Goal: Task Accomplishment & Management: Manage account settings

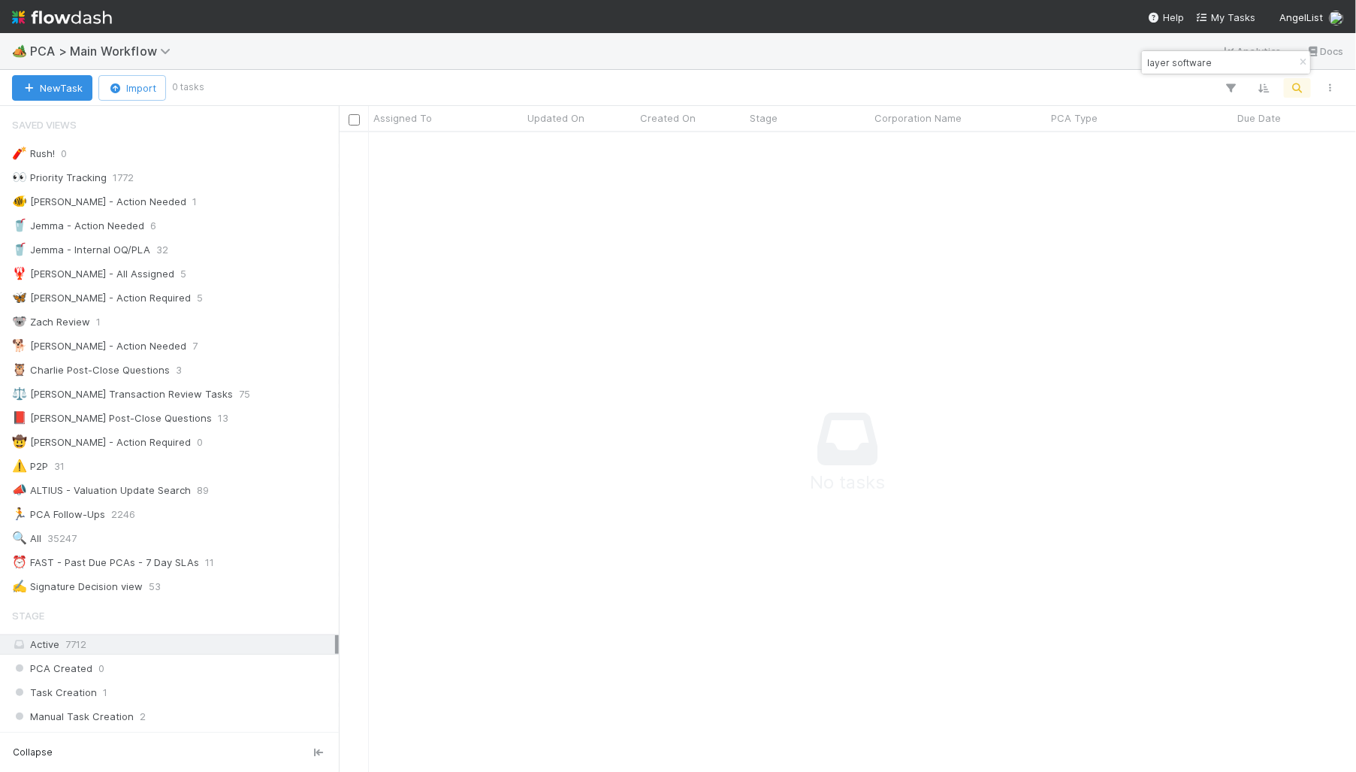
scroll to position [618, 1007]
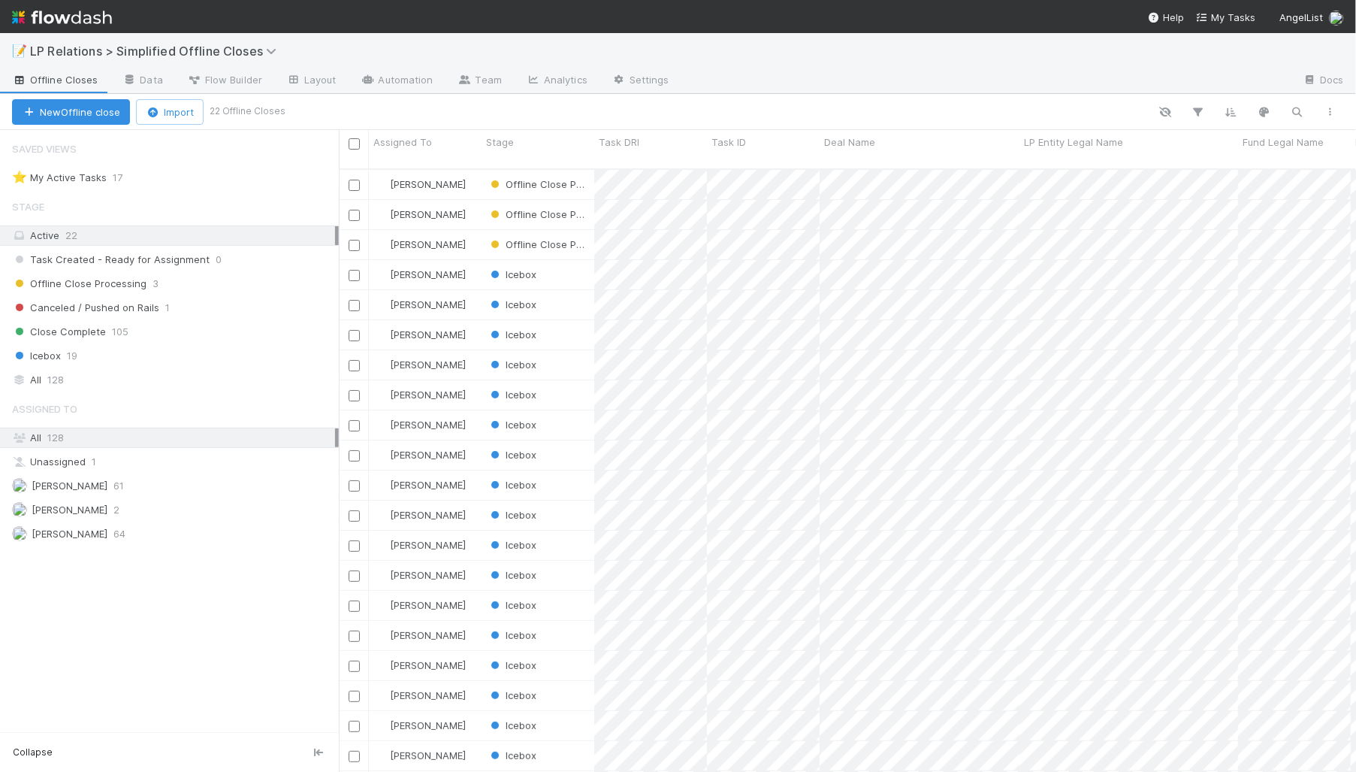
scroll to position [605, 1007]
click at [1310, 115] on button "button" at bounding box center [1297, 112] width 27 height 20
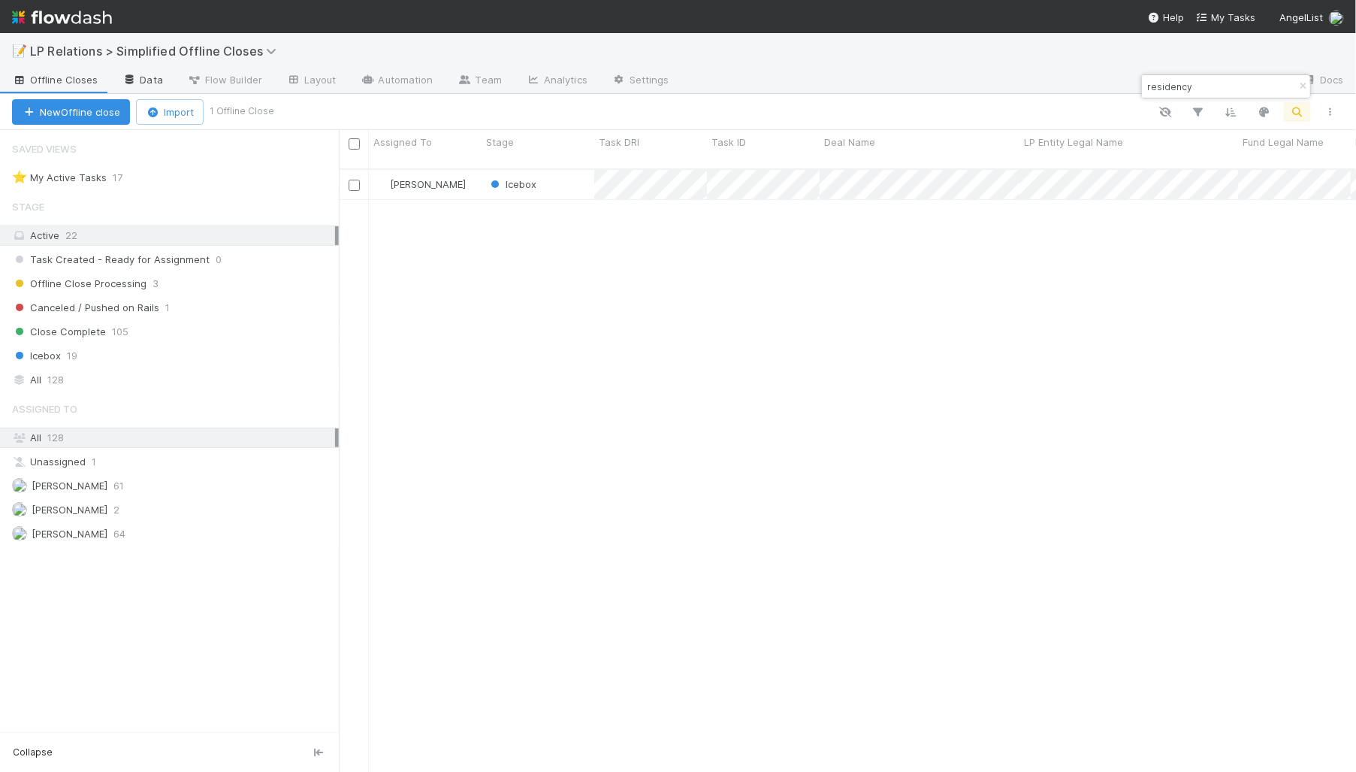
type input "residency"
click at [158, 85] on link "Data" at bounding box center [142, 81] width 65 height 24
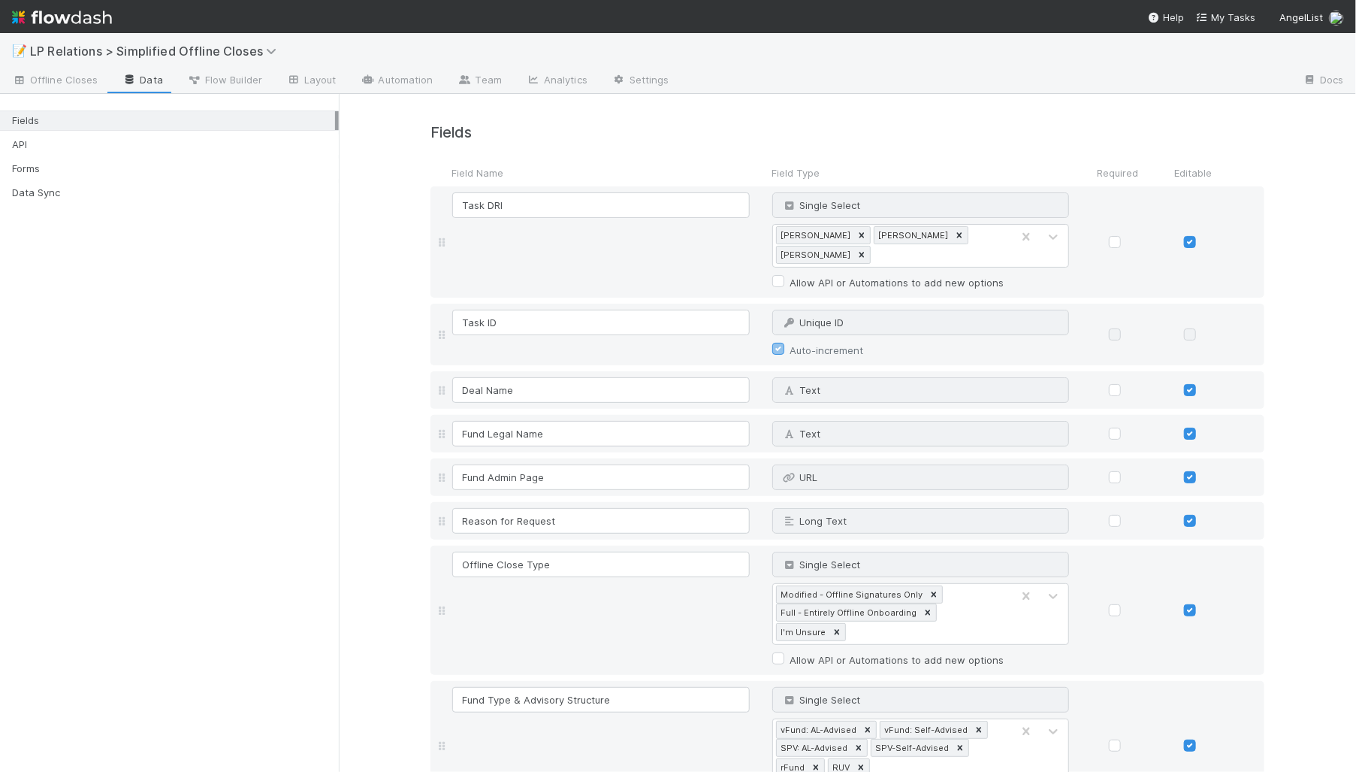
click at [149, 178] on div "Fields API Forms Data Sync" at bounding box center [169, 152] width 339 height 109
click at [150, 162] on div "Forms" at bounding box center [173, 168] width 323 height 19
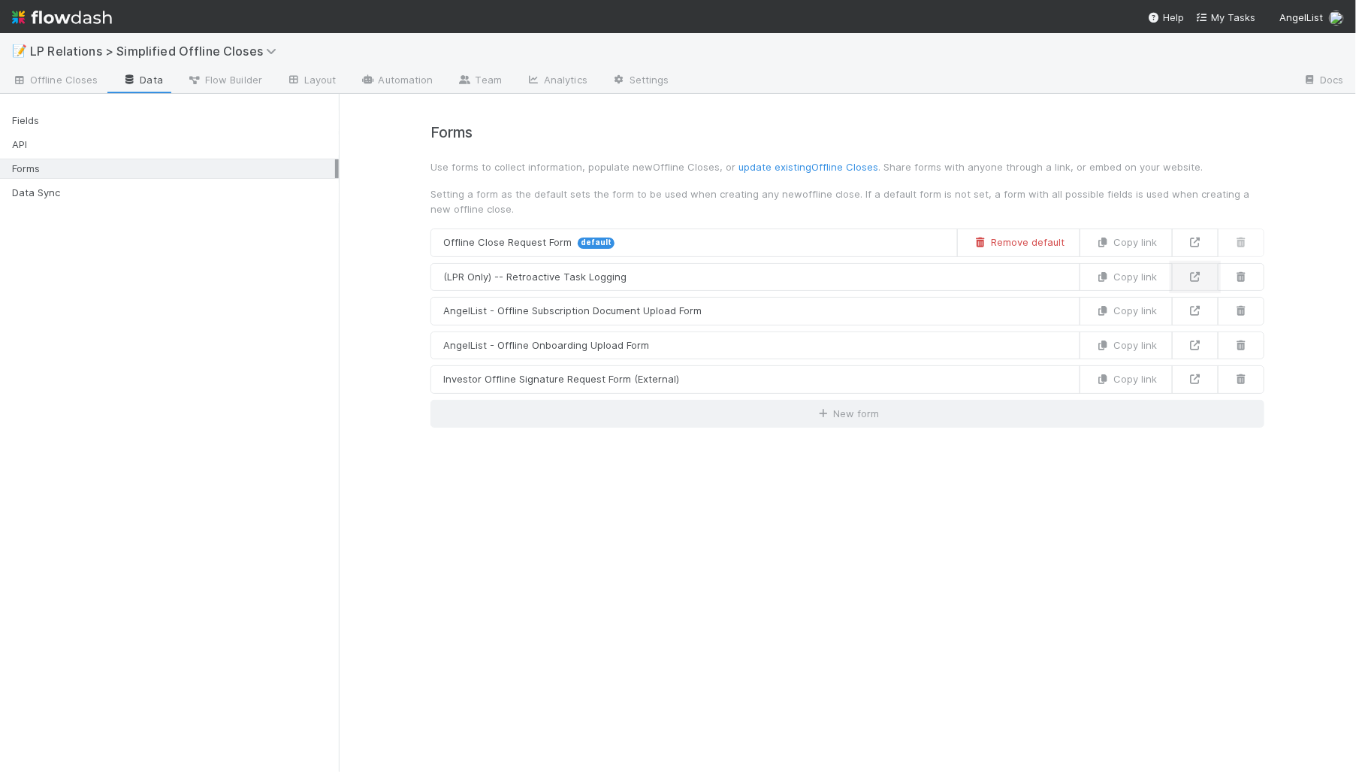
click at [1184, 277] on link at bounding box center [1195, 277] width 47 height 29
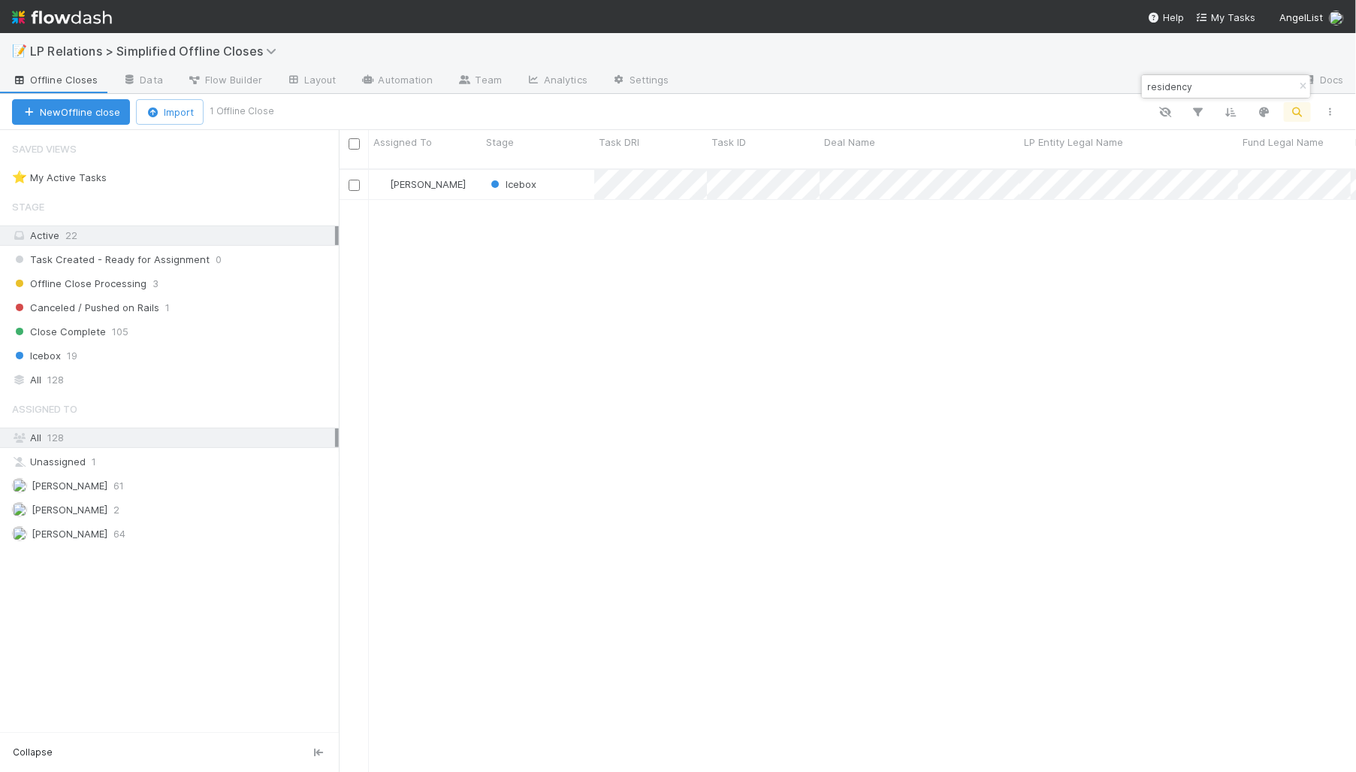
scroll to position [605, 1007]
click at [572, 175] on div "Icebox" at bounding box center [538, 184] width 113 height 29
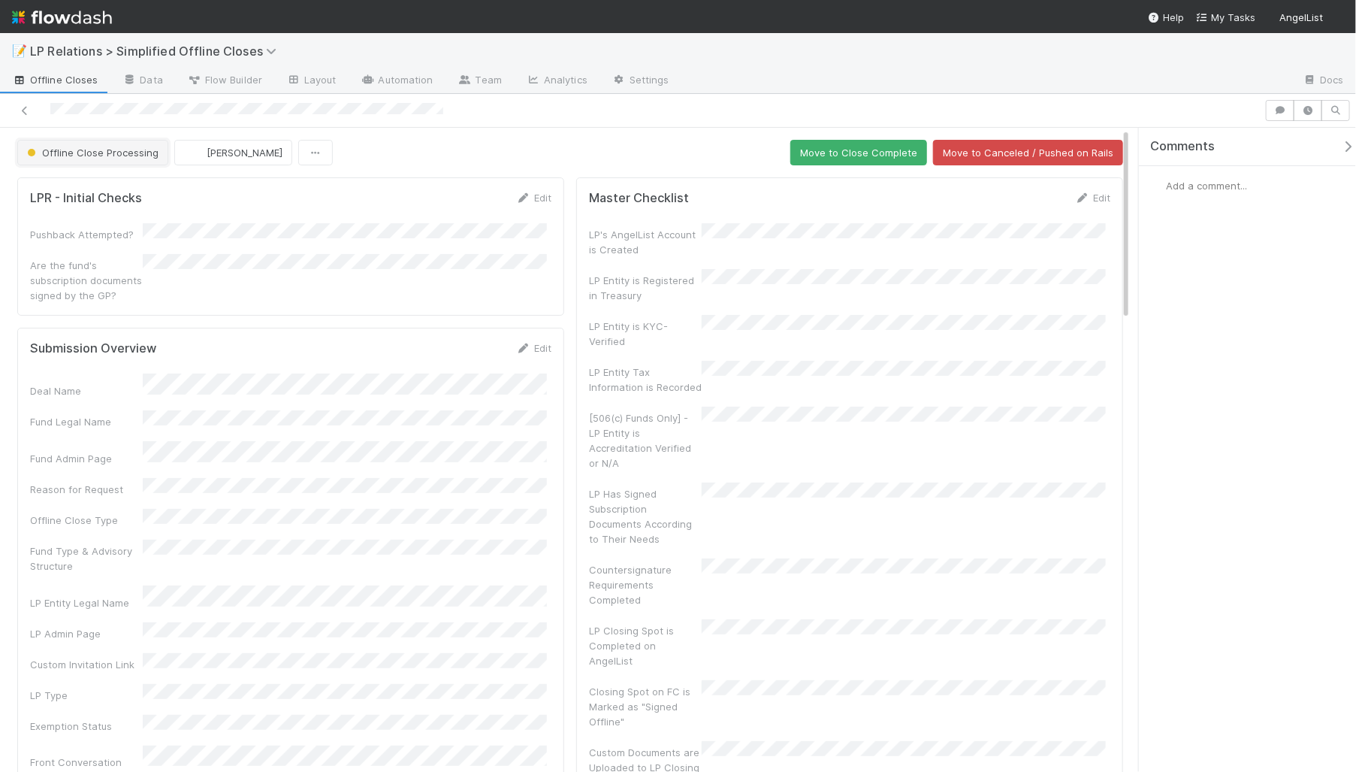
click at [86, 144] on button "Offline Close Processing" at bounding box center [92, 153] width 151 height 26
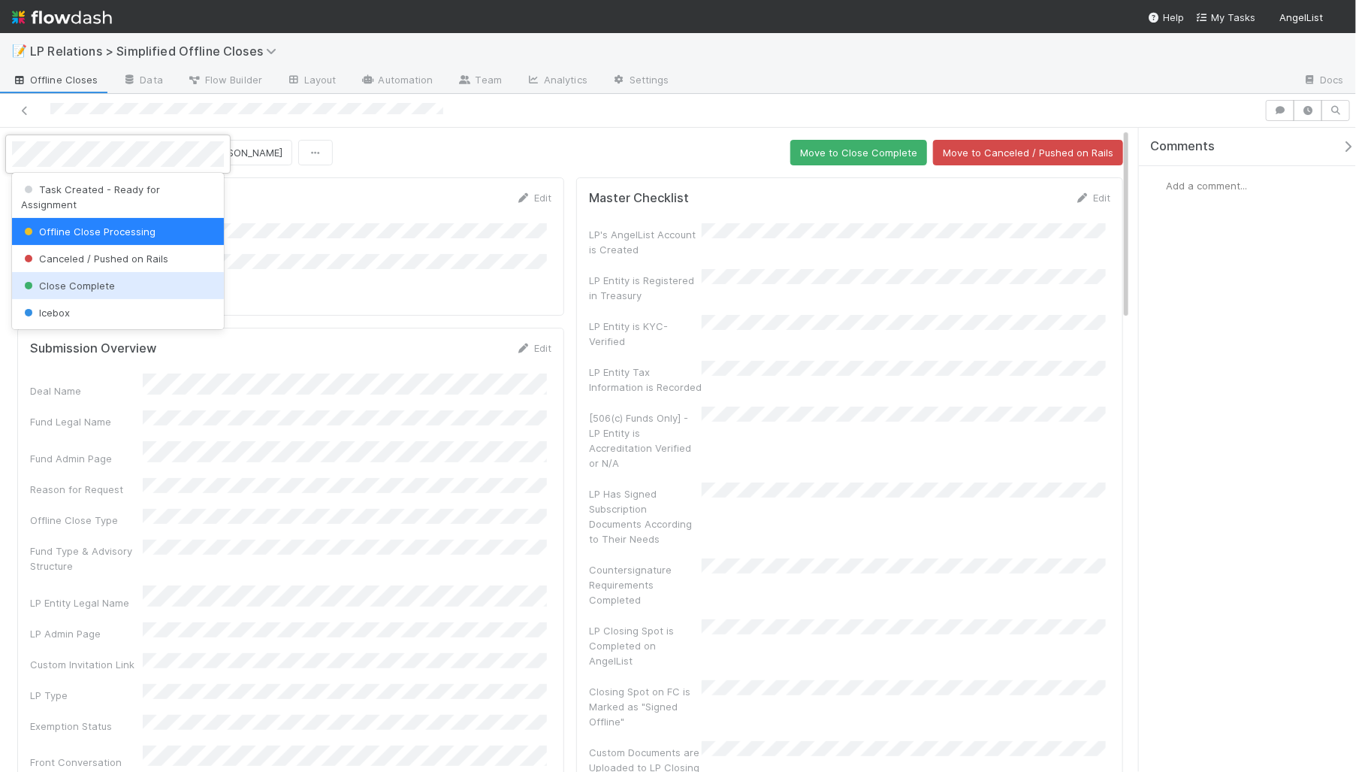
click at [98, 272] on div "Close Complete" at bounding box center [118, 285] width 212 height 27
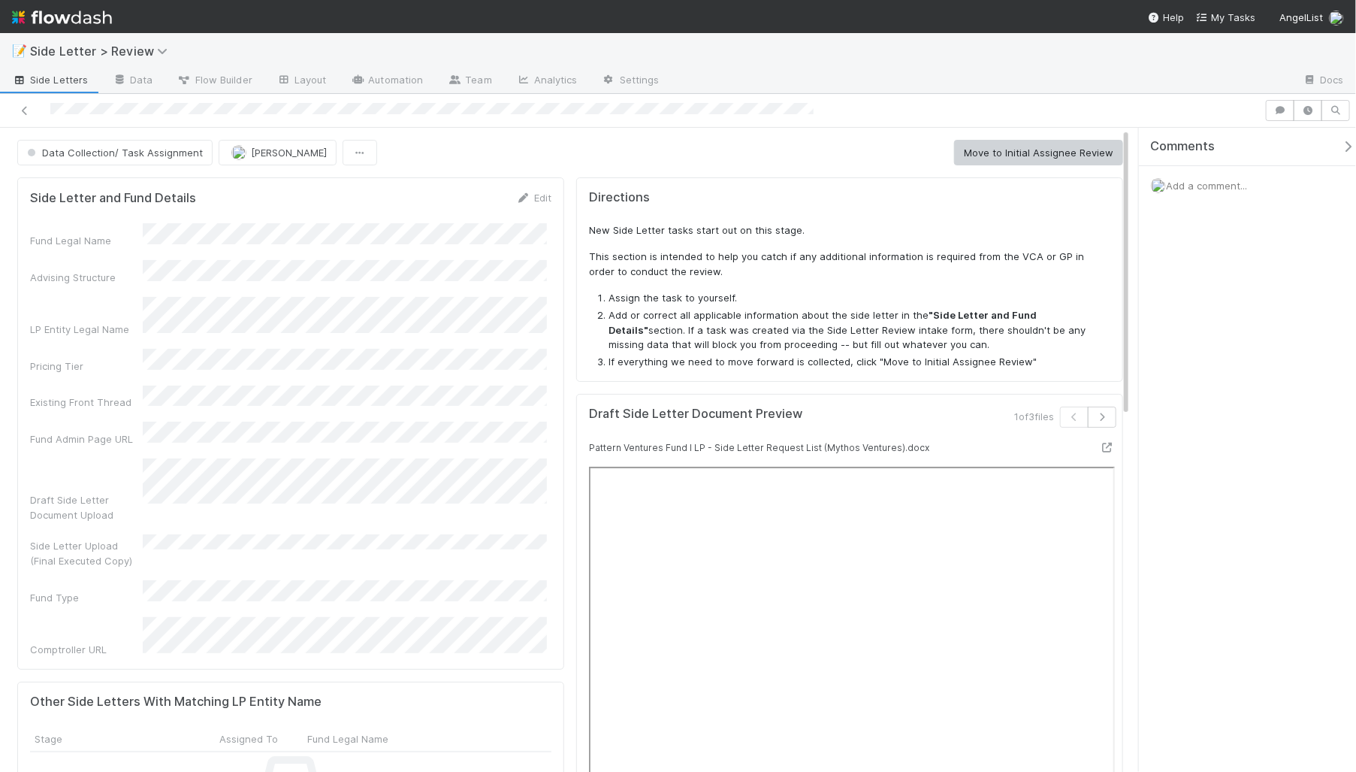
click at [346, 157] on span at bounding box center [360, 153] width 35 height 26
click at [350, 156] on div "Data Collection/ Task Assignment Nick Stuart Move to Initial Assignee Review" at bounding box center [570, 153] width 1106 height 26
click at [343, 154] on button "button" at bounding box center [360, 153] width 35 height 26
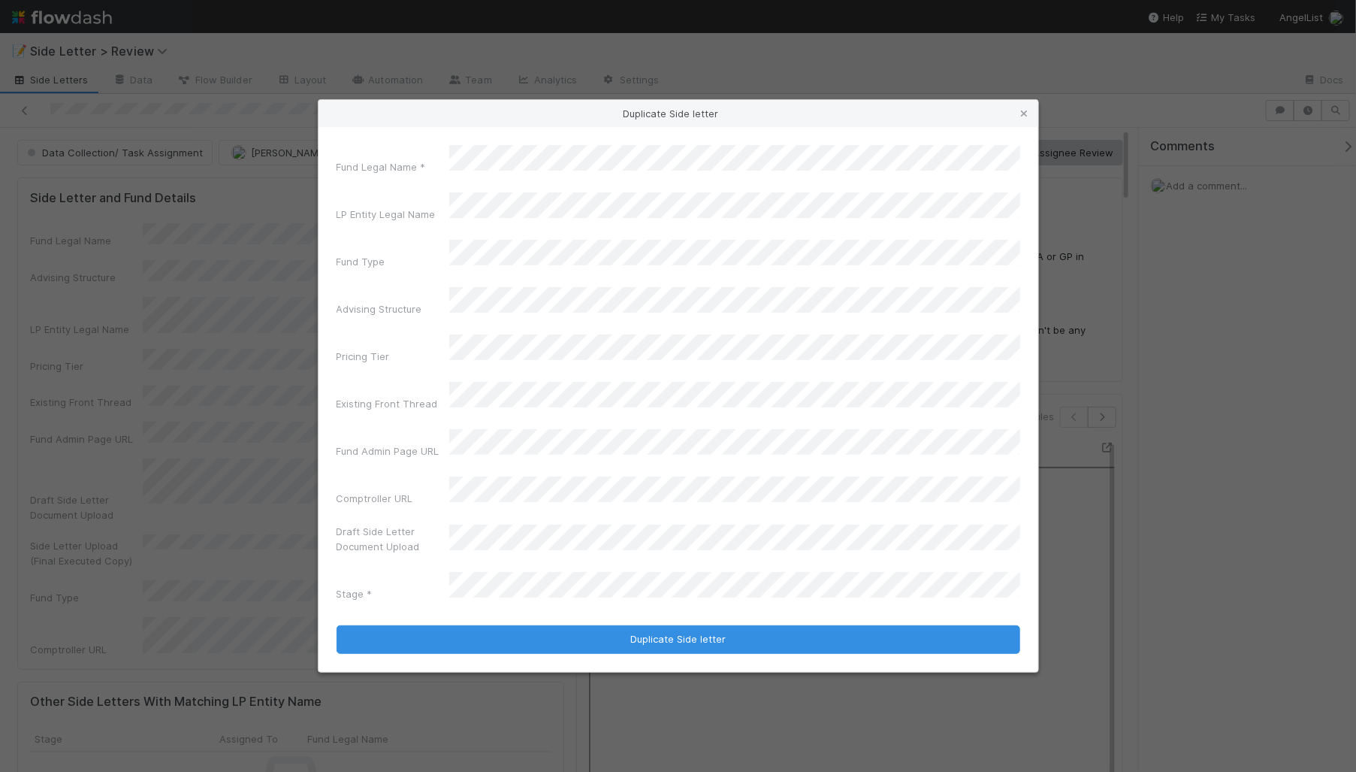
click at [437, 228] on div "LP Entity Legal Name" at bounding box center [679, 209] width 684 height 35
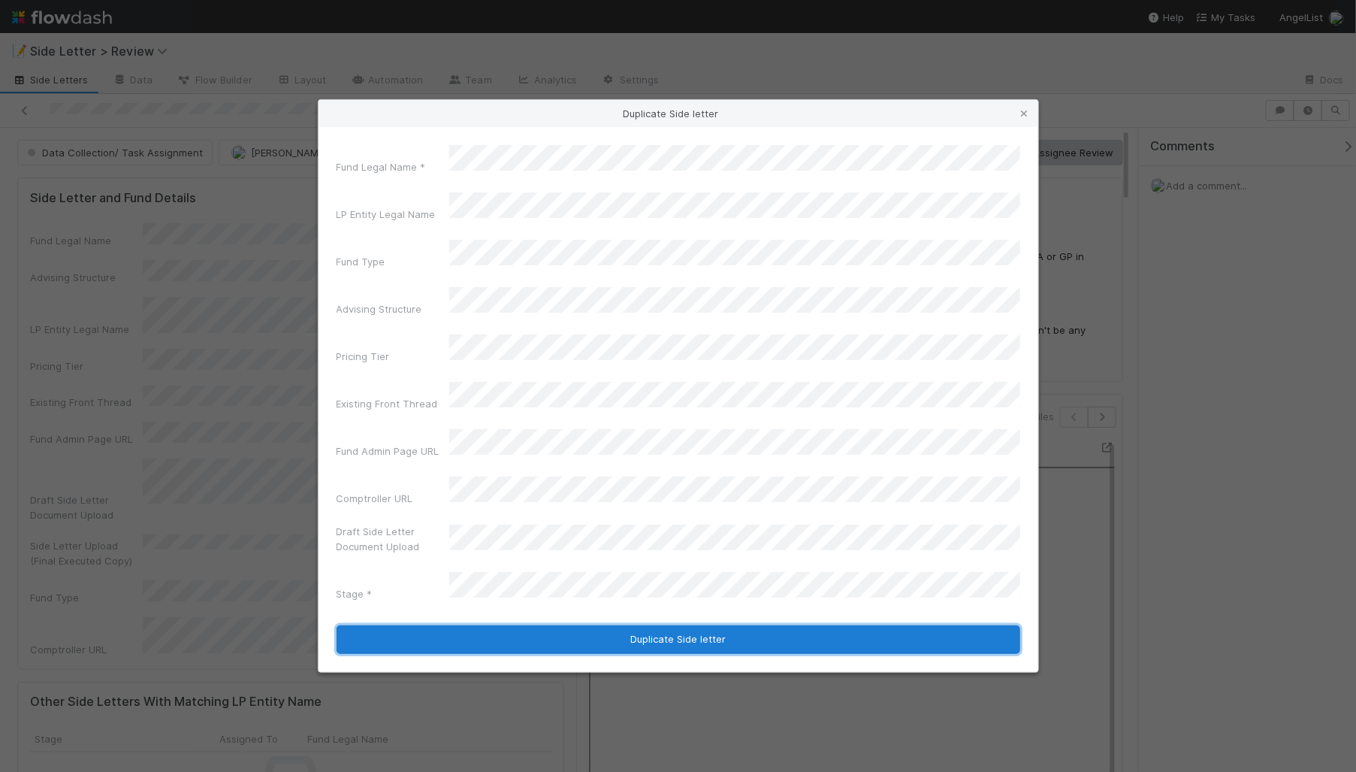
click at [606, 625] on button "Duplicate Side letter" at bounding box center [679, 639] width 684 height 29
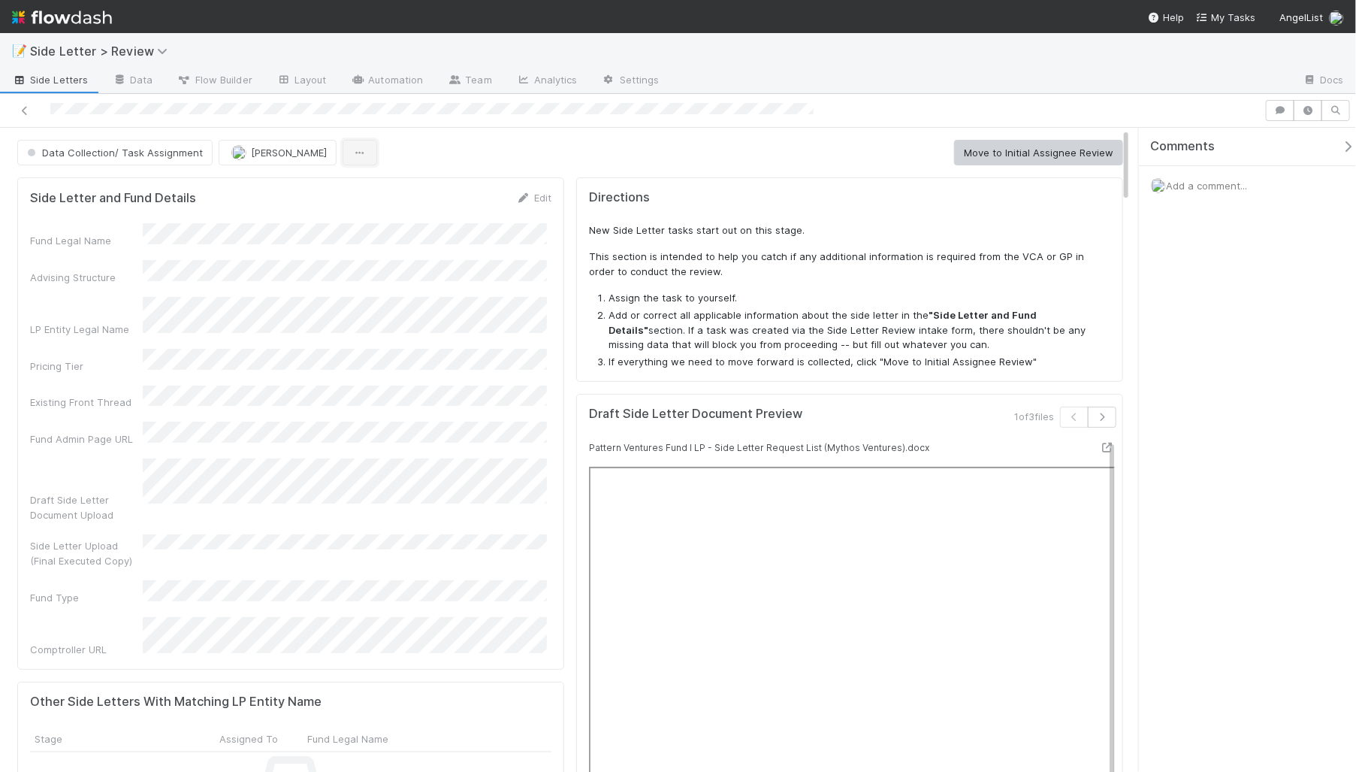
click at [343, 156] on button "button" at bounding box center [360, 153] width 35 height 26
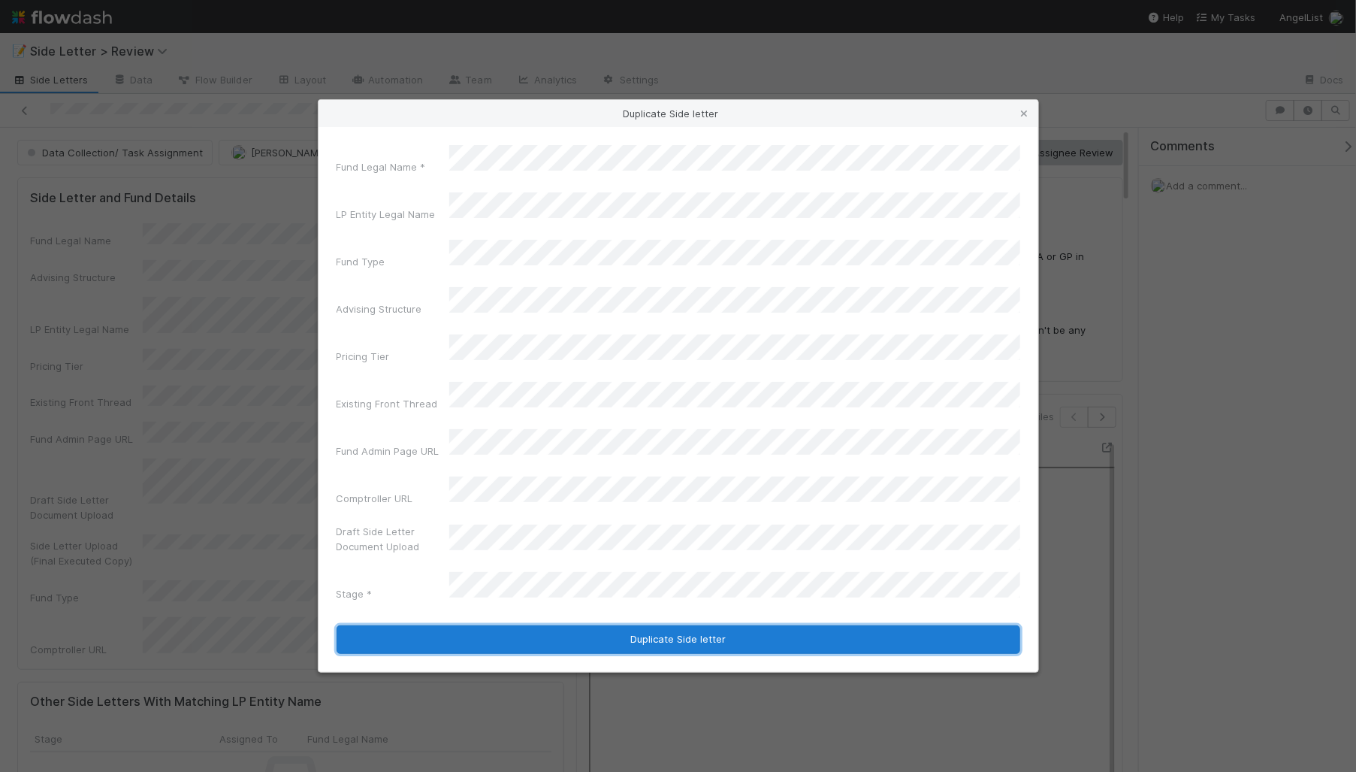
click at [556, 625] on button "Duplicate Side letter" at bounding box center [679, 639] width 684 height 29
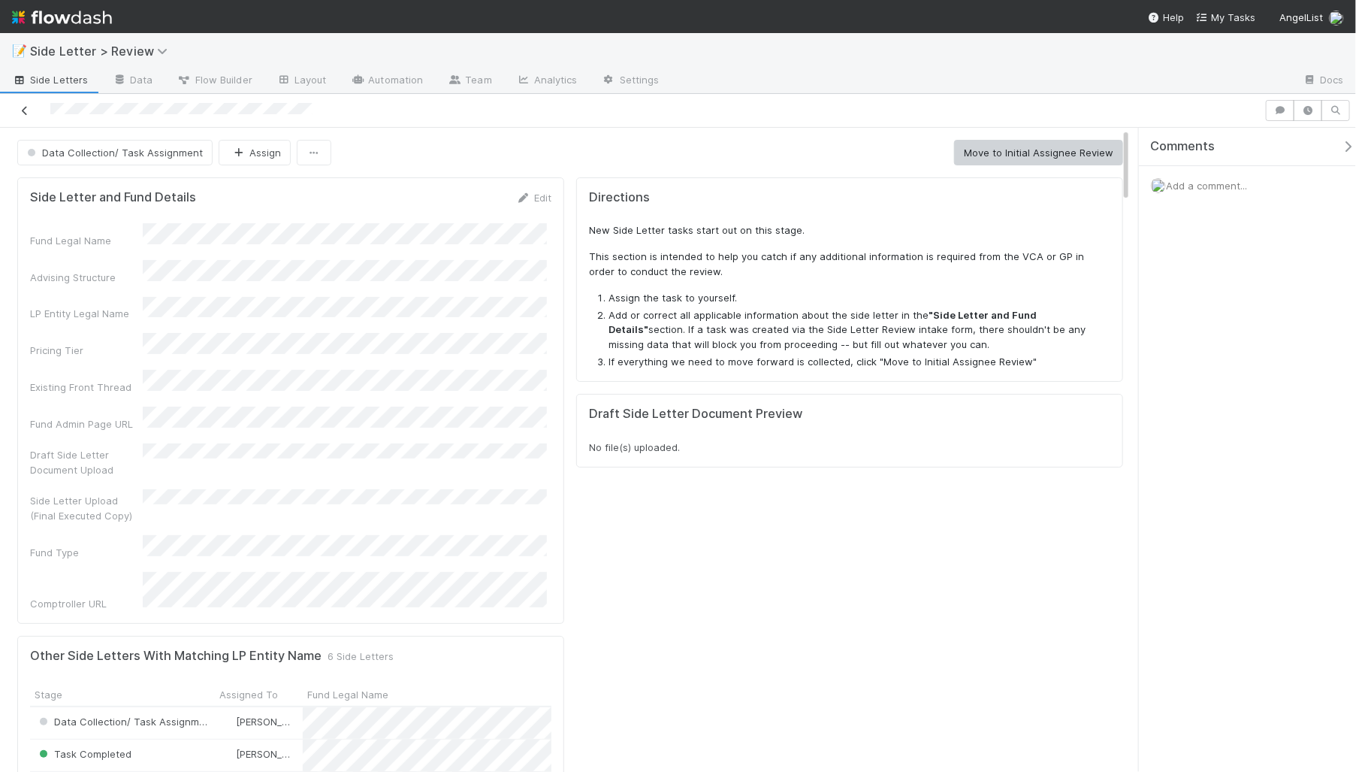
click at [26, 109] on icon at bounding box center [24, 111] width 15 height 10
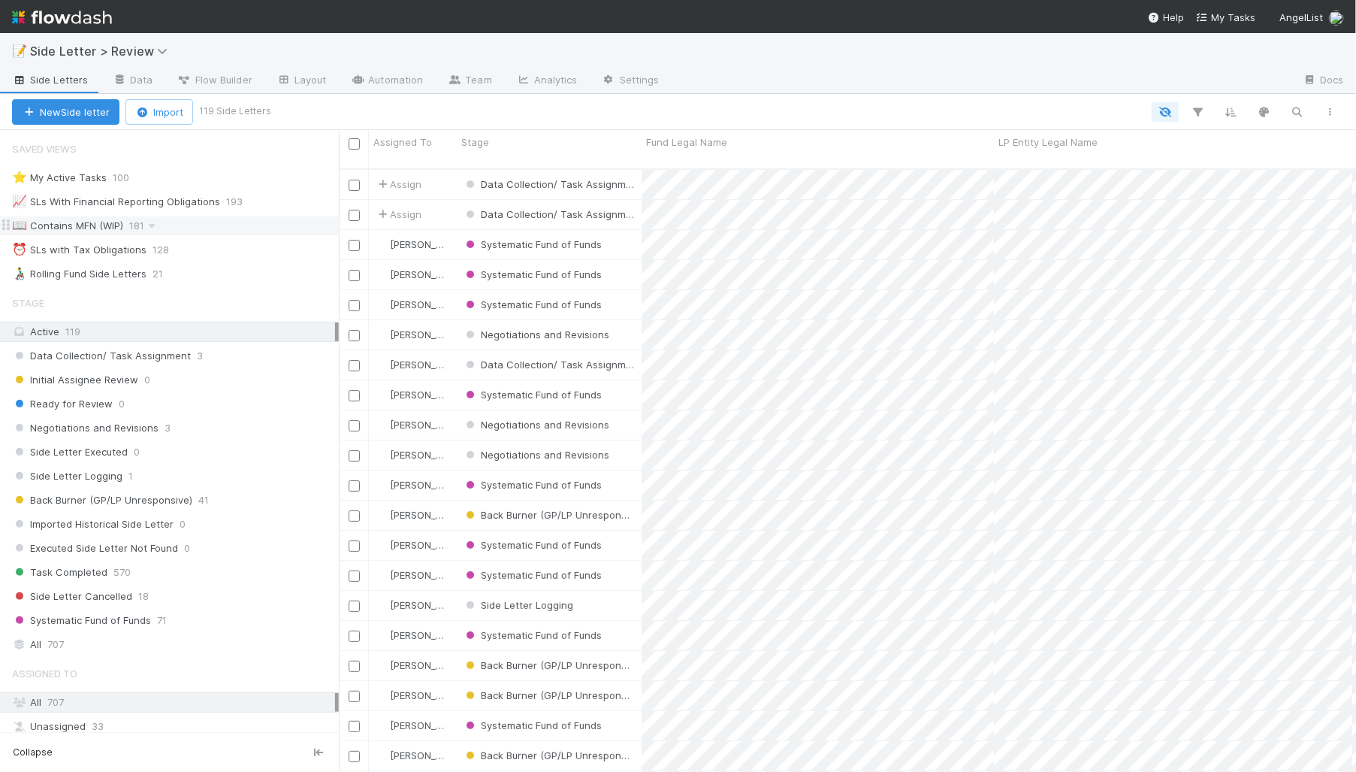
scroll to position [605, 1007]
click at [209, 352] on div "Data Collection/ Task Assignment 3" at bounding box center [175, 355] width 327 height 19
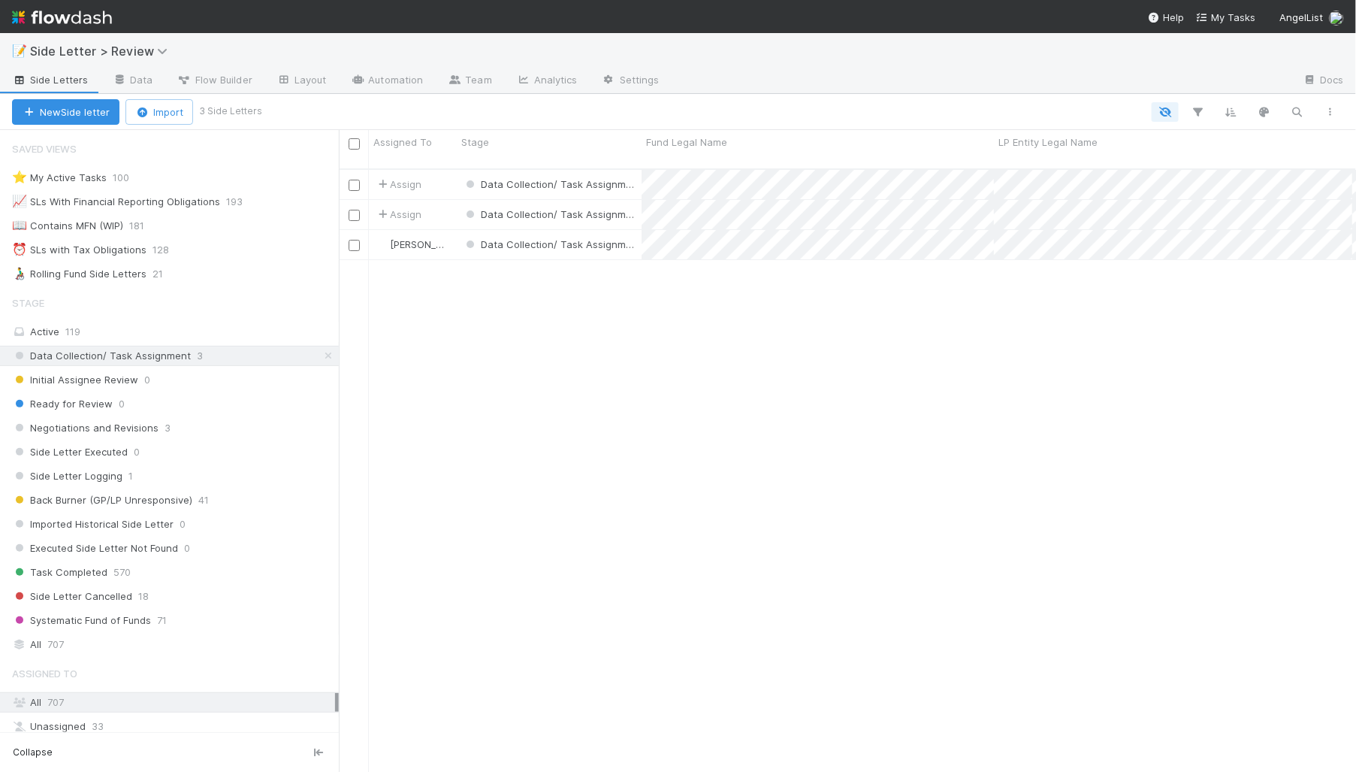
scroll to position [605, 1007]
click at [406, 177] on span "Assign" at bounding box center [398, 184] width 47 height 15
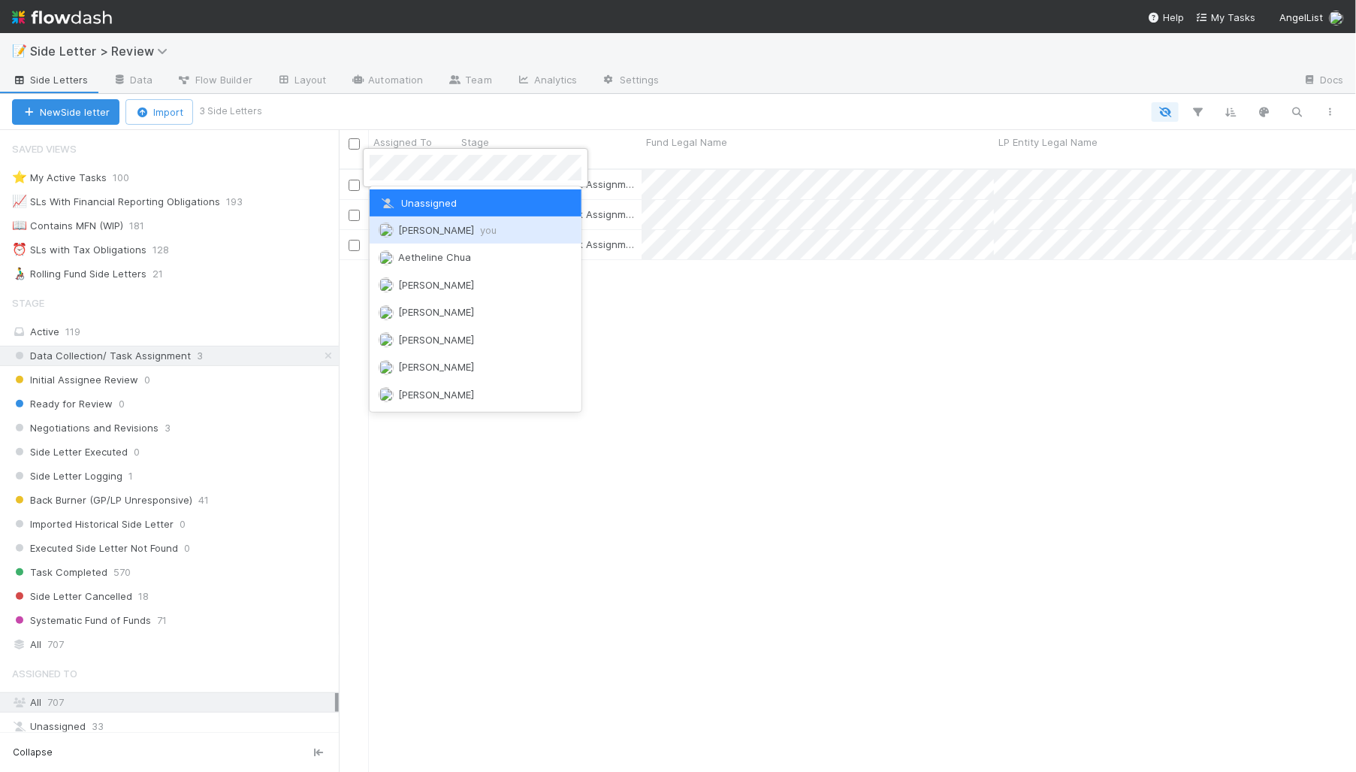
click at [428, 228] on span "Nick Stuart you" at bounding box center [447, 230] width 98 height 12
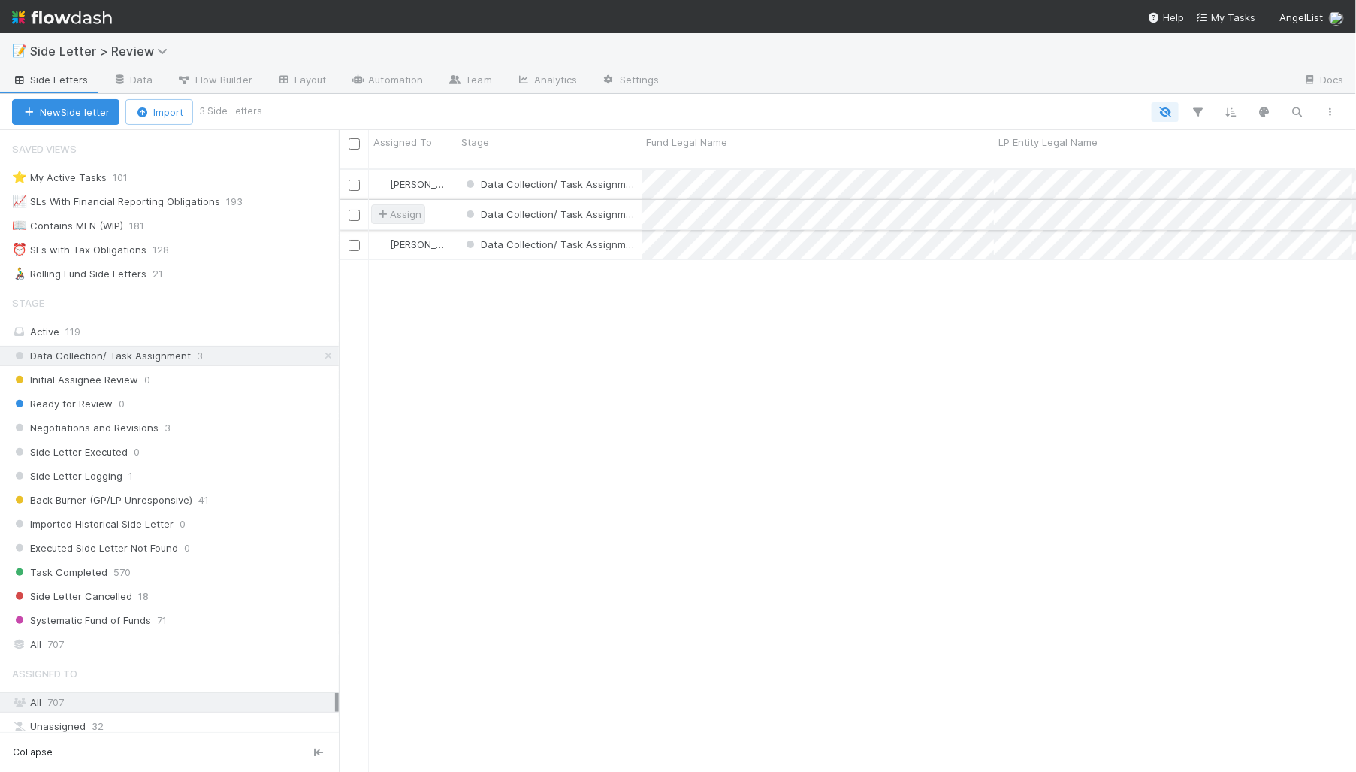
click at [407, 207] on span "Assign" at bounding box center [398, 214] width 47 height 15
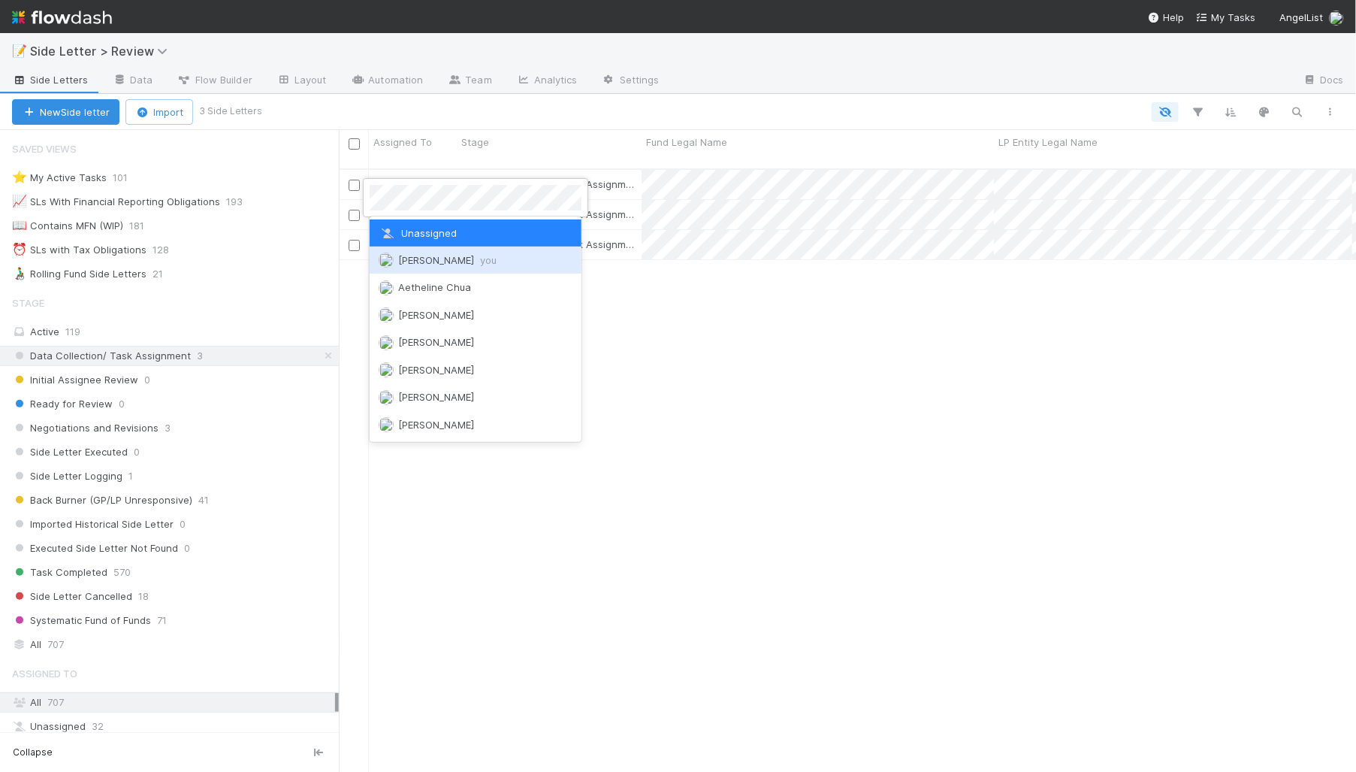
click at [449, 266] on div "Nick Stuart you" at bounding box center [476, 259] width 212 height 27
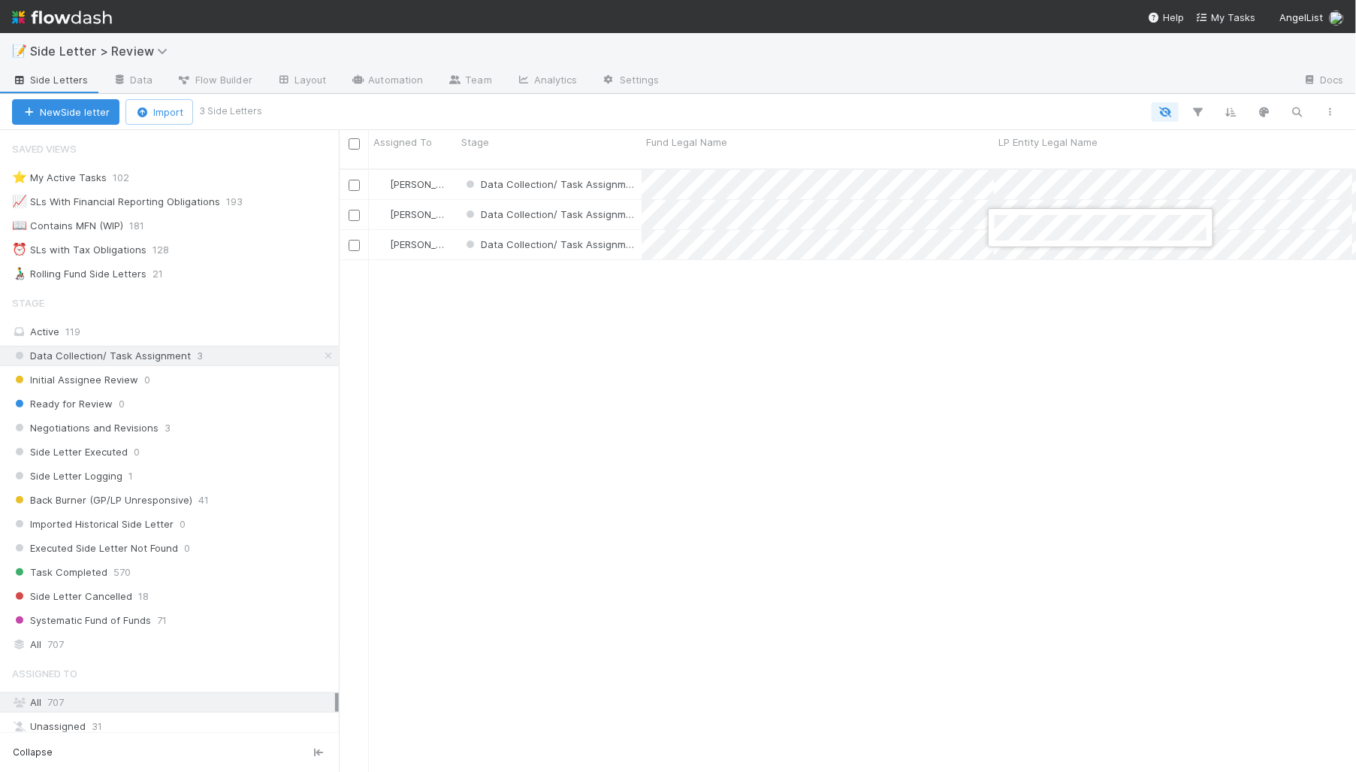
click at [1036, 286] on div at bounding box center [678, 386] width 1356 height 772
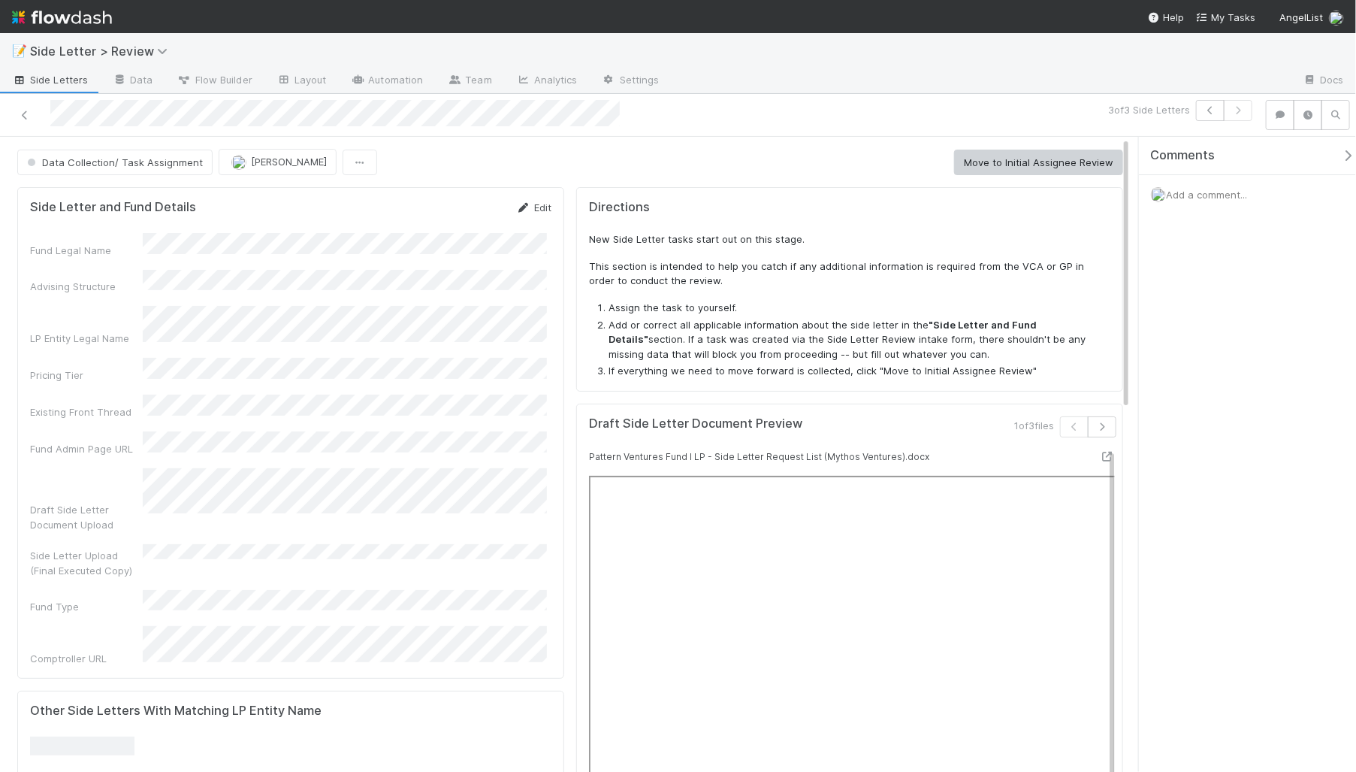
click at [531, 210] on link "Edit" at bounding box center [533, 207] width 35 height 12
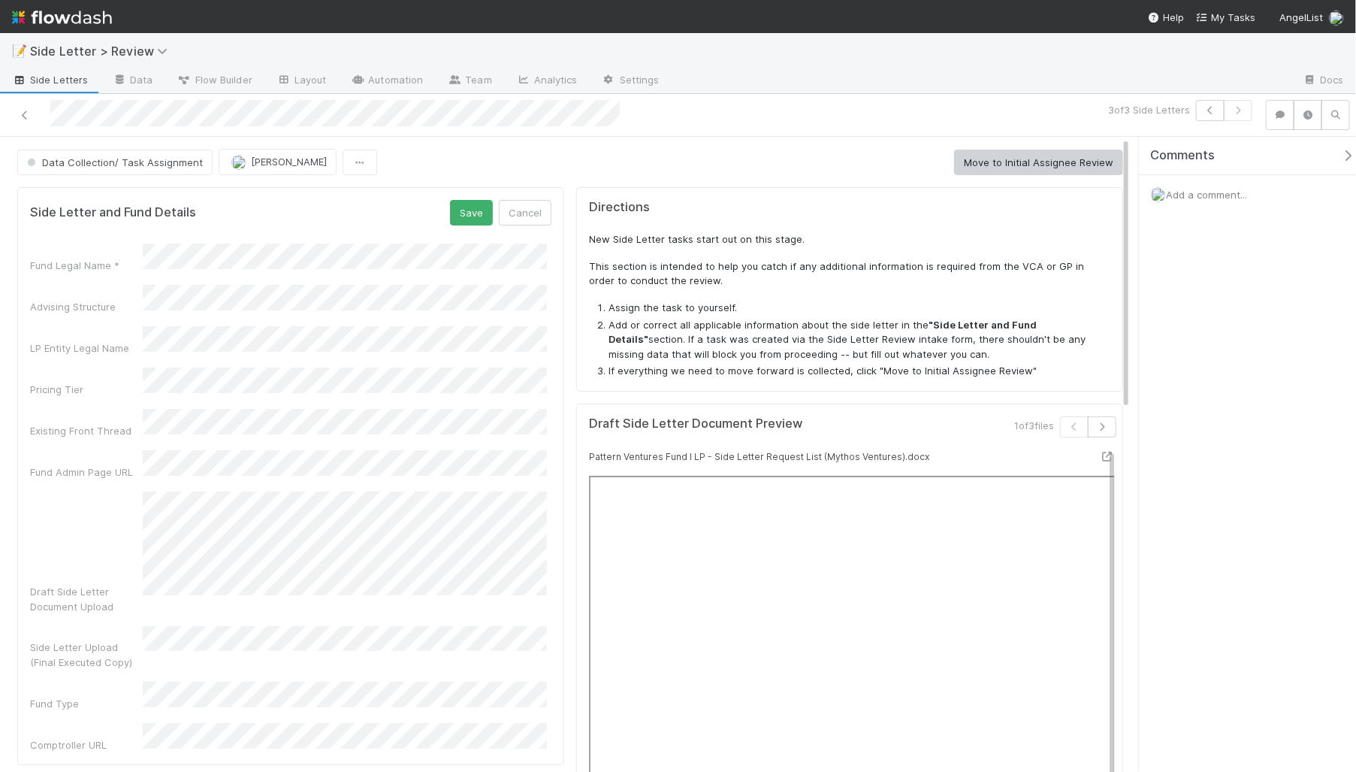
click at [457, 216] on button "Save" at bounding box center [471, 213] width 43 height 26
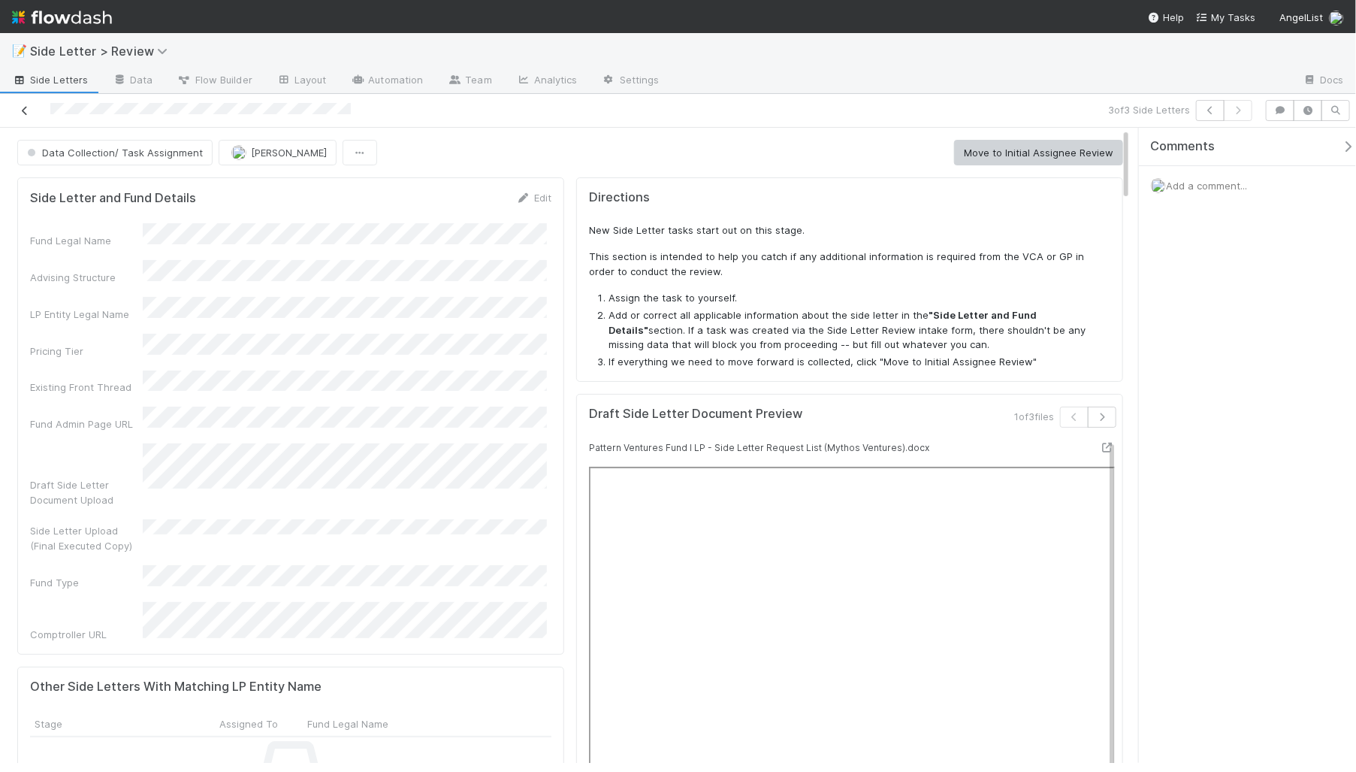
click at [18, 112] on icon at bounding box center [24, 111] width 15 height 10
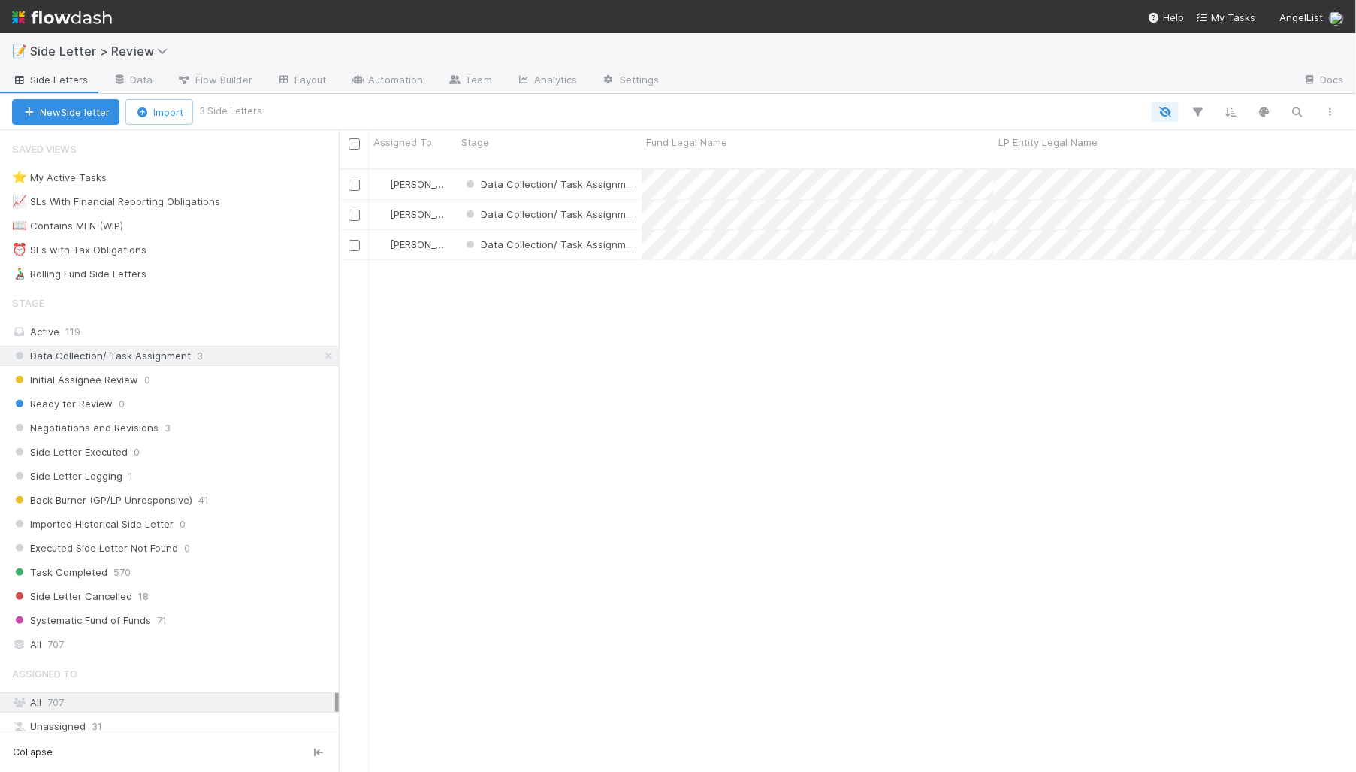
scroll to position [605, 1007]
click at [552, 297] on div "Nick Stuart Data Collection/ Task Assignment 0 8/21/25, 4:36:20 PM 8/21/25, 4:3…" at bounding box center [847, 477] width 1017 height 614
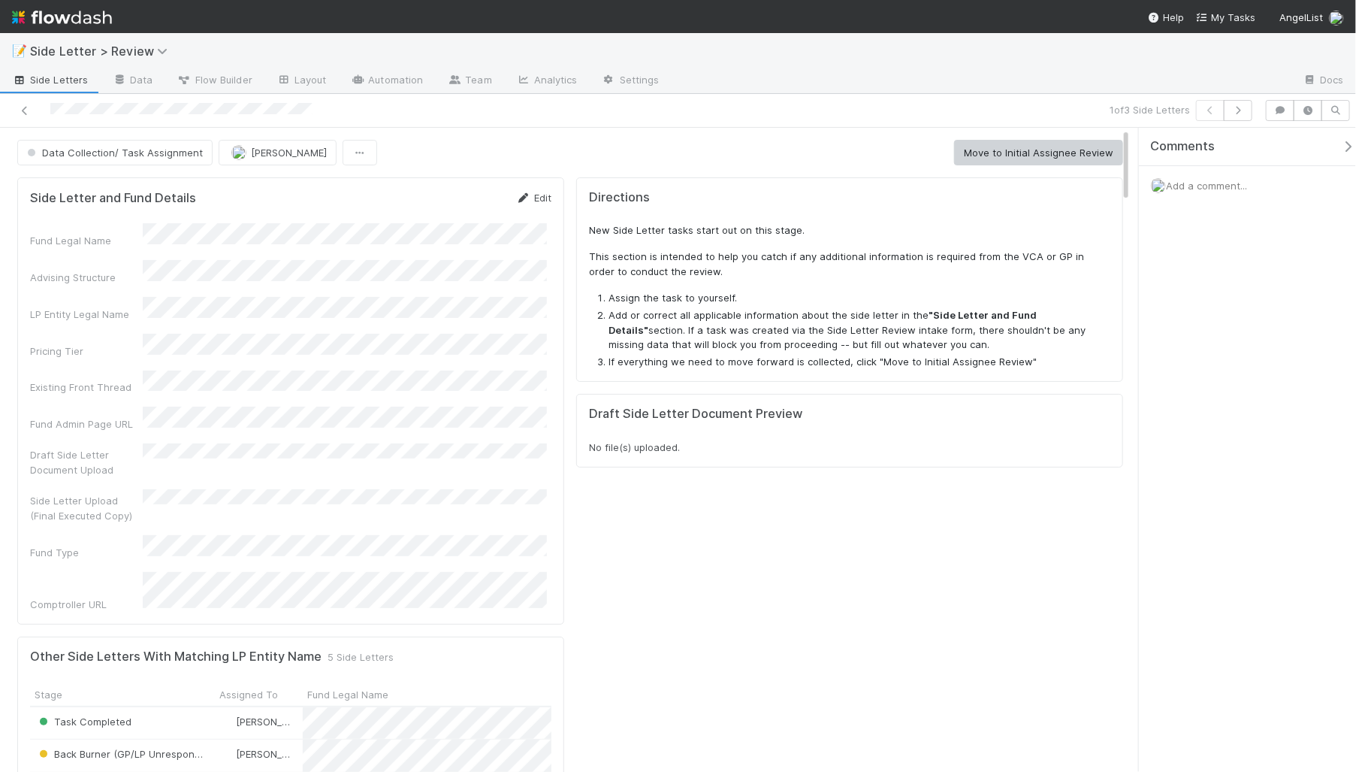
click at [527, 195] on link "Edit" at bounding box center [533, 198] width 35 height 12
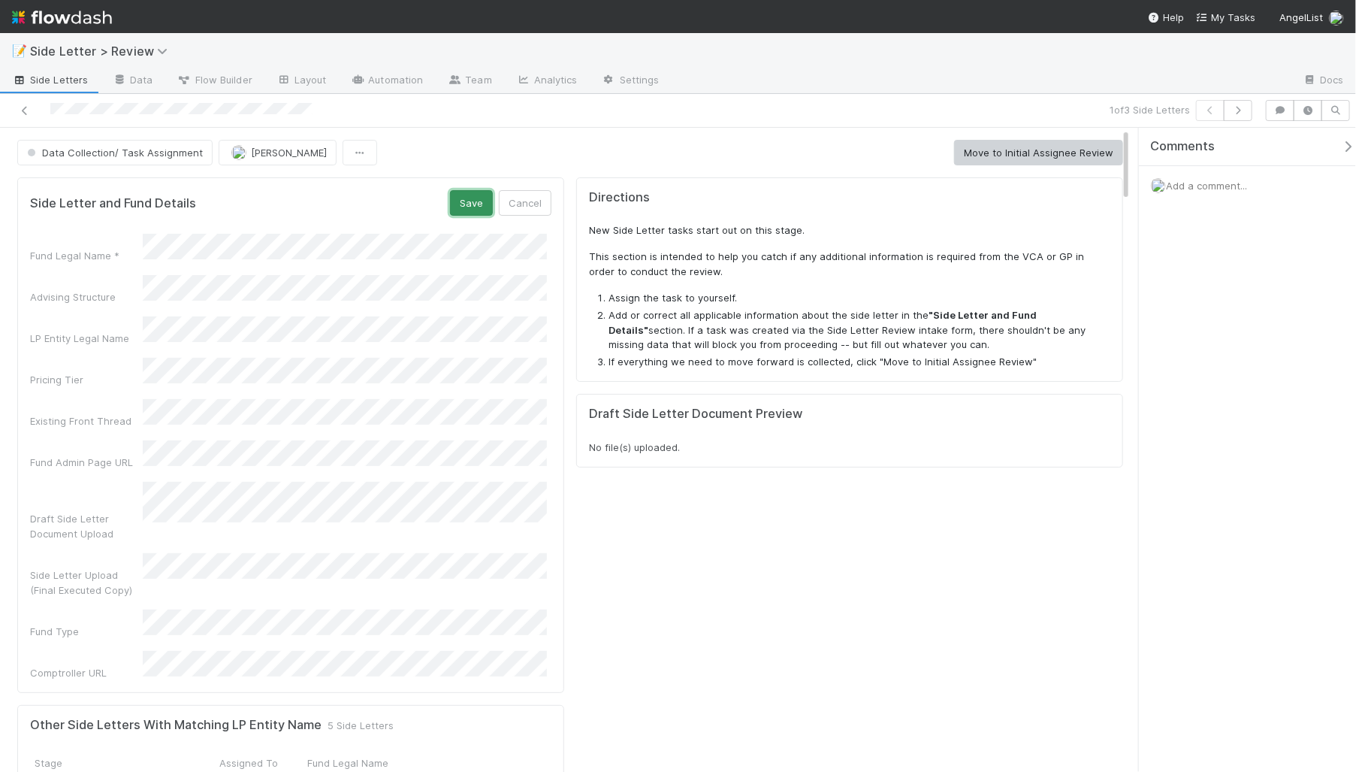
click at [471, 208] on button "Save" at bounding box center [471, 203] width 43 height 26
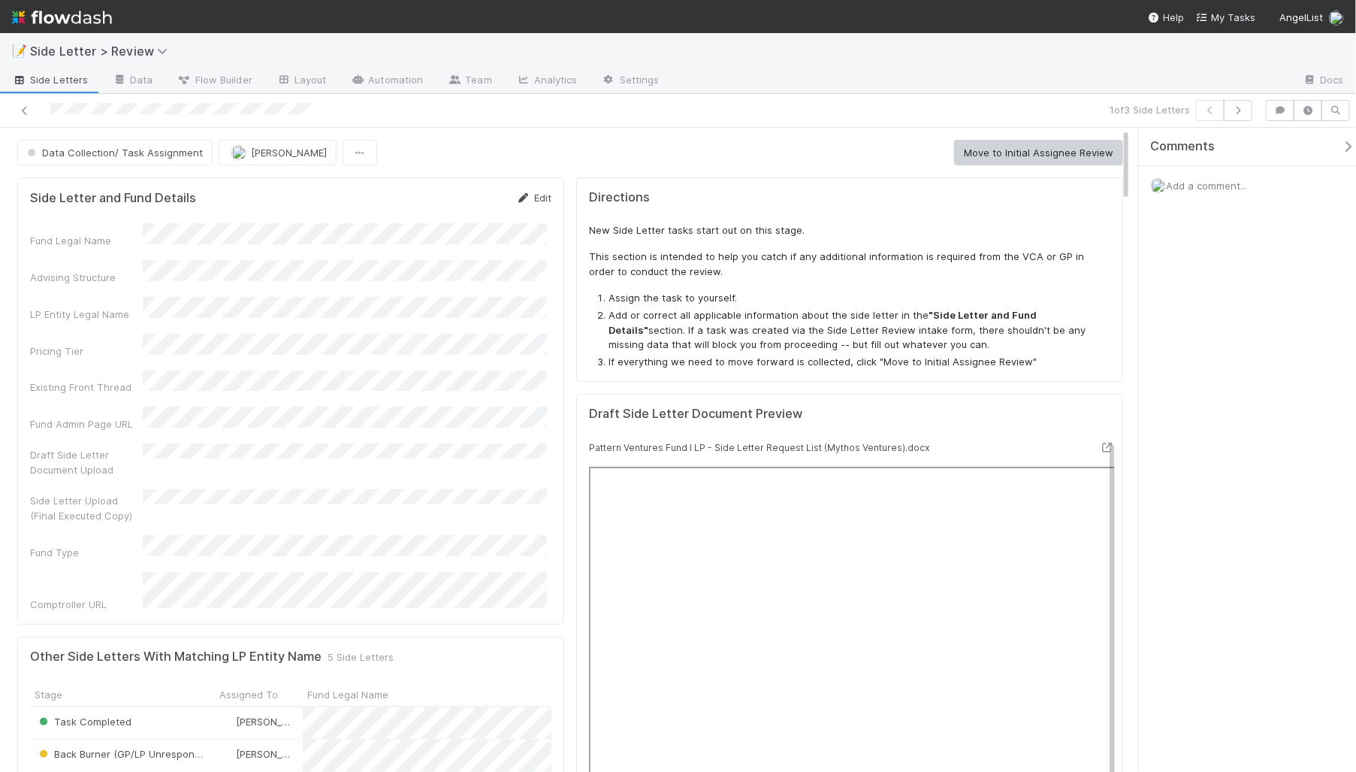
click at [525, 196] on icon at bounding box center [523, 198] width 15 height 10
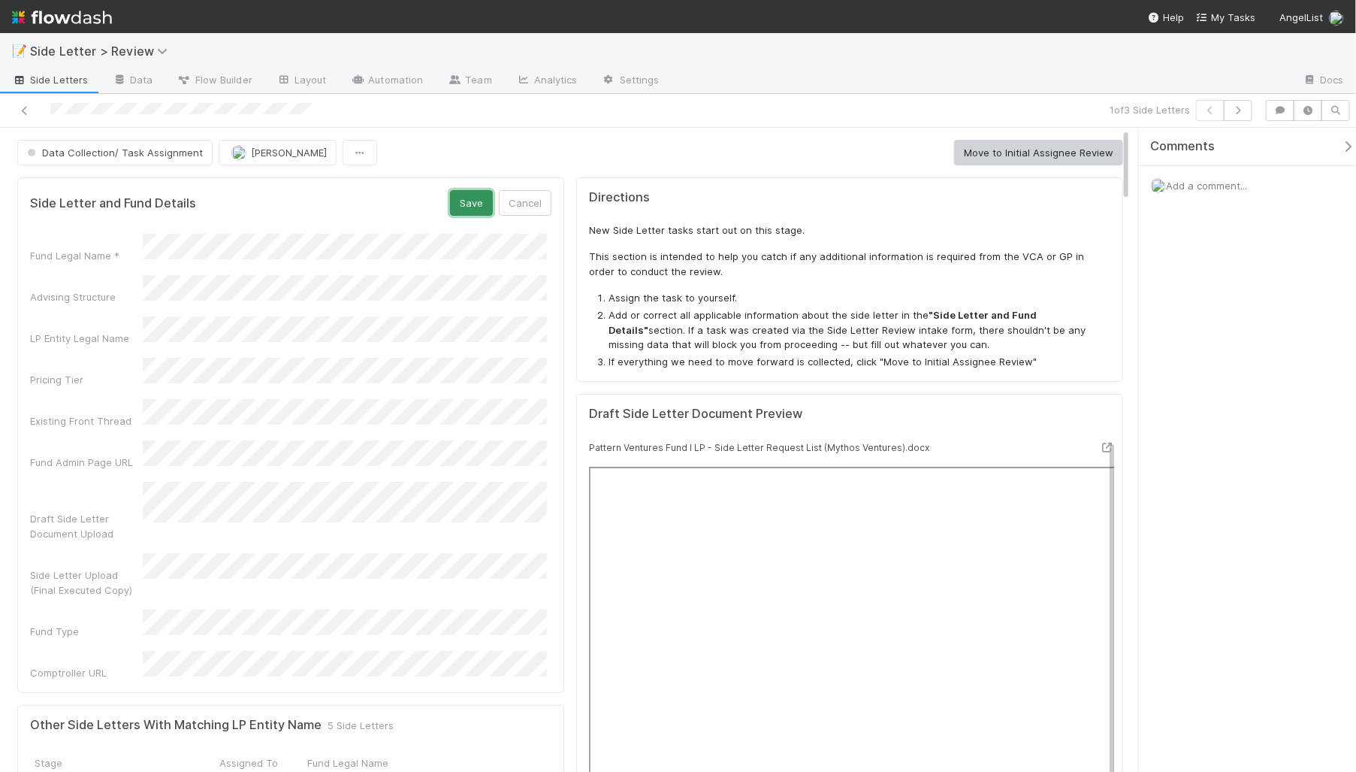
click at [466, 207] on button "Save" at bounding box center [471, 203] width 43 height 26
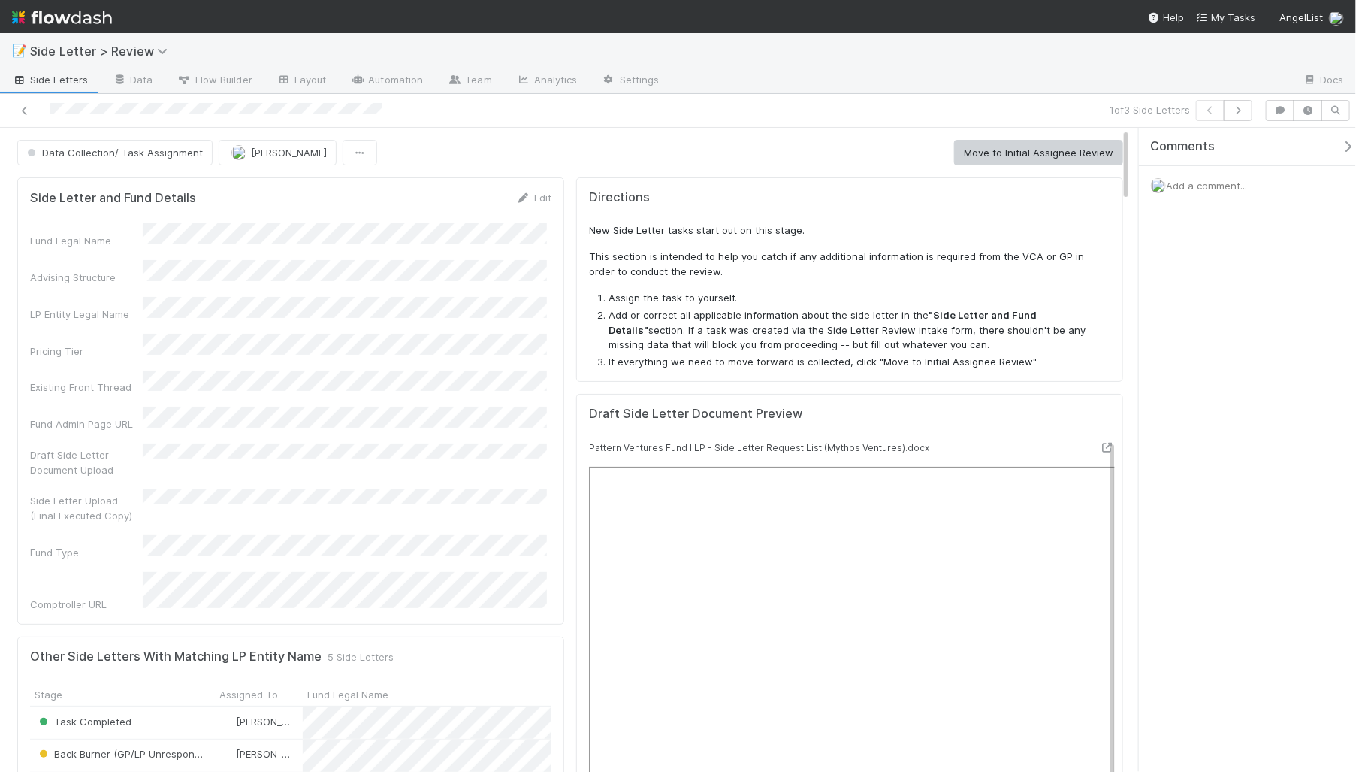
click at [769, 192] on h5 "Directions" at bounding box center [850, 197] width 522 height 15
click at [1000, 158] on button "Move to Initial Assignee Review" at bounding box center [1038, 153] width 169 height 26
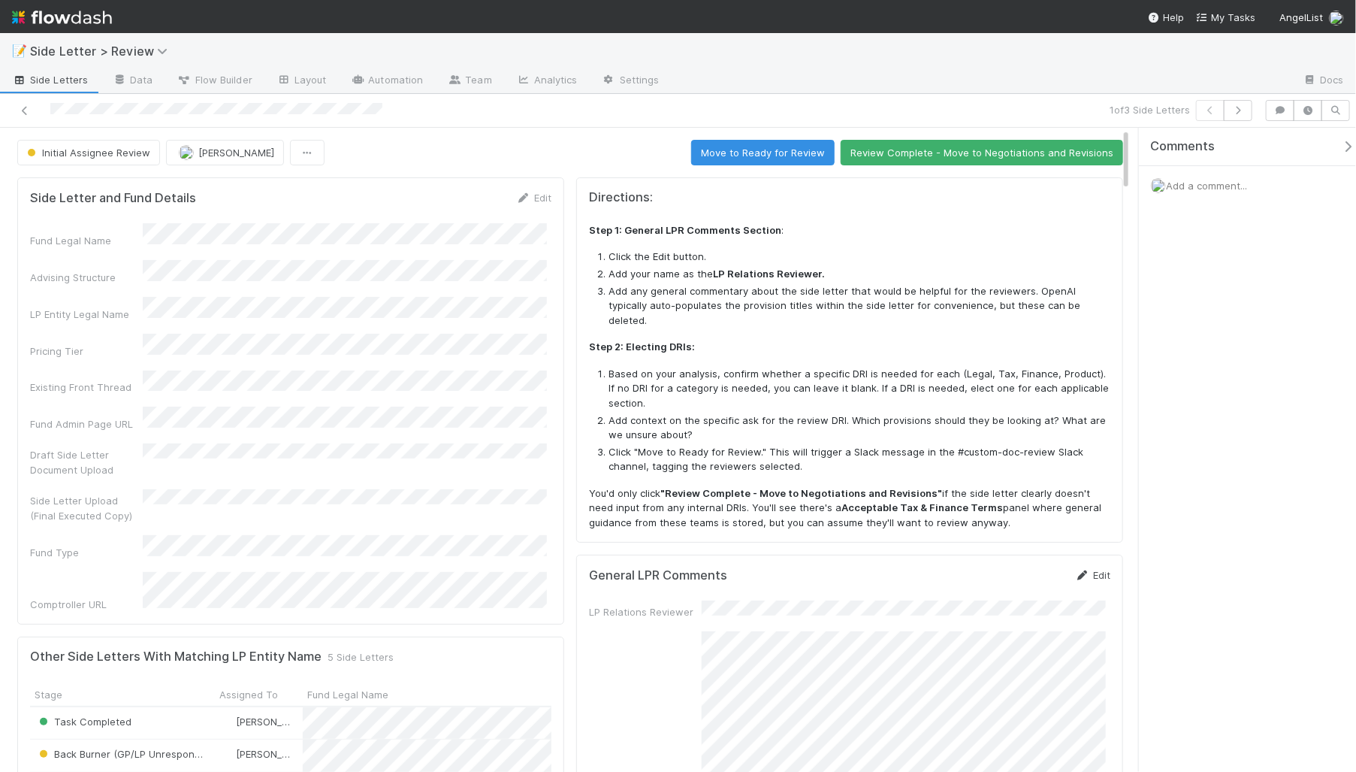
click at [1087, 569] on link "Edit" at bounding box center [1092, 575] width 35 height 12
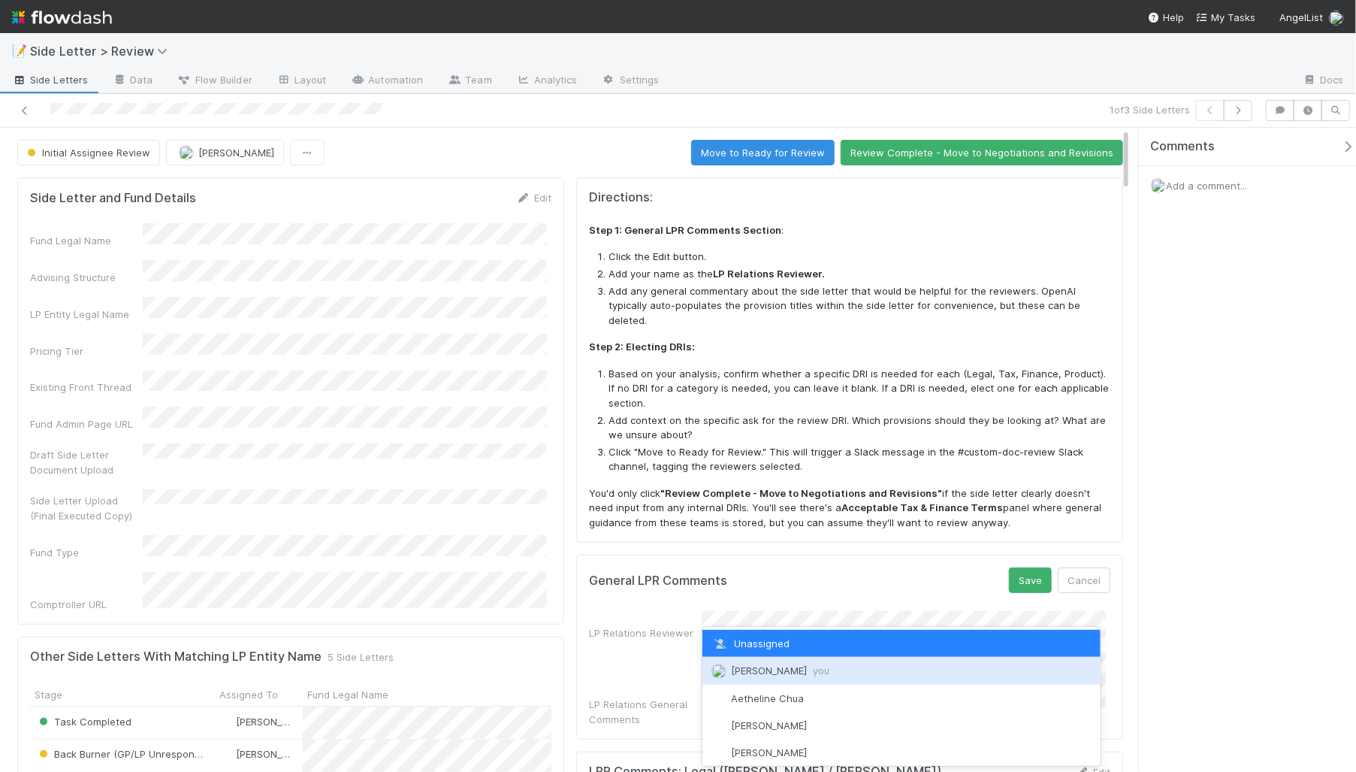
click at [807, 669] on div "[PERSON_NAME] you" at bounding box center [902, 670] width 398 height 27
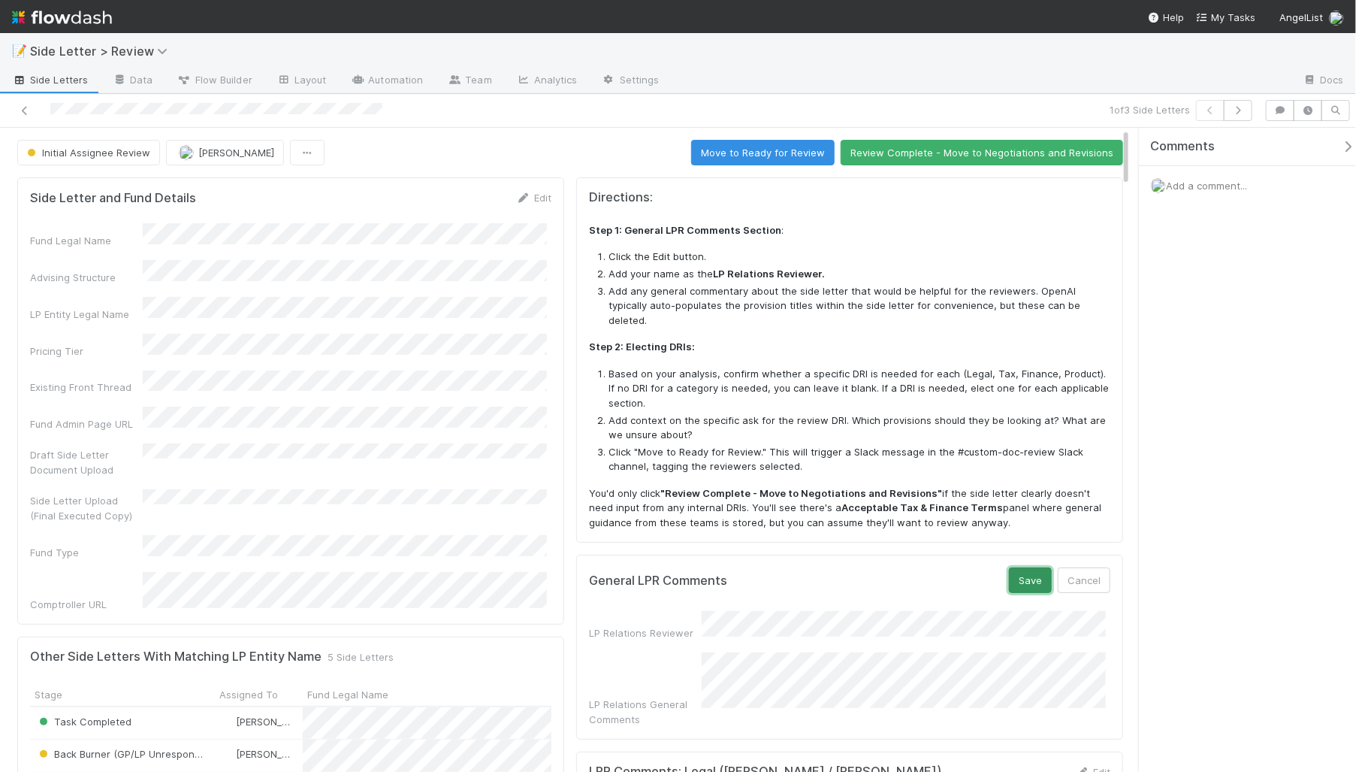
click at [1014, 567] on button "Save" at bounding box center [1030, 580] width 43 height 26
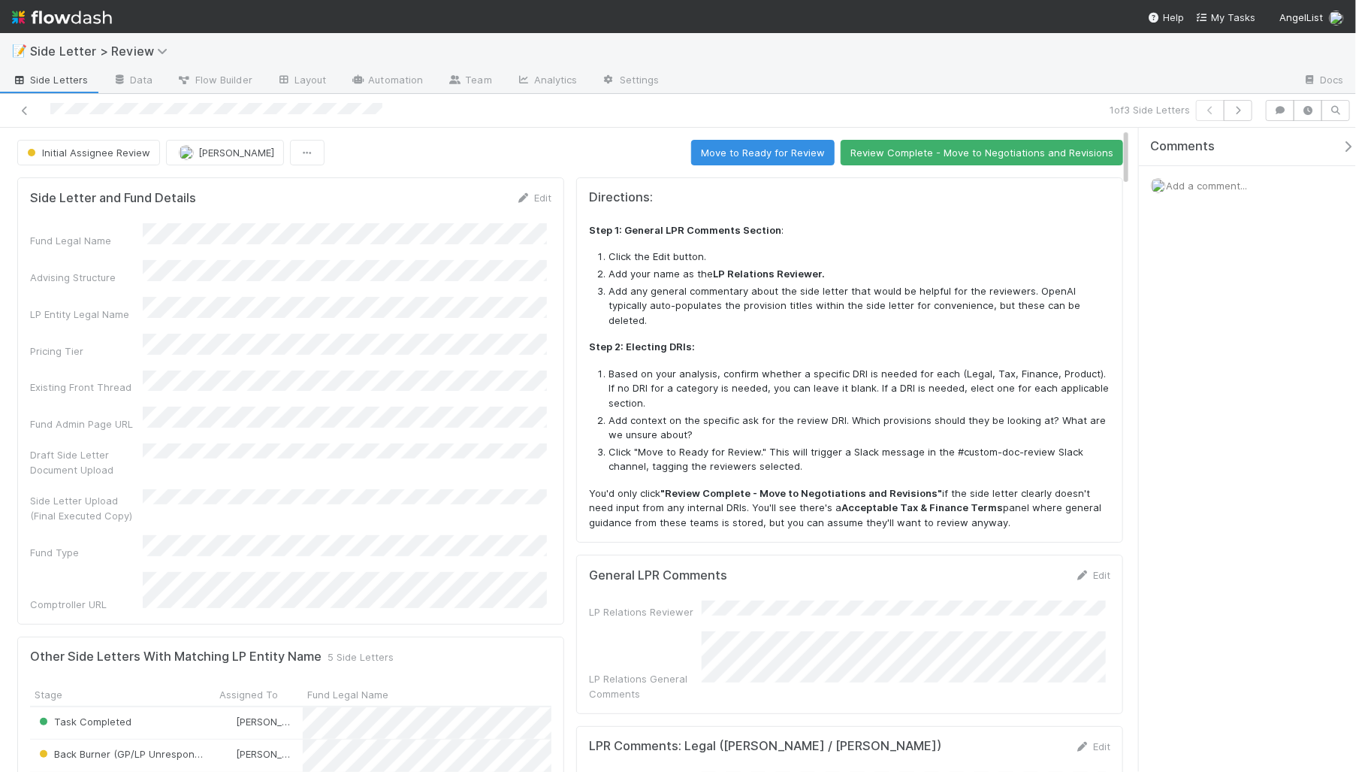
click at [881, 320] on div "Step 1: General LPR Comments Section : Click the Edit button. Add your name as …" at bounding box center [850, 376] width 522 height 307
click at [763, 192] on h5 "Directions:" at bounding box center [850, 197] width 522 height 15
click at [904, 149] on button "Review Complete - Move to Negotiations and Revisions" at bounding box center [982, 153] width 283 height 26
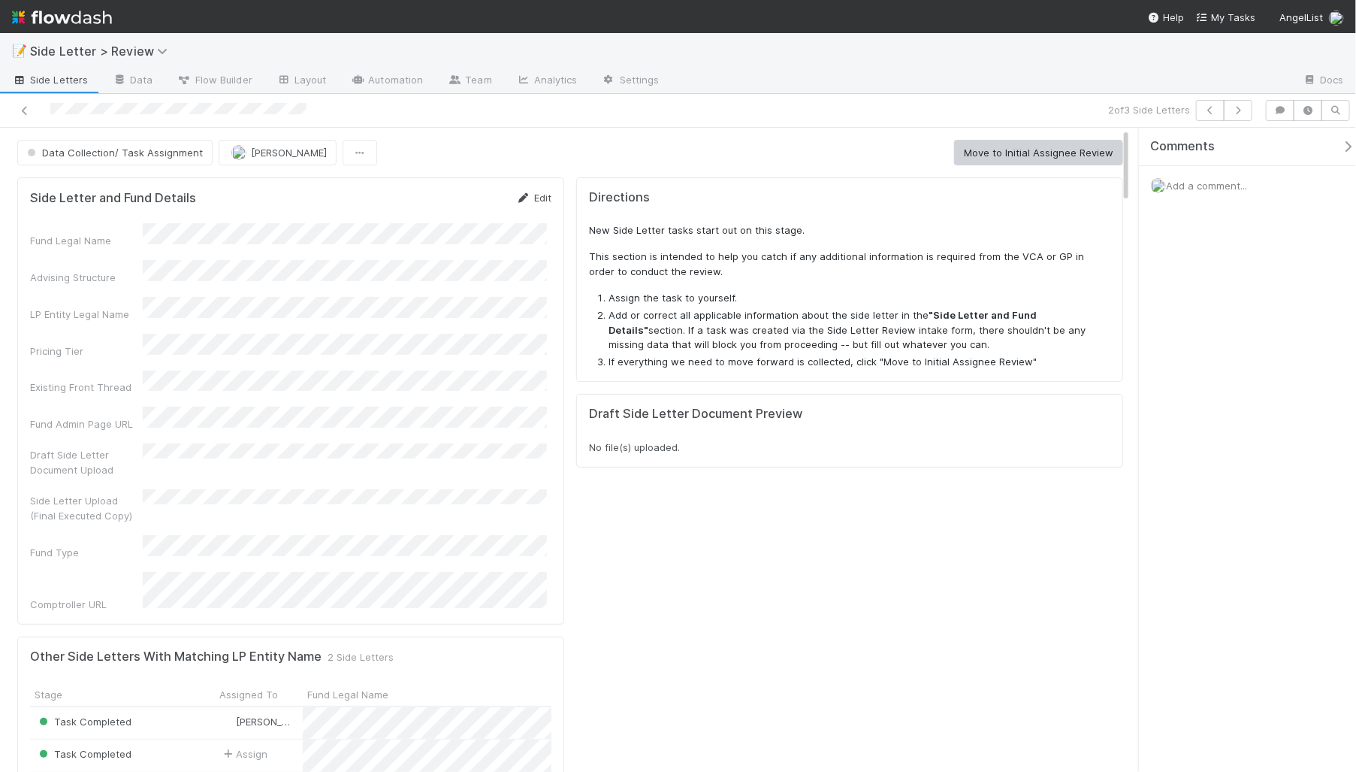
click at [524, 199] on icon at bounding box center [523, 198] width 15 height 10
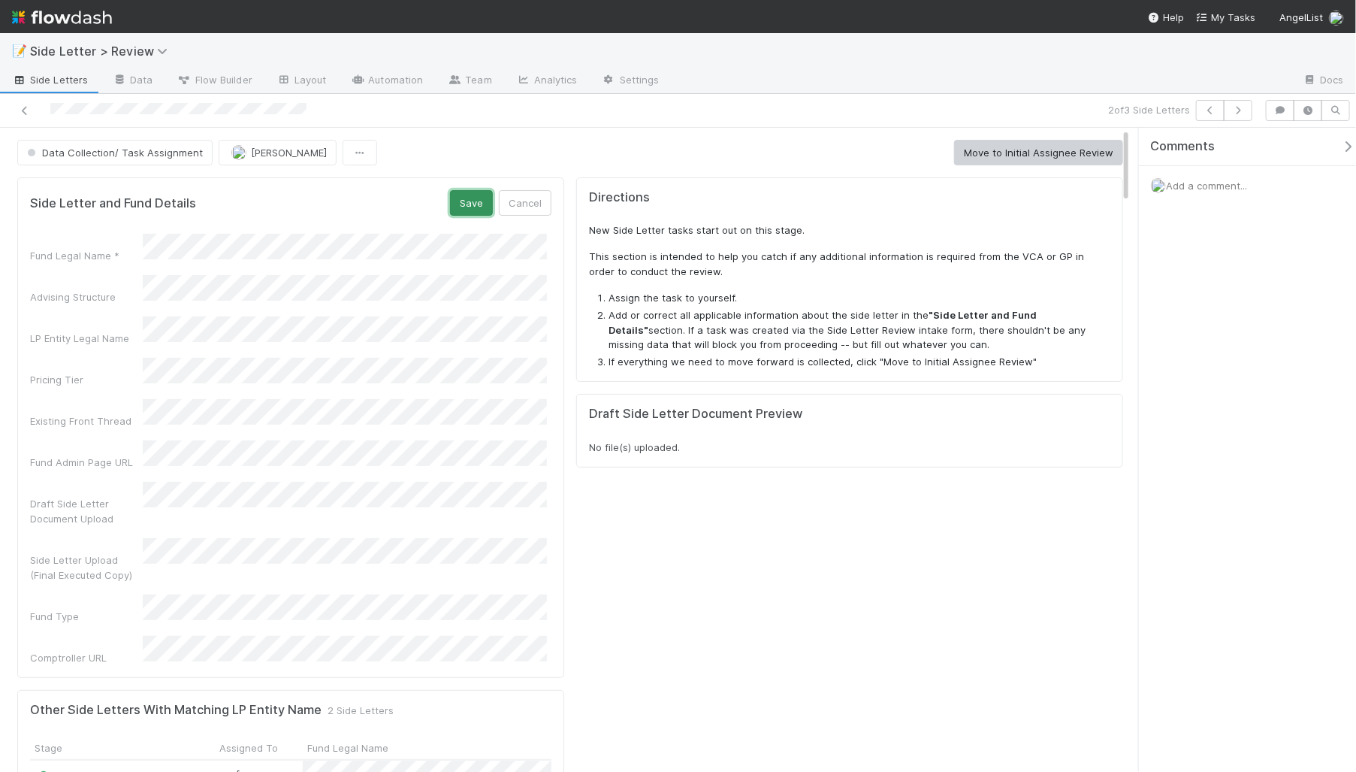
click at [470, 207] on button "Save" at bounding box center [471, 203] width 43 height 26
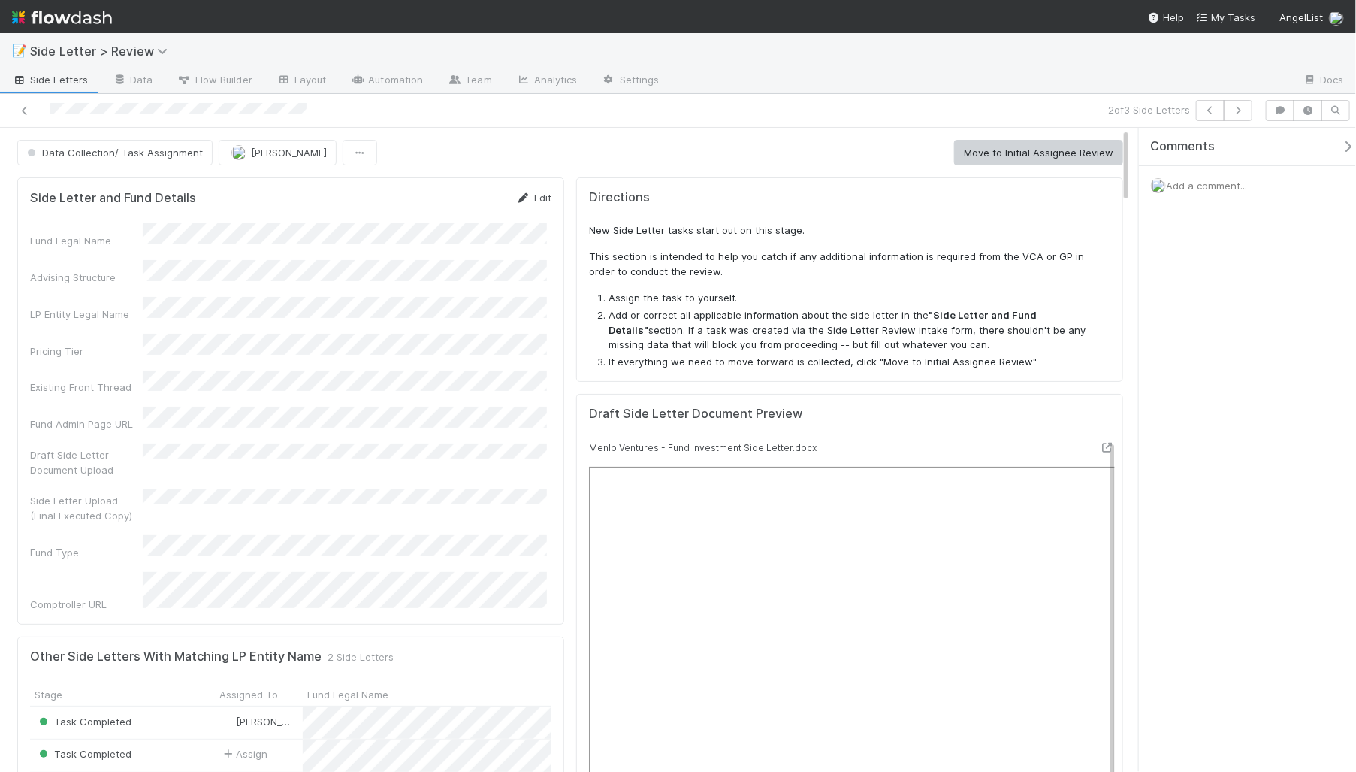
click at [524, 198] on icon at bounding box center [523, 198] width 15 height 10
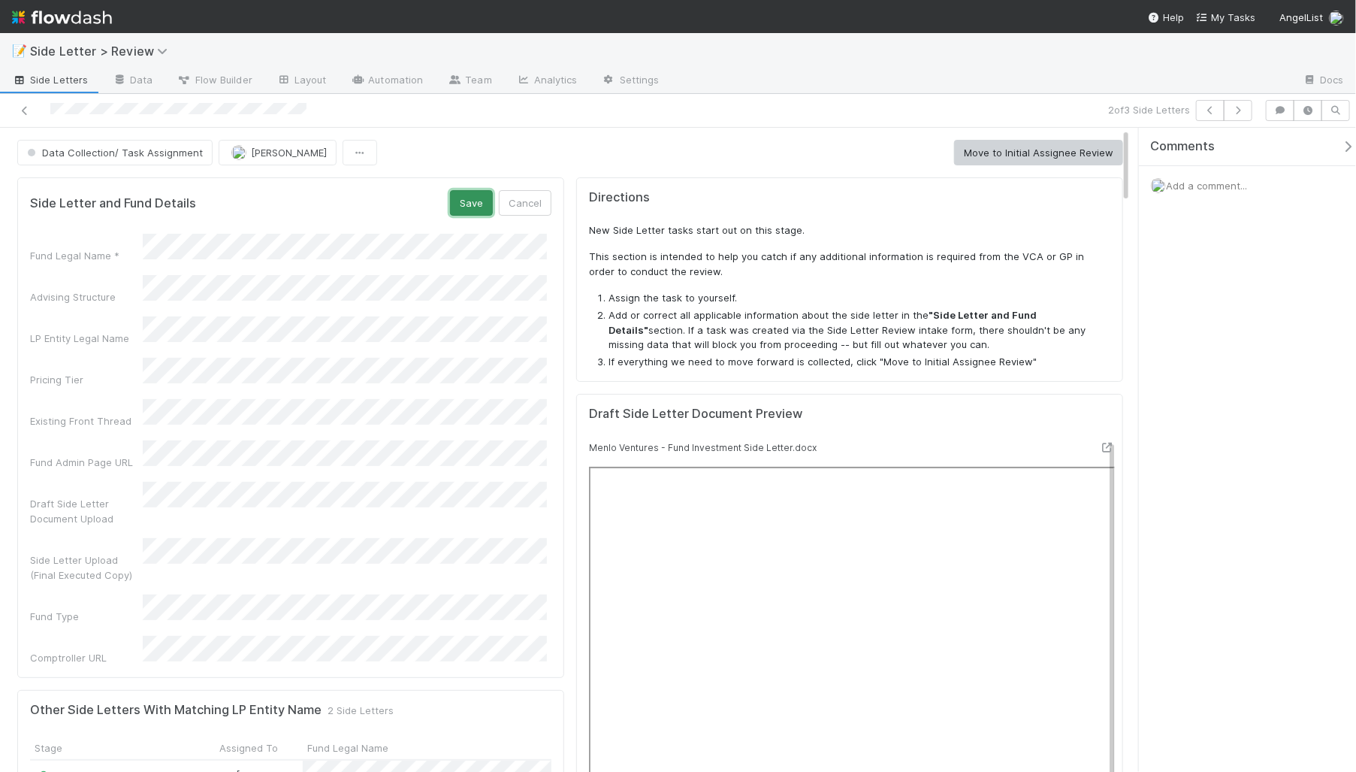
click at [466, 198] on button "Save" at bounding box center [471, 203] width 43 height 26
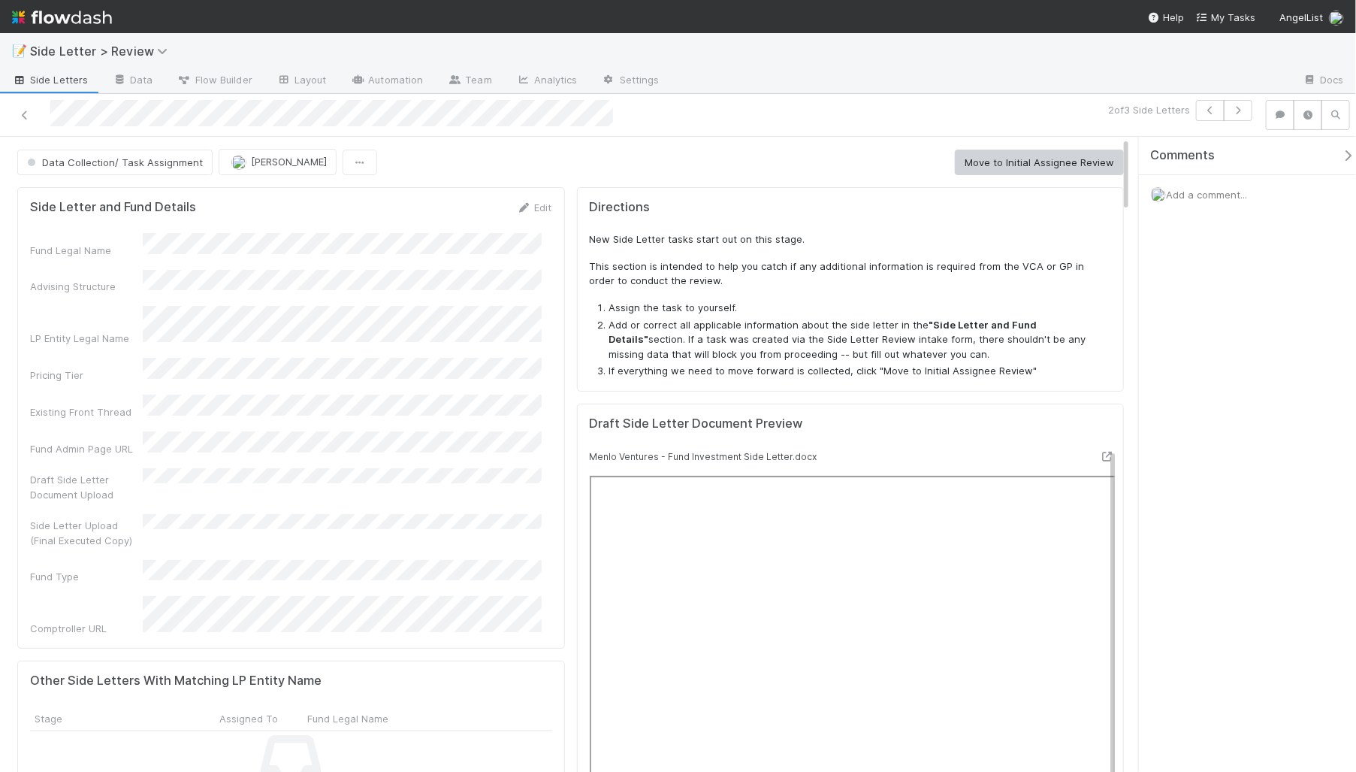
click at [1028, 164] on button "Move to Initial Assignee Review" at bounding box center [1039, 163] width 169 height 26
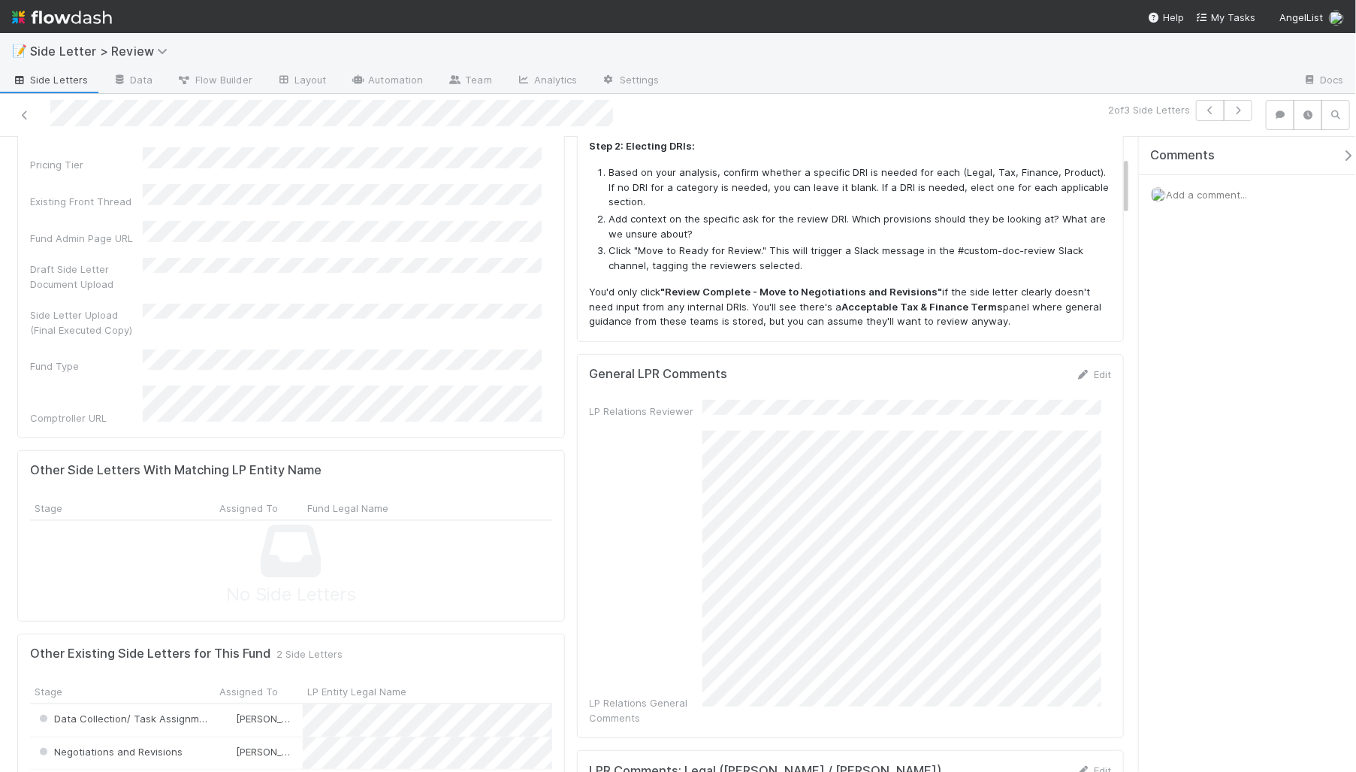
scroll to position [326, 0]
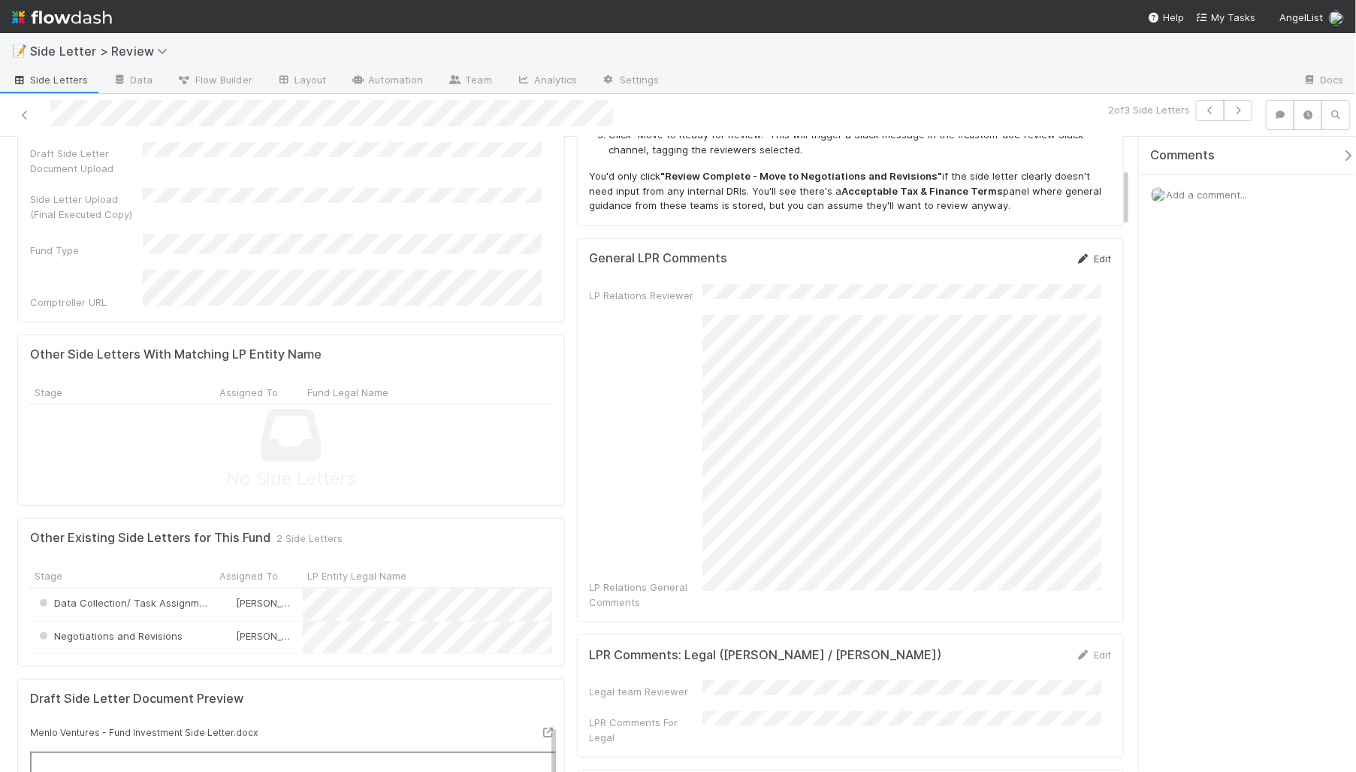
click at [1076, 254] on link "Edit" at bounding box center [1093, 258] width 35 height 12
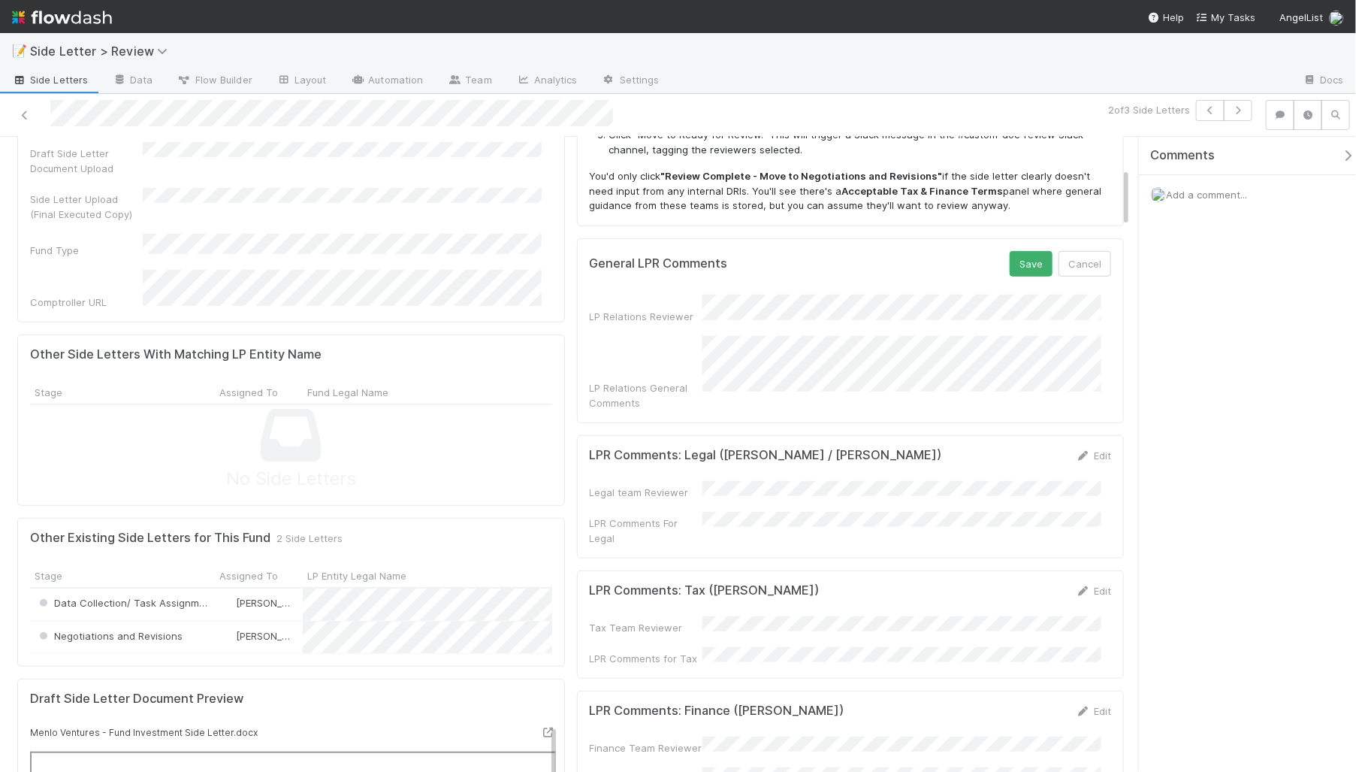
scroll to position [301, 0]
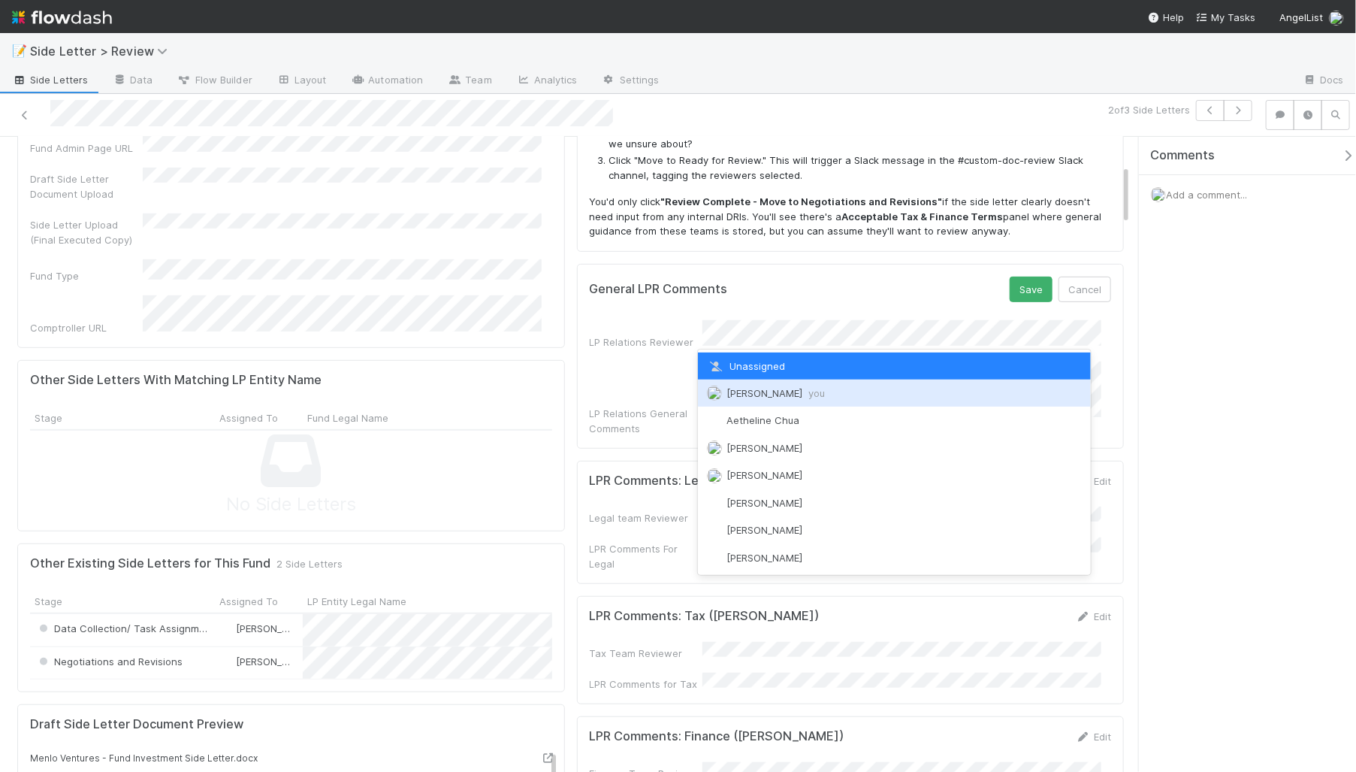
click at [774, 387] on span "[PERSON_NAME] you" at bounding box center [776, 393] width 98 height 12
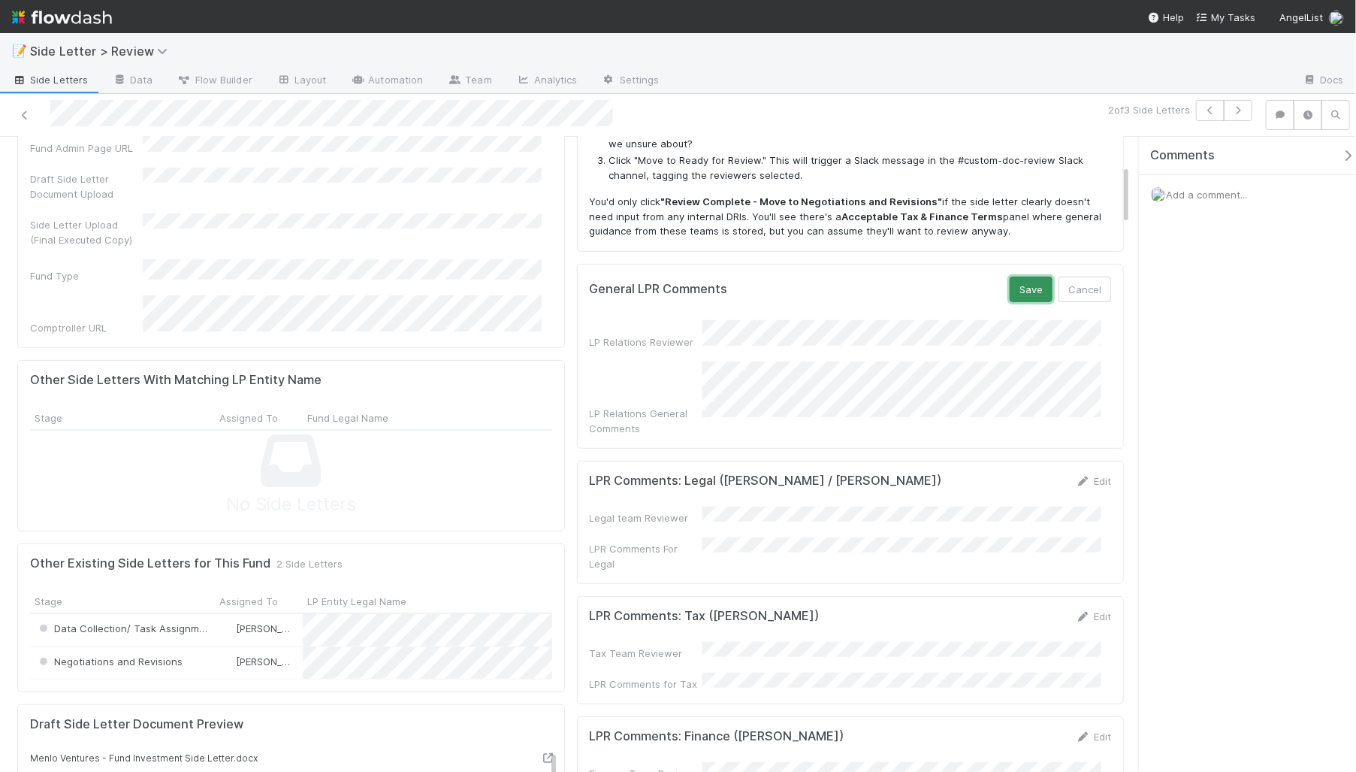
click at [1015, 283] on button "Save" at bounding box center [1031, 290] width 43 height 26
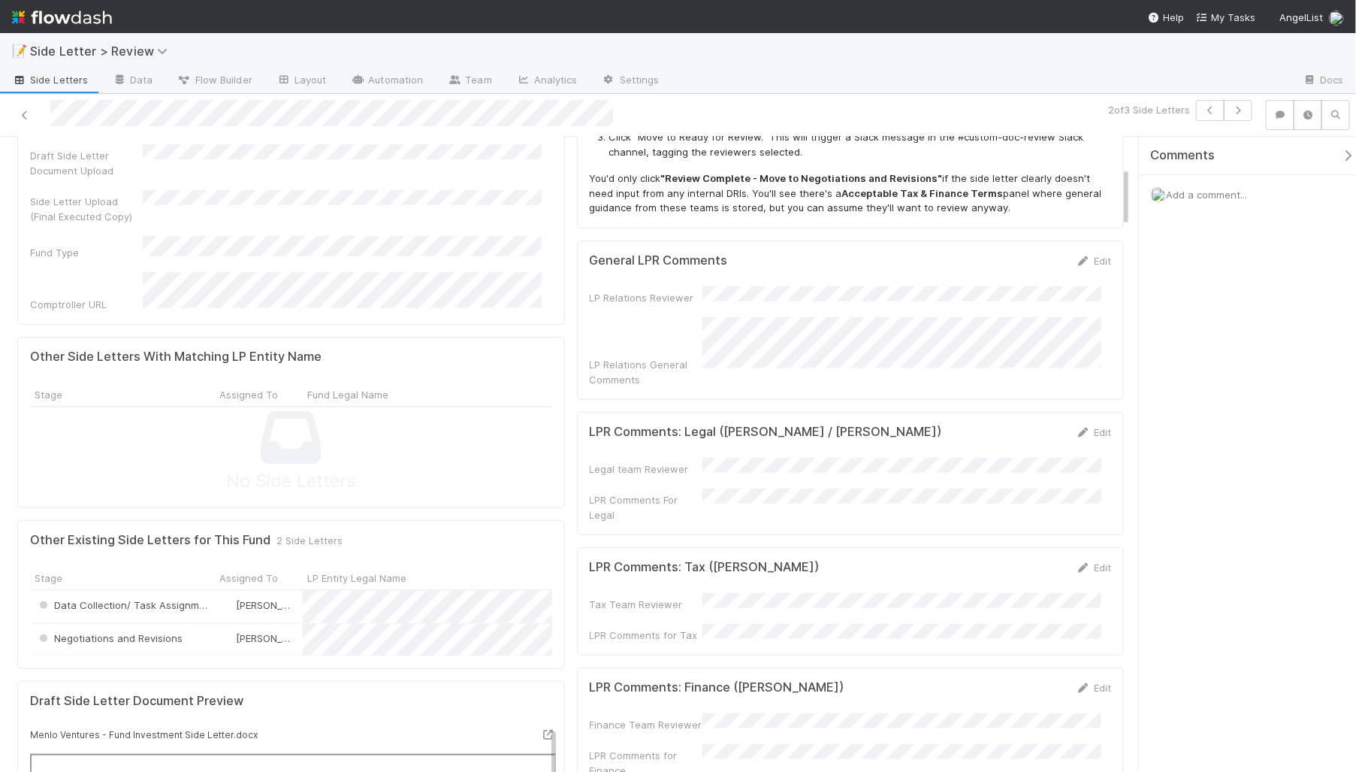
scroll to position [331, 0]
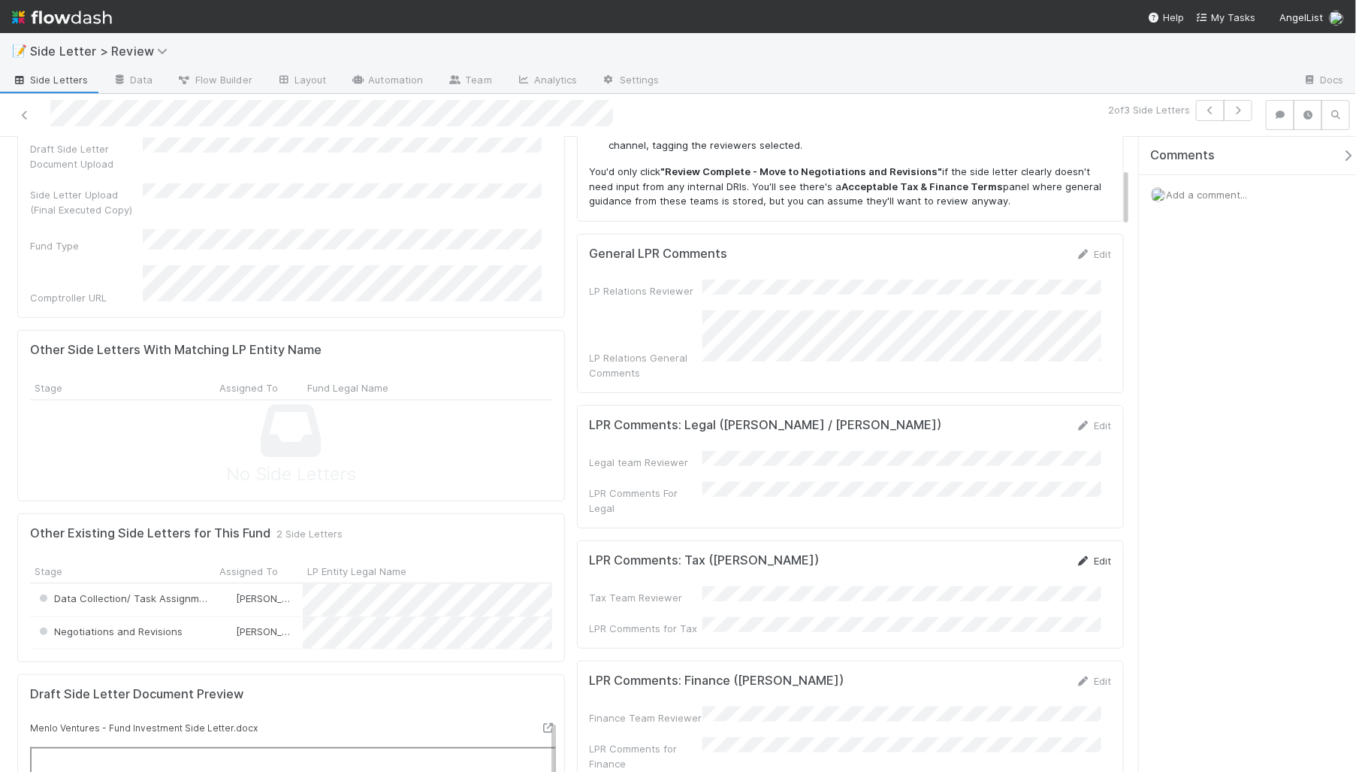
click at [1076, 556] on icon at bounding box center [1083, 561] width 15 height 10
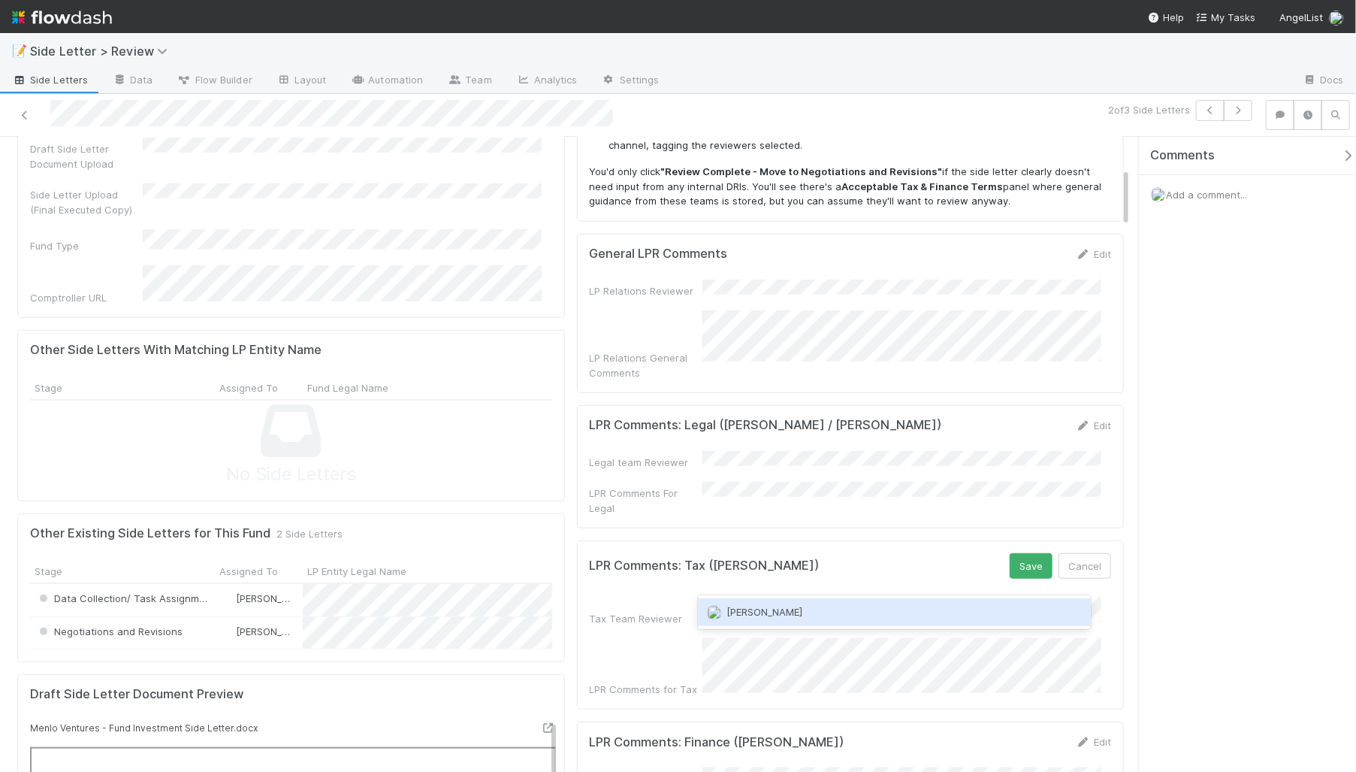
click at [814, 615] on div "[PERSON_NAME]" at bounding box center [894, 611] width 393 height 27
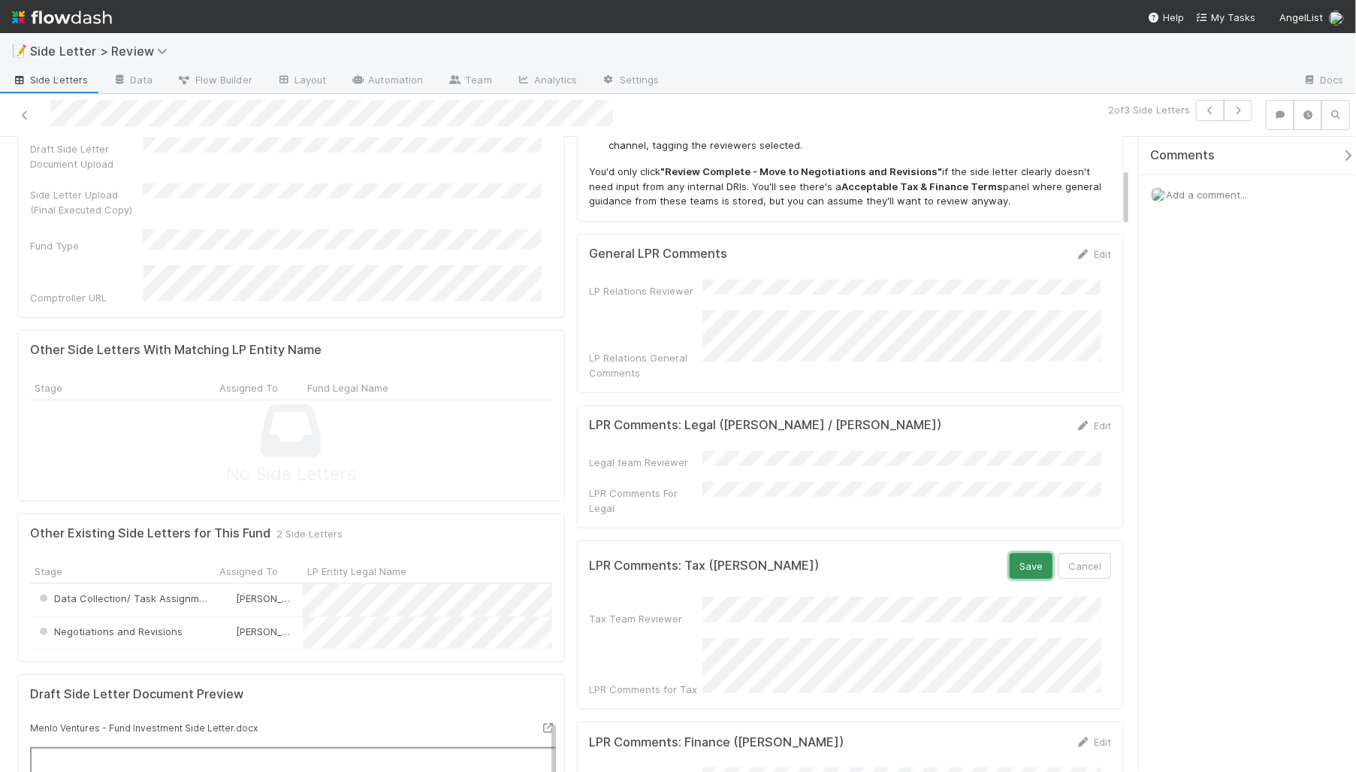
click at [1010, 553] on button "Save" at bounding box center [1031, 566] width 43 height 26
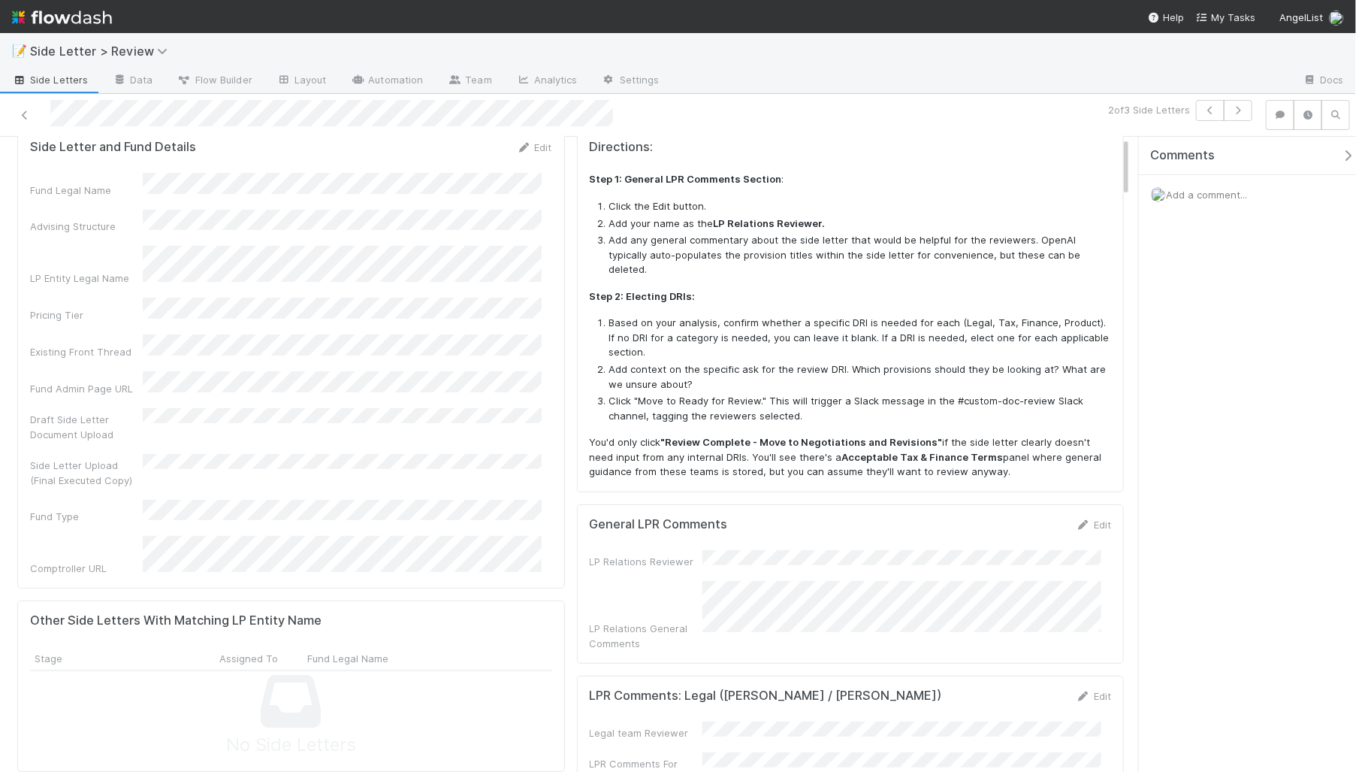
scroll to position [0, 0]
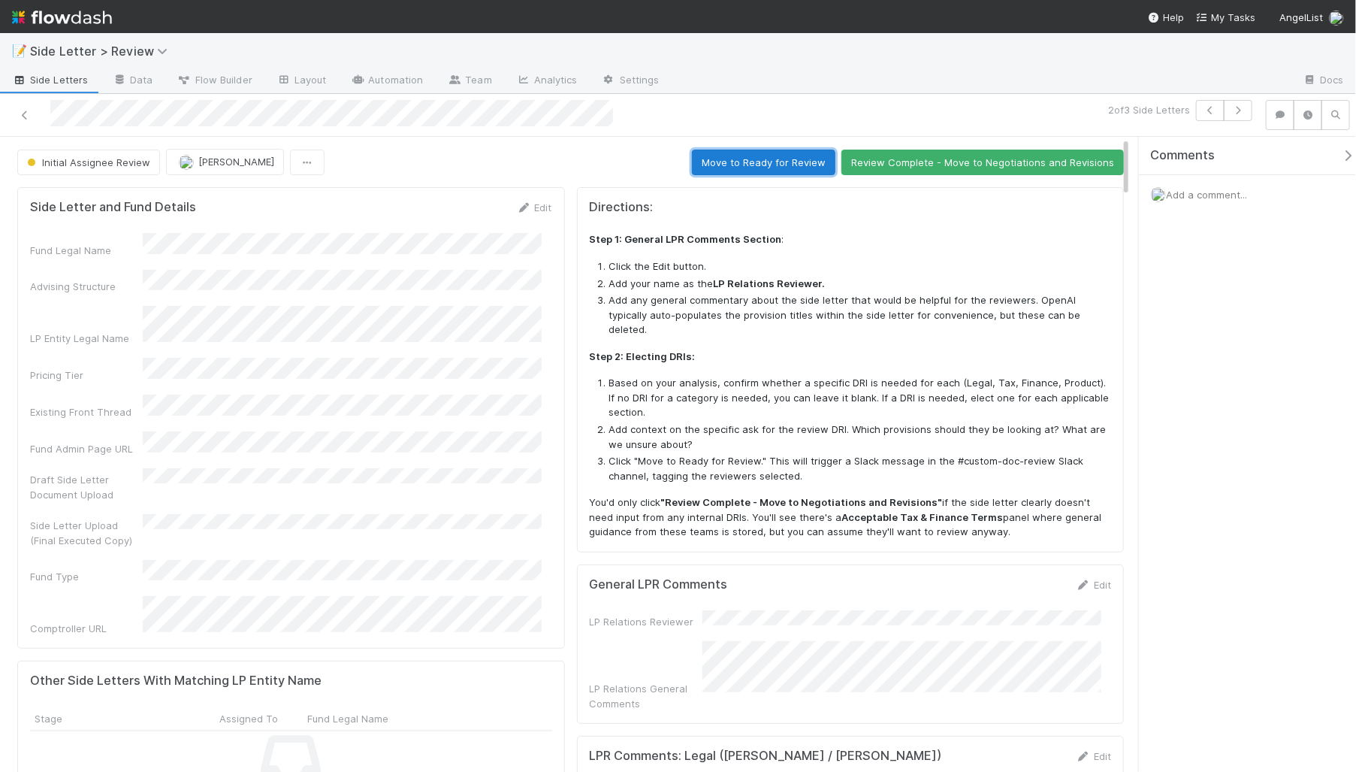
click at [711, 156] on button "Move to Ready for Review" at bounding box center [764, 163] width 144 height 26
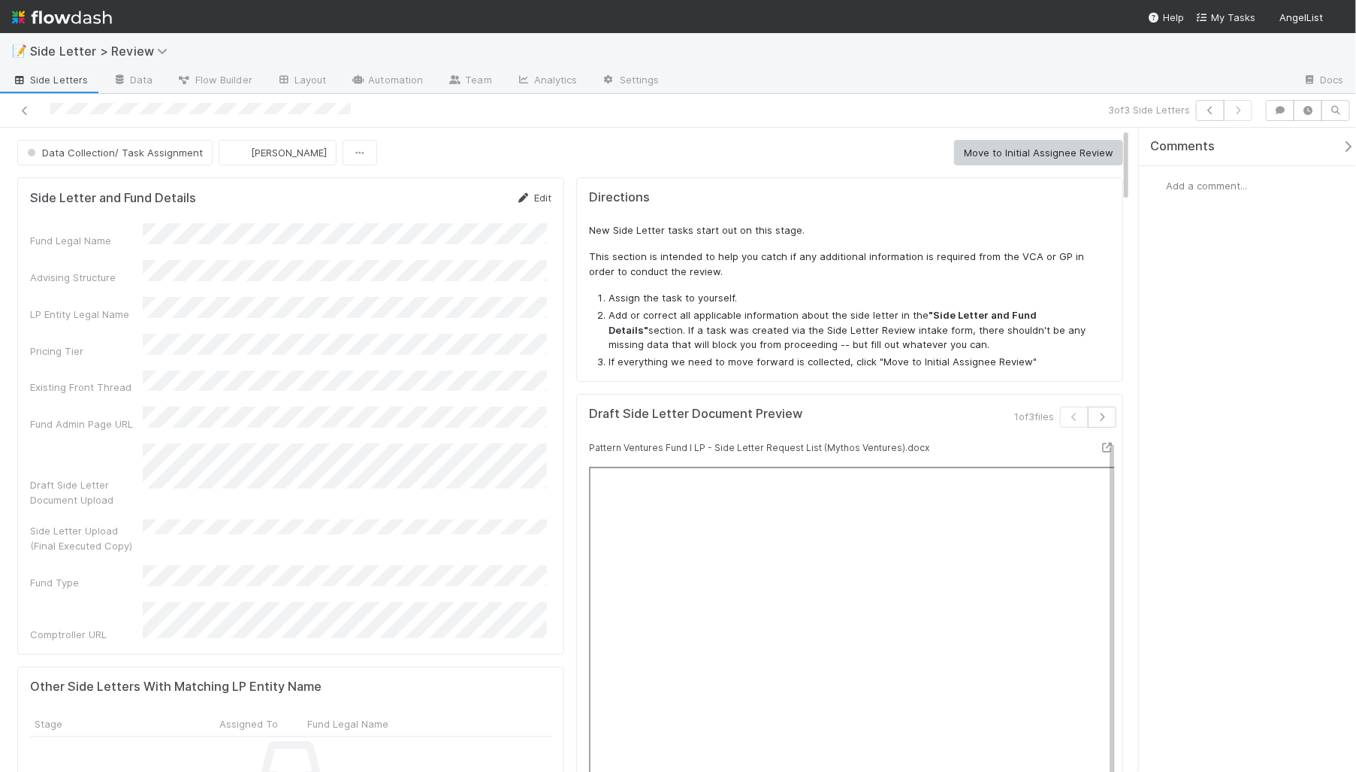
click at [540, 197] on link "Edit" at bounding box center [533, 198] width 35 height 12
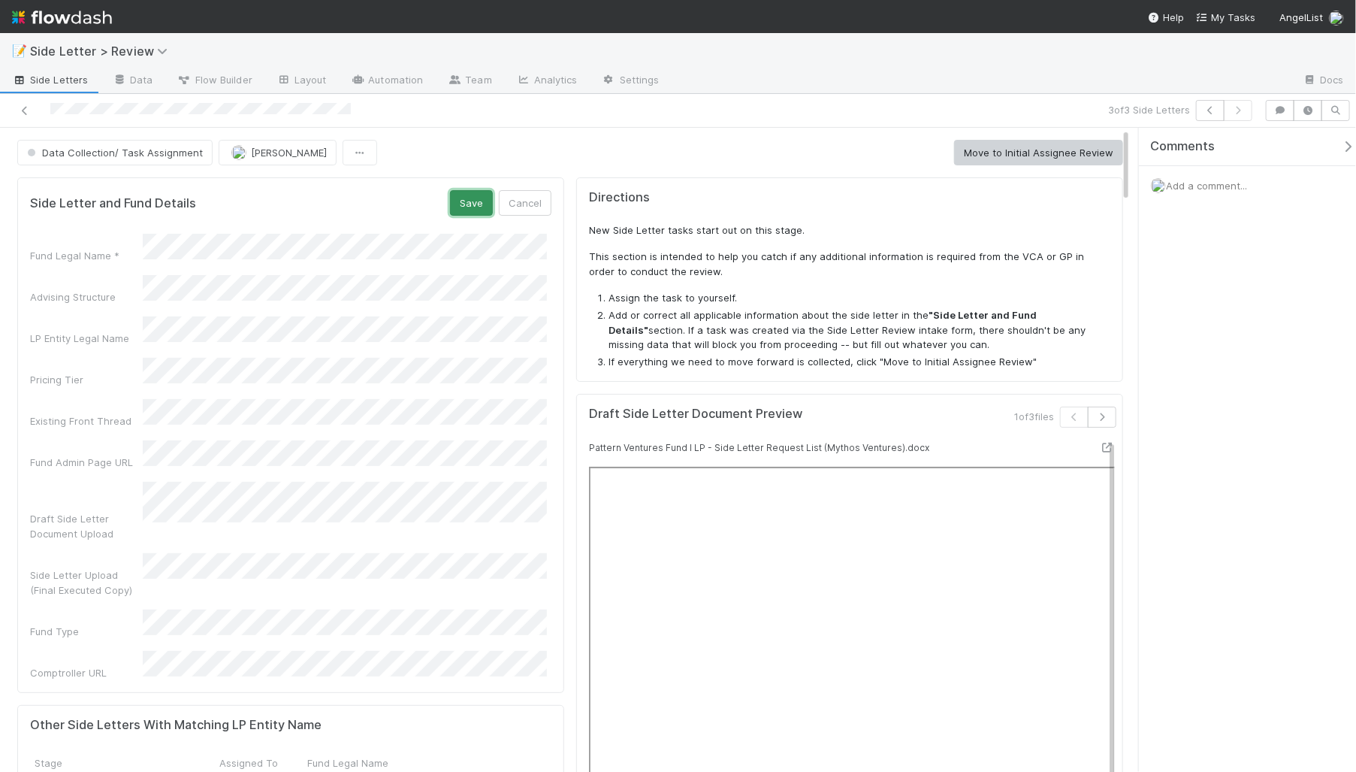
click at [464, 201] on button "Save" at bounding box center [471, 203] width 43 height 26
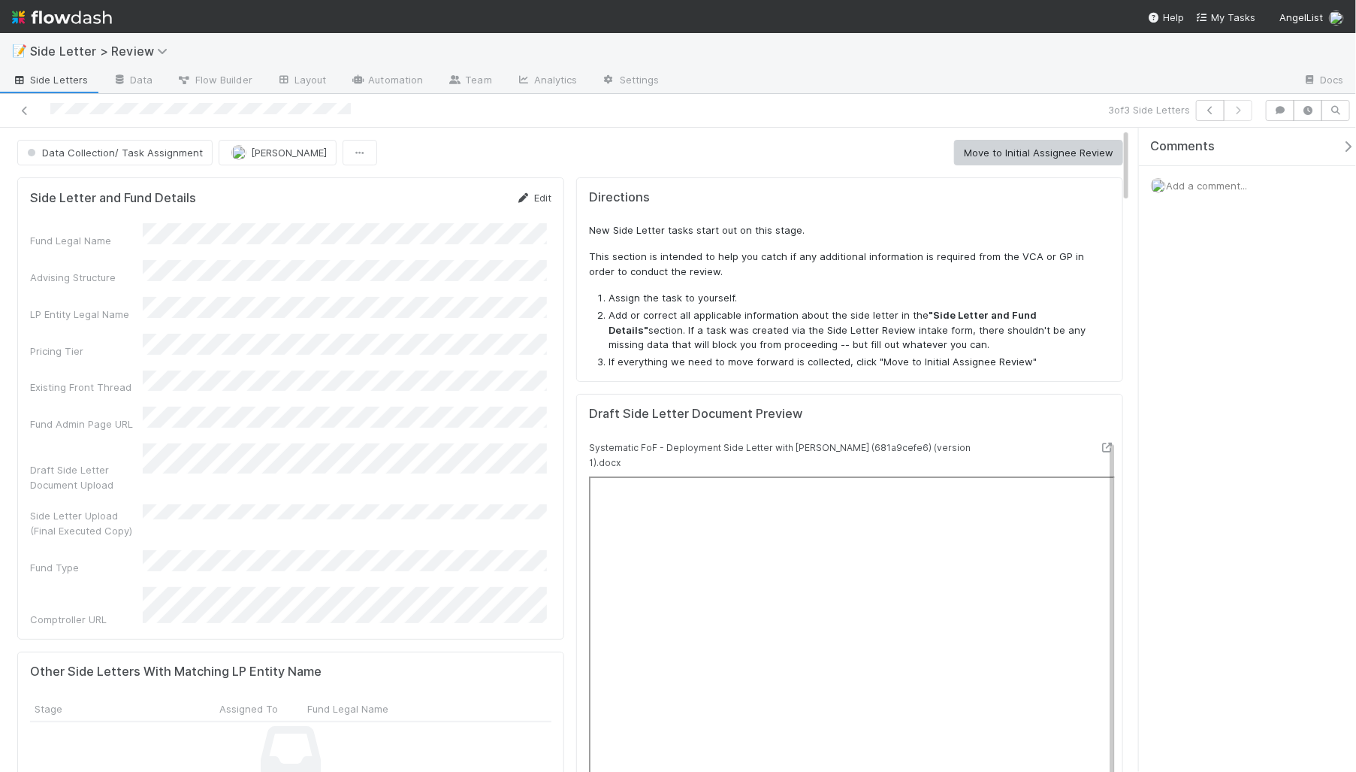
click at [532, 199] on link "Edit" at bounding box center [533, 198] width 35 height 12
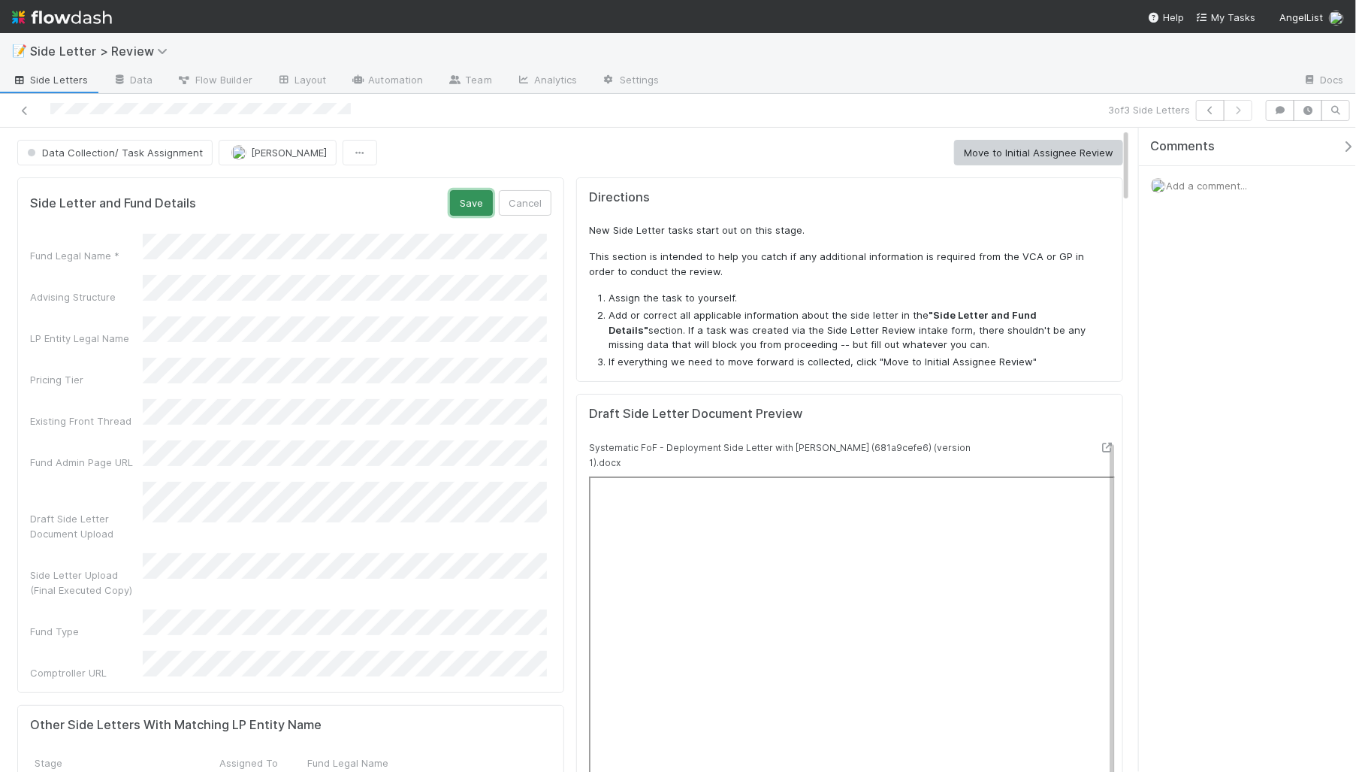
click at [460, 207] on button "Save" at bounding box center [471, 203] width 43 height 26
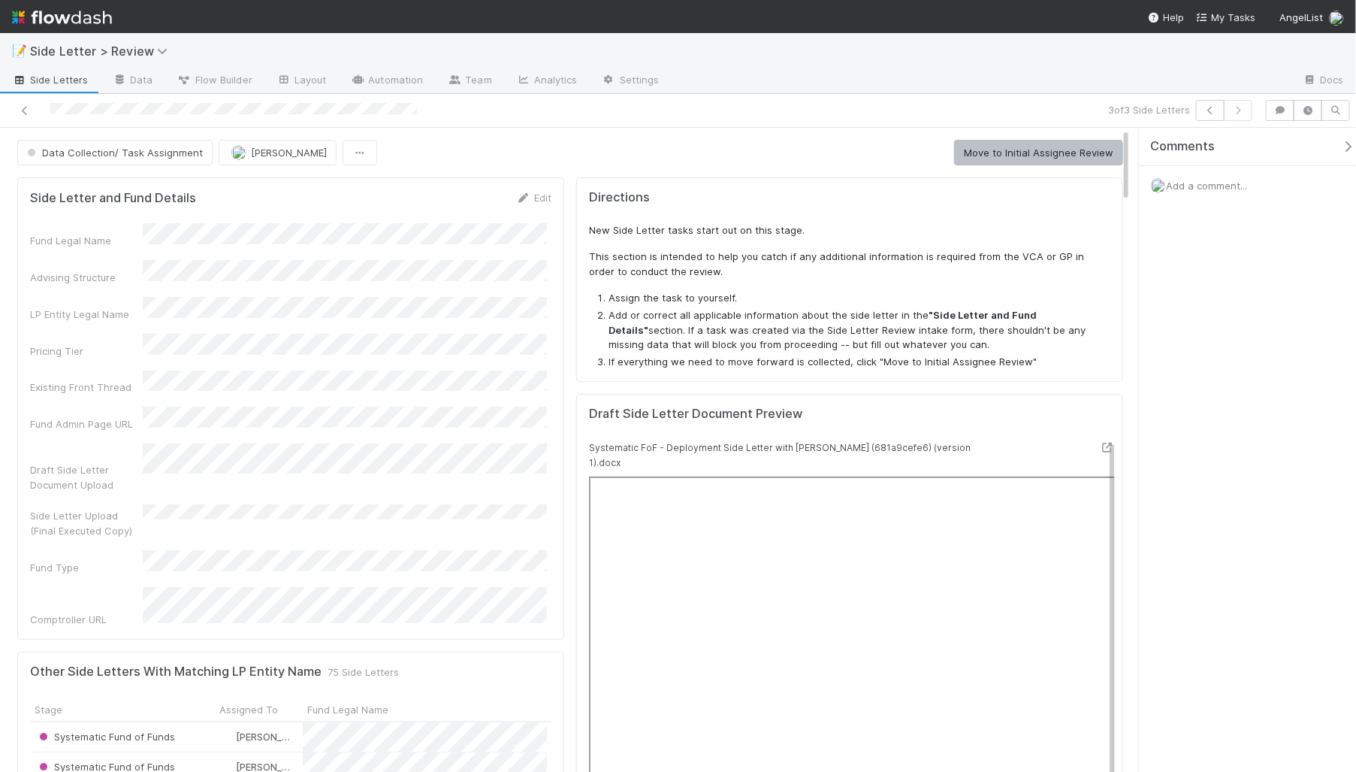
scroll to position [295, 506]
click at [969, 154] on button "Move to Initial Assignee Review" at bounding box center [1038, 153] width 169 height 26
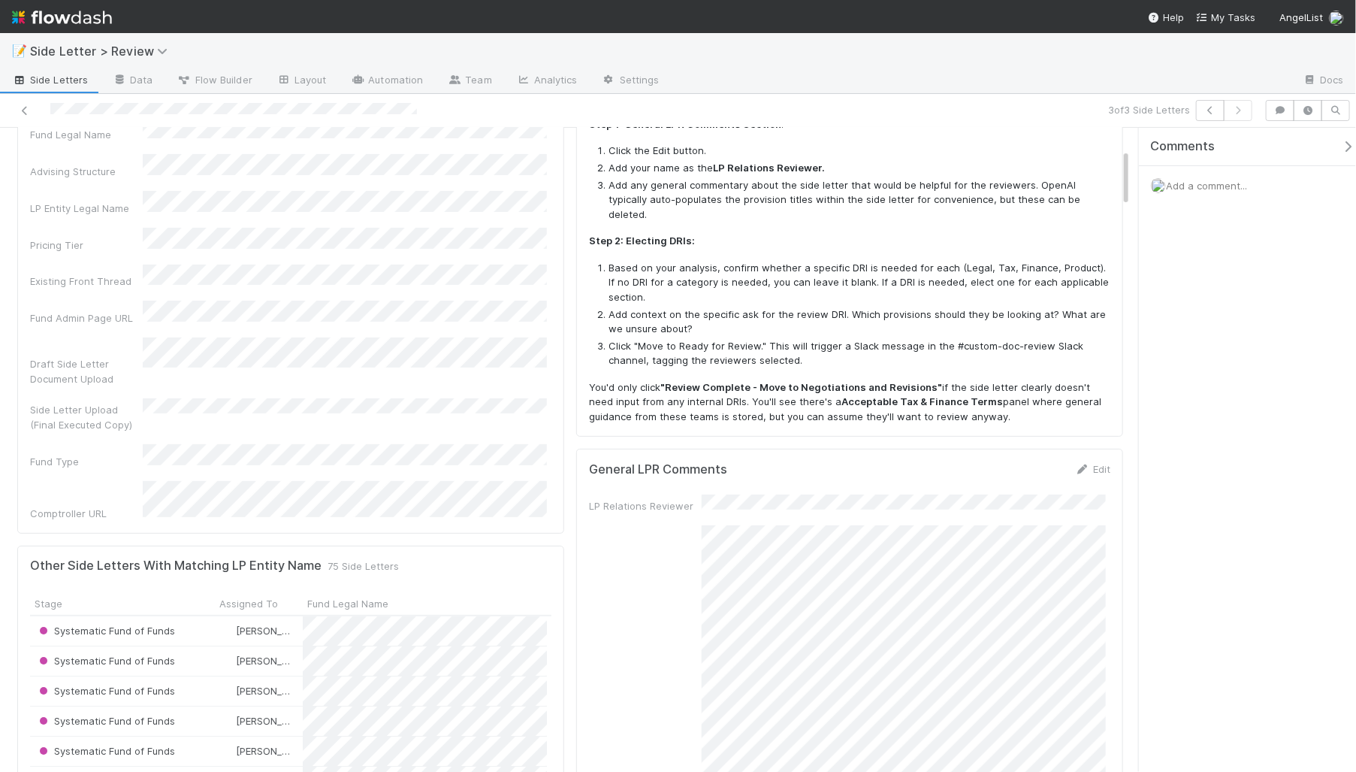
scroll to position [251, 0]
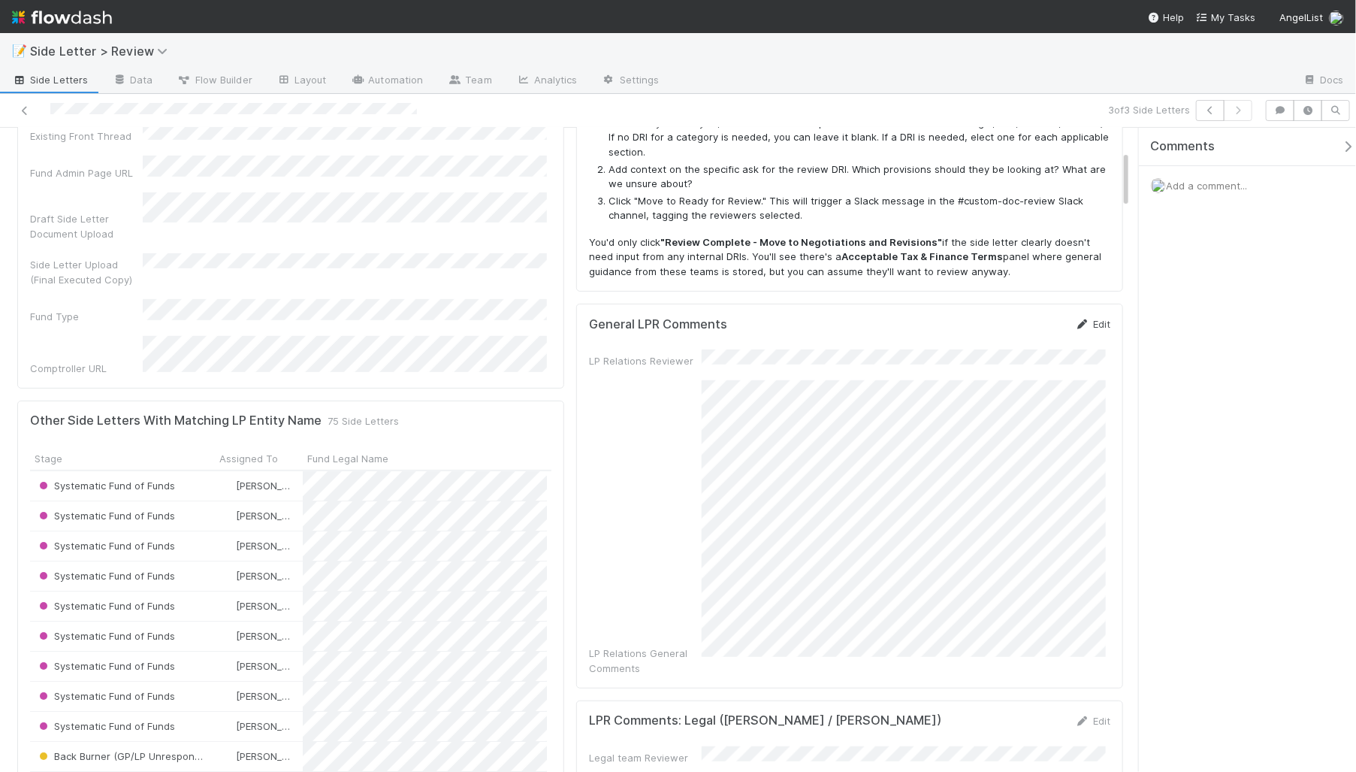
click at [1075, 319] on icon at bounding box center [1082, 324] width 15 height 10
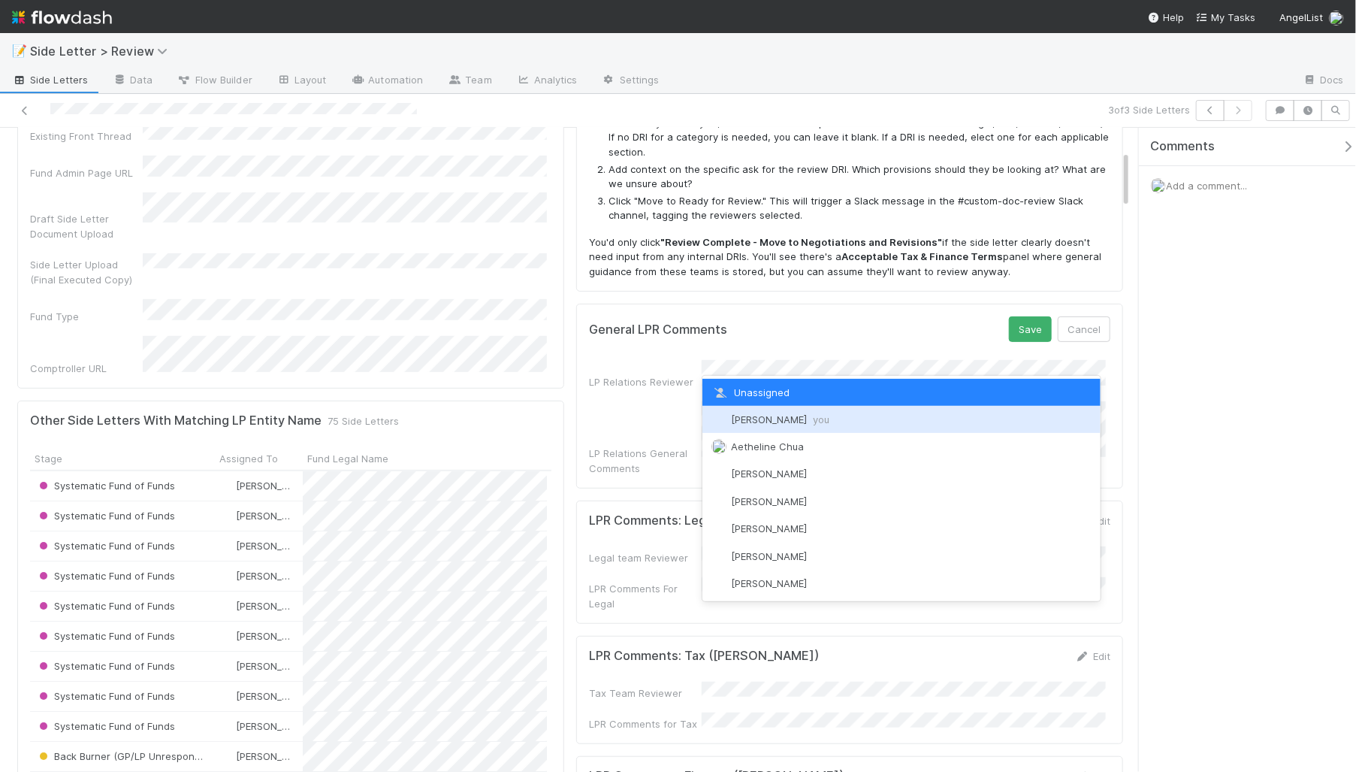
click at [813, 414] on span "you" at bounding box center [821, 419] width 17 height 12
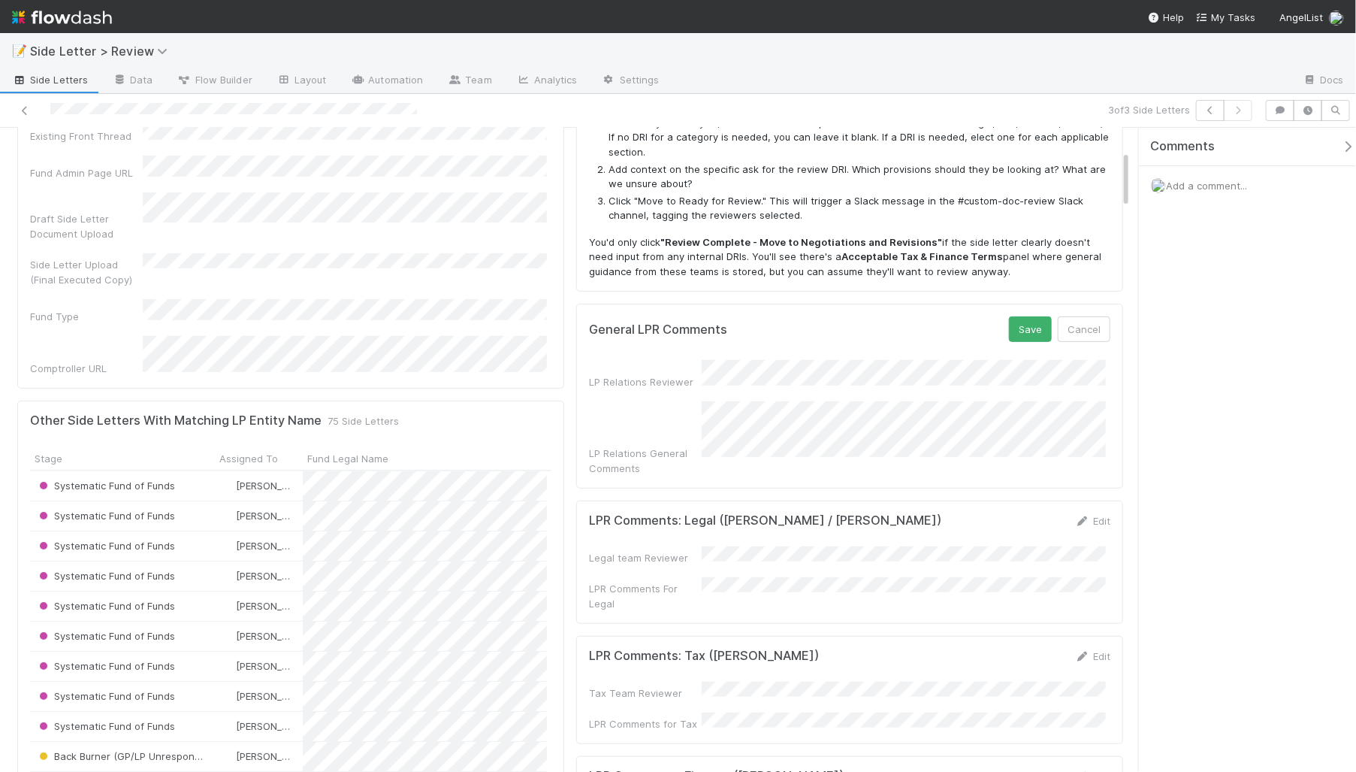
scroll to position [224, 0]
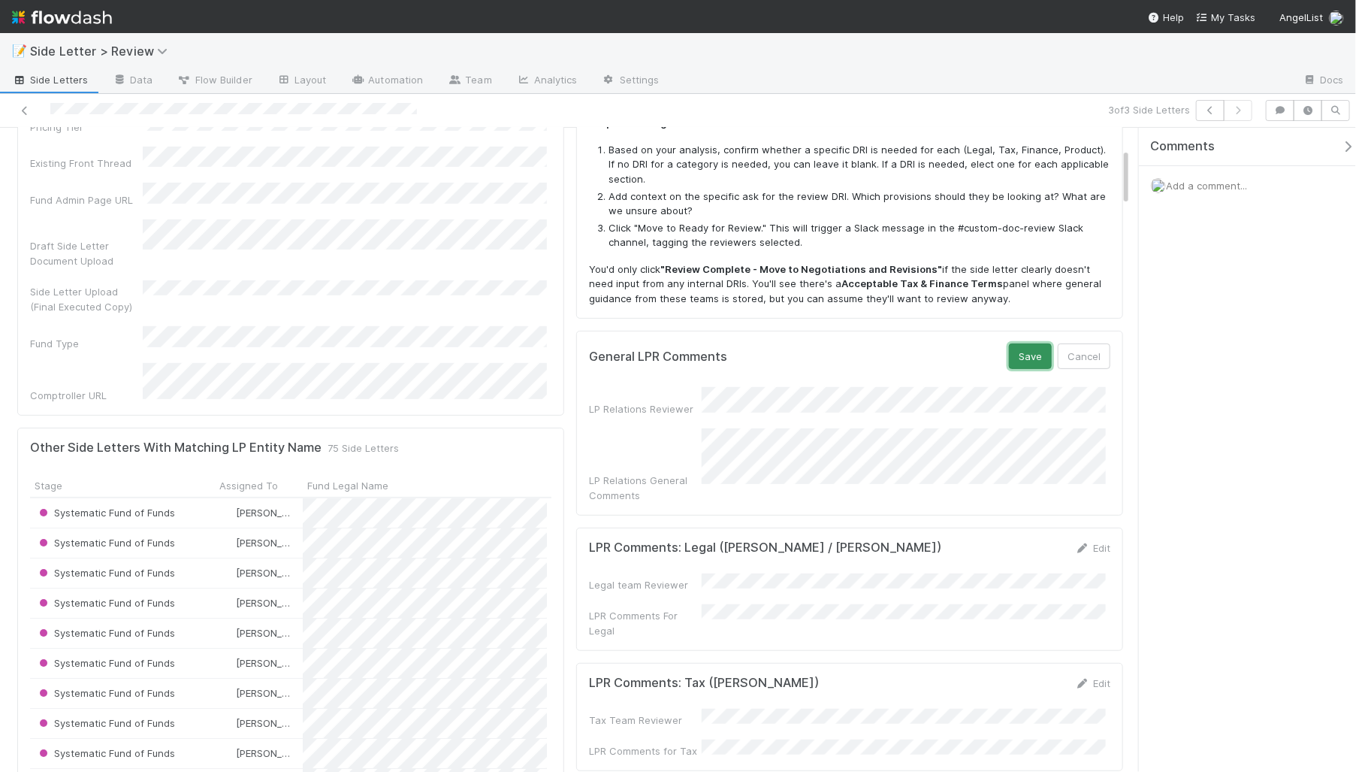
click at [1009, 343] on button "Save" at bounding box center [1030, 356] width 43 height 26
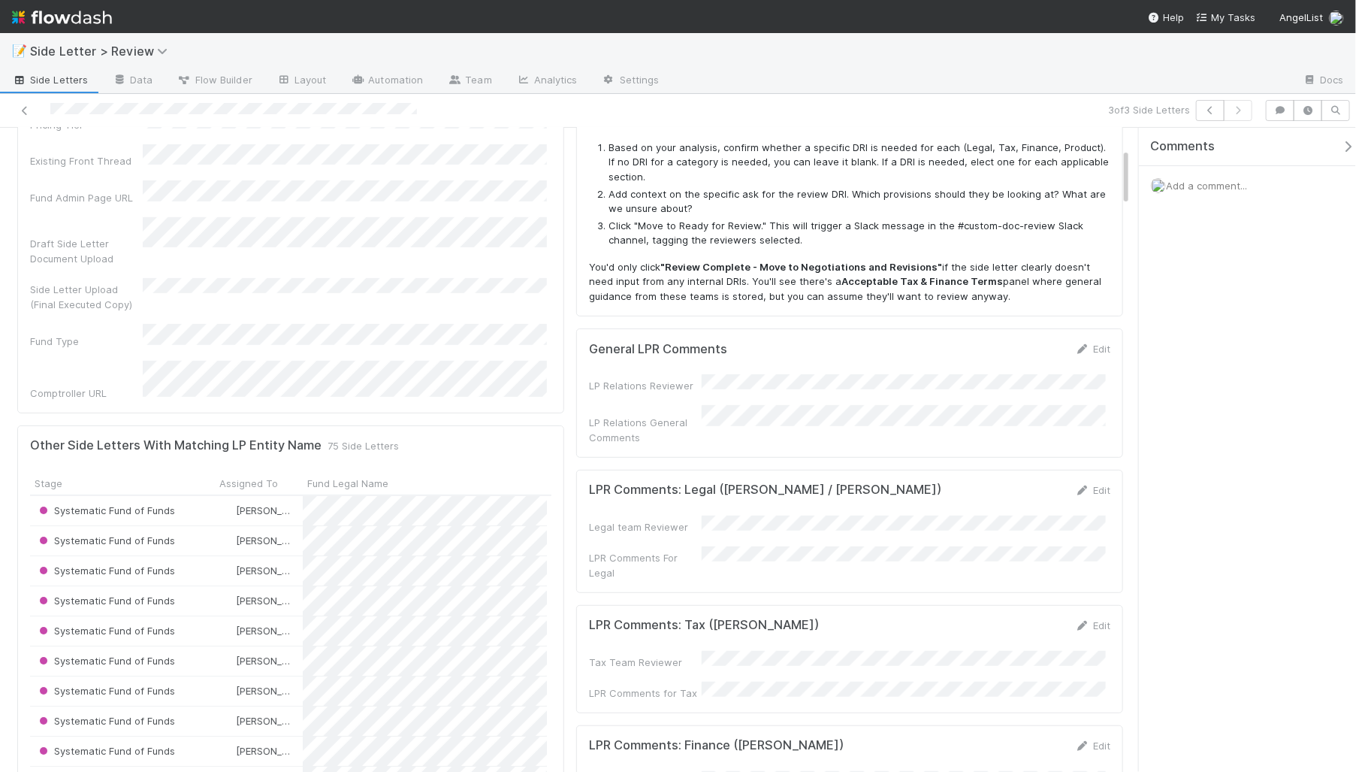
scroll to position [0, 0]
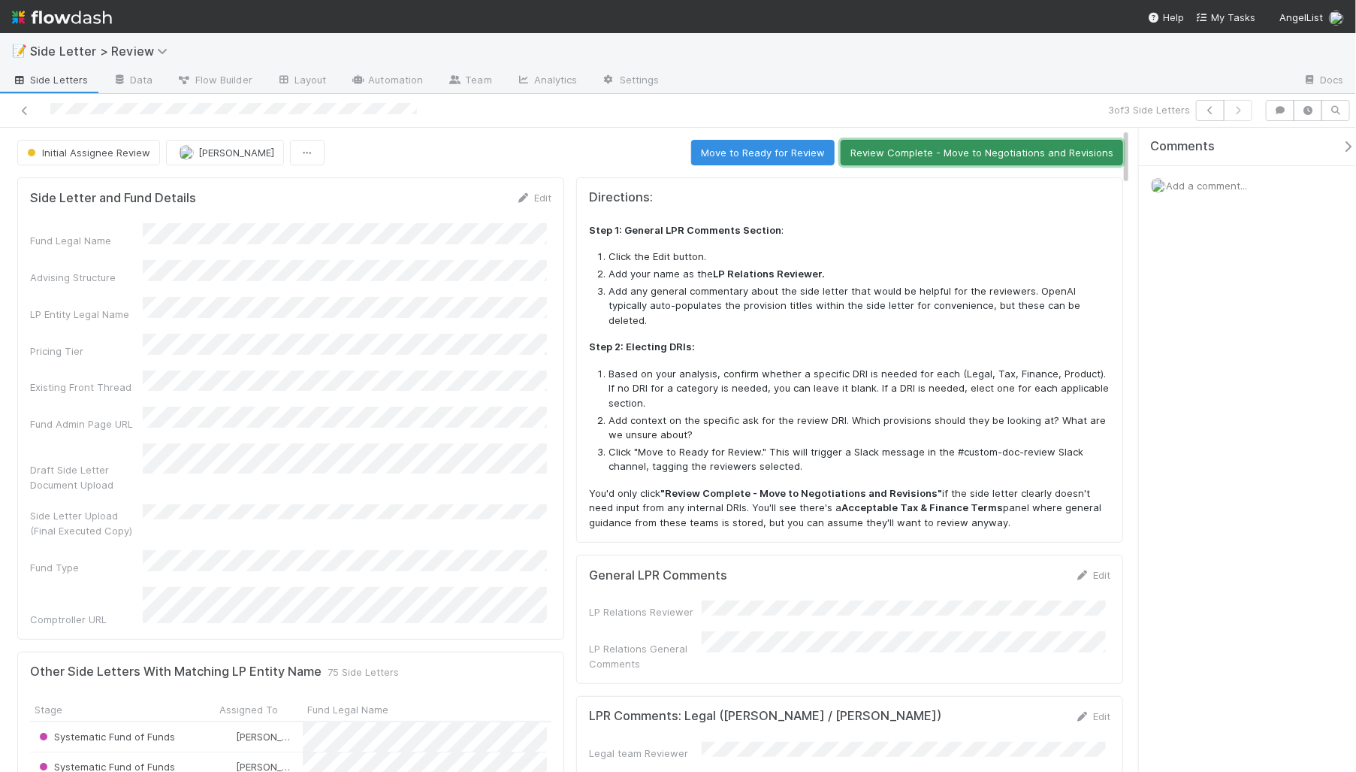
click at [922, 157] on button "Review Complete - Move to Negotiations and Revisions" at bounding box center [982, 153] width 283 height 26
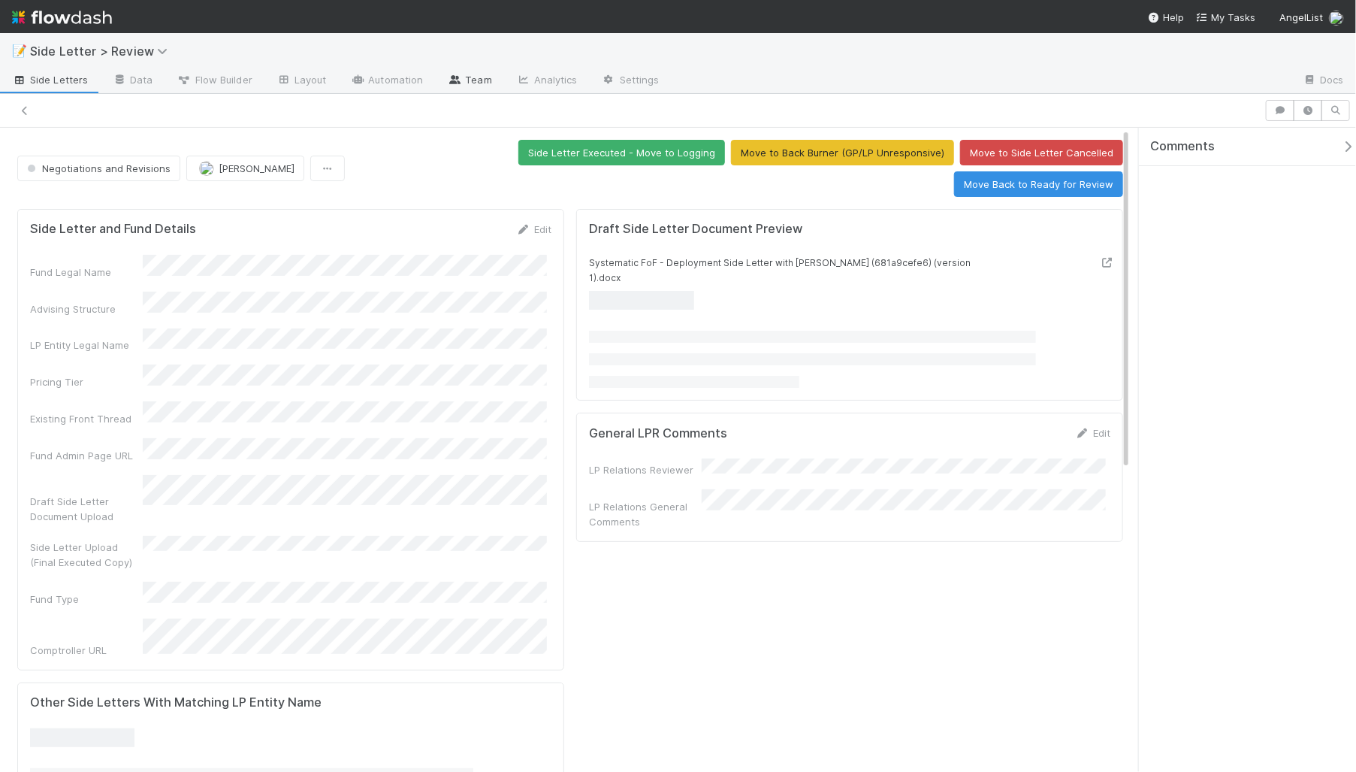
click at [476, 88] on link "Team" at bounding box center [469, 81] width 68 height 24
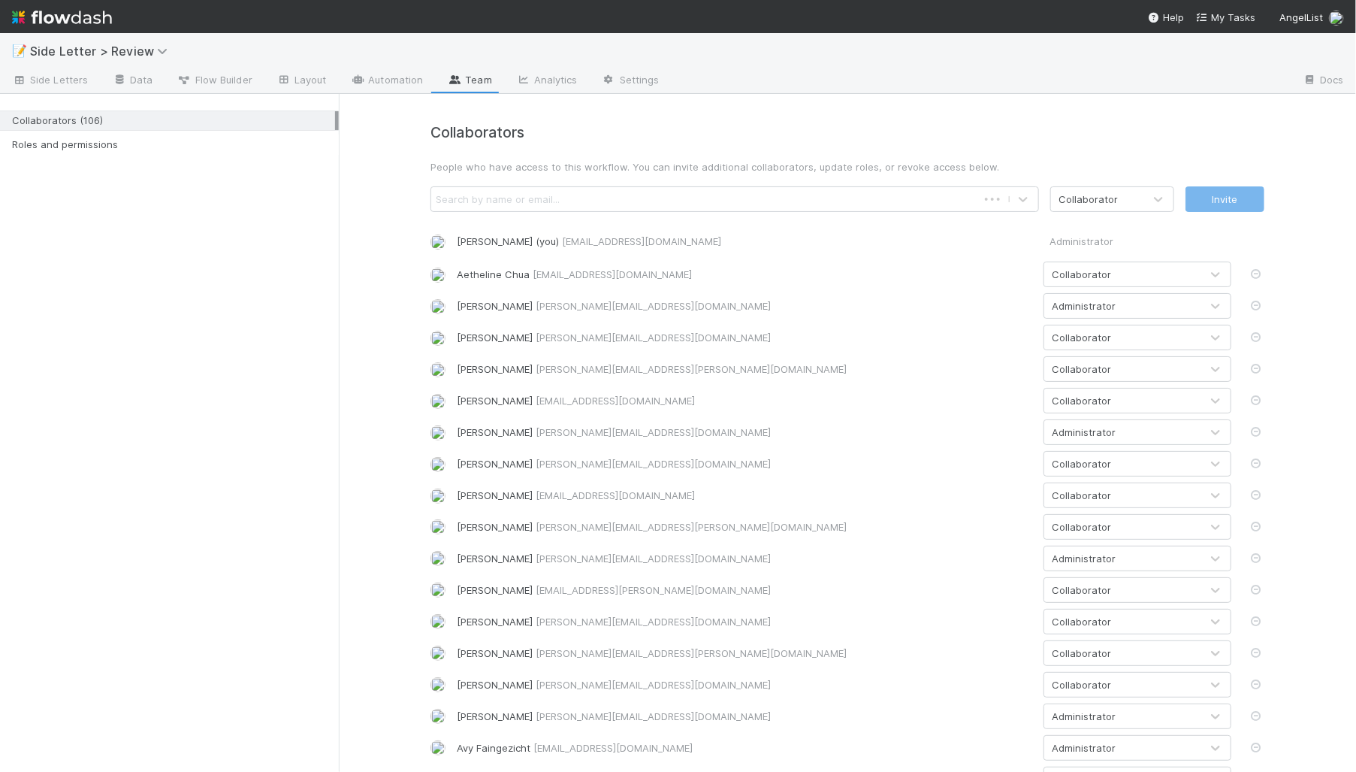
click at [557, 199] on div "Search by name or email..." at bounding box center [704, 199] width 546 height 24
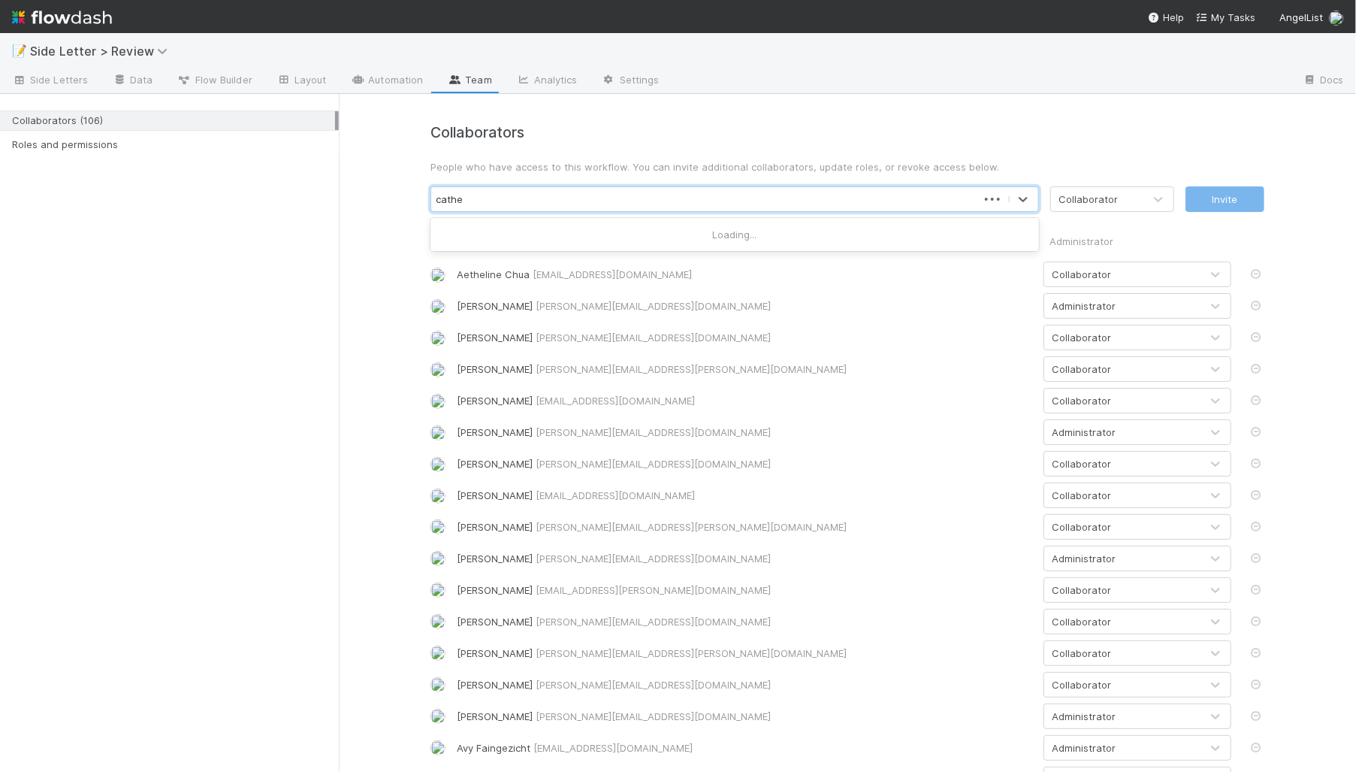
type input "[PERSON_NAME]"
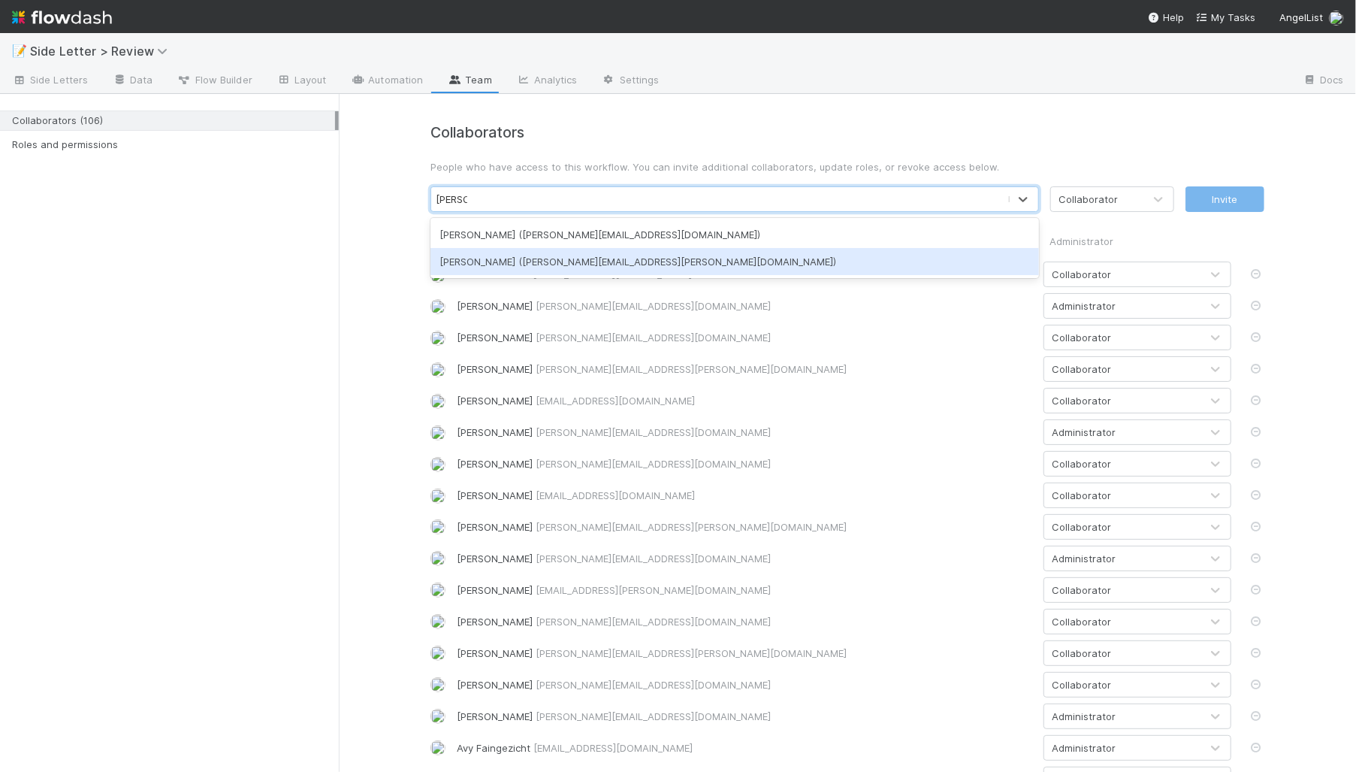
click at [580, 252] on div "[PERSON_NAME] ([PERSON_NAME][EMAIL_ADDRESS][PERSON_NAME][DOMAIN_NAME])" at bounding box center [735, 261] width 609 height 27
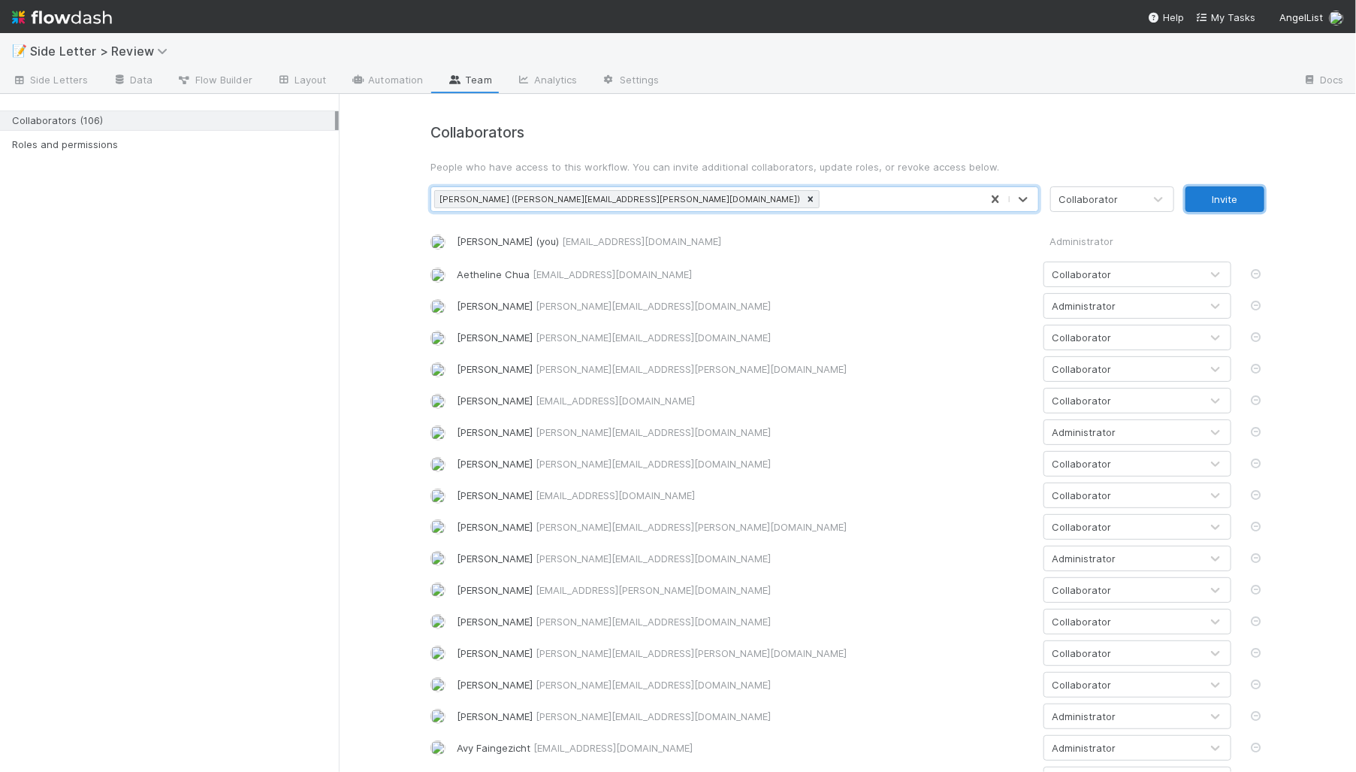
click at [1240, 195] on button "Invite" at bounding box center [1225, 199] width 79 height 26
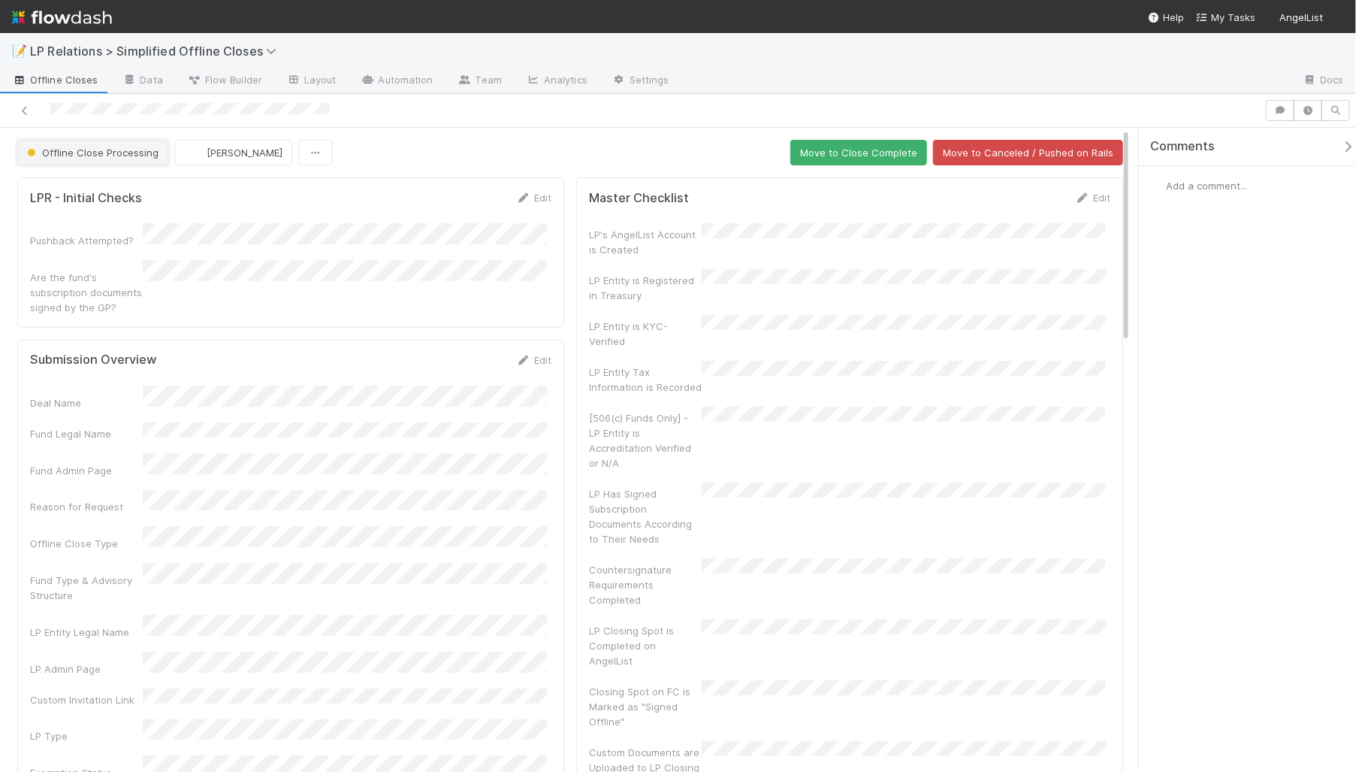
click at [84, 143] on button "Offline Close Processing" at bounding box center [92, 153] width 151 height 26
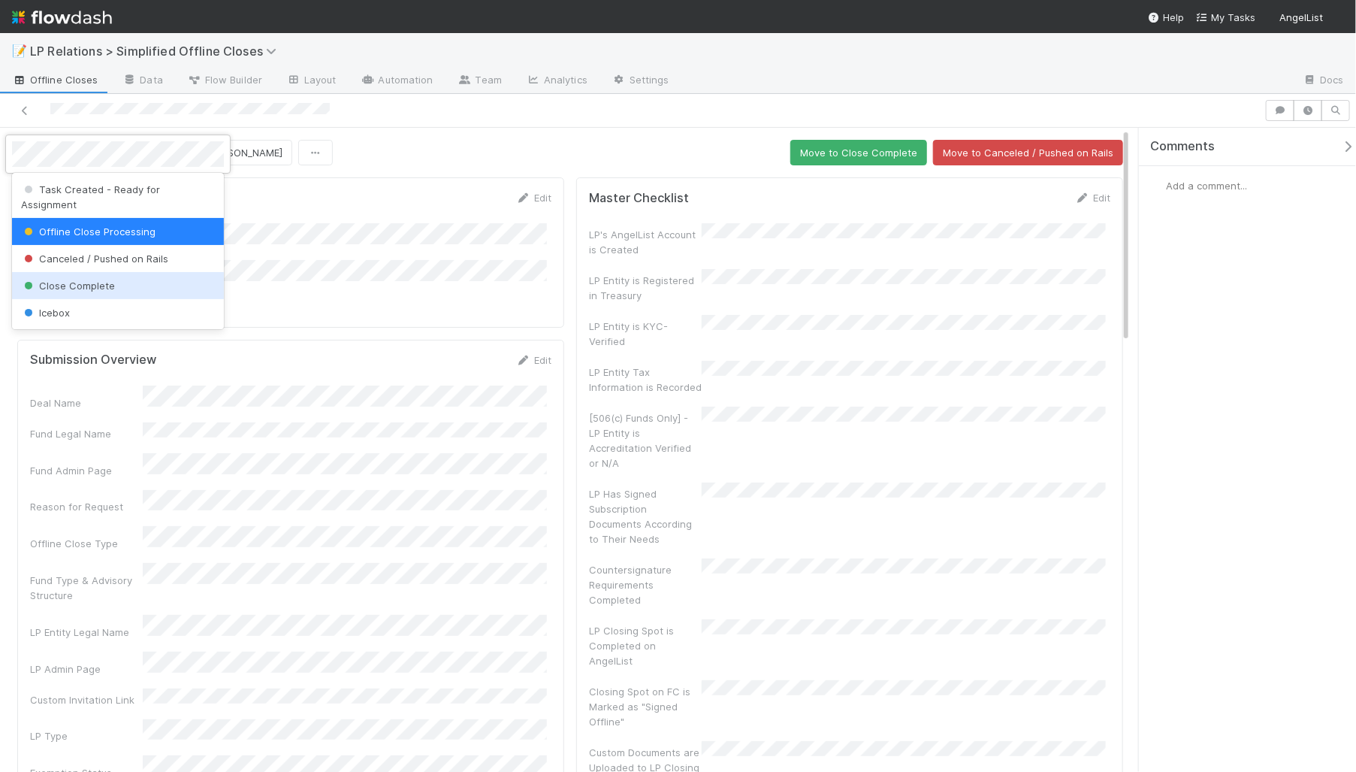
click at [84, 280] on span "Close Complete" at bounding box center [68, 286] width 94 height 12
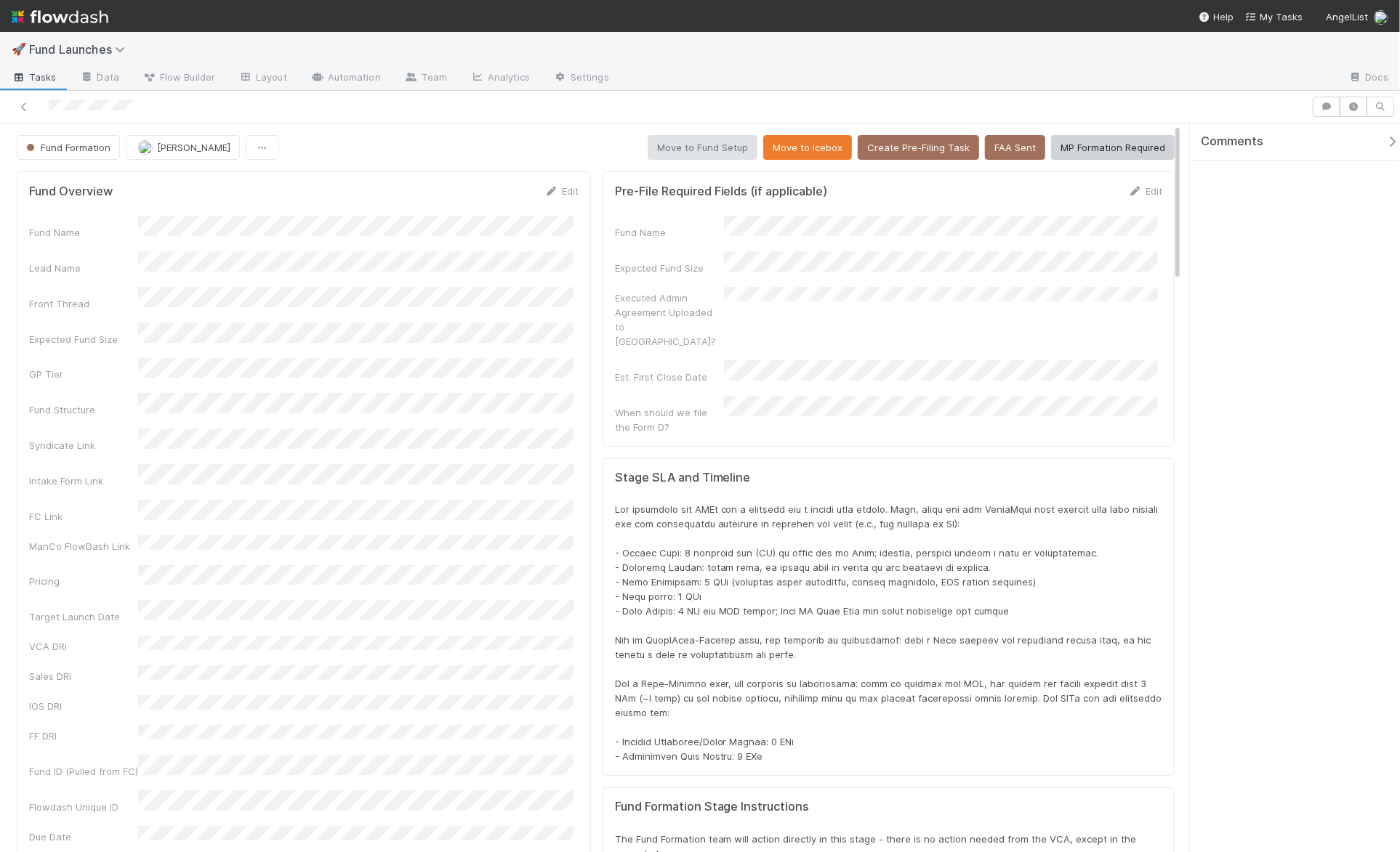
scroll to position [285, 1113]
